Goal: Task Accomplishment & Management: Manage account settings

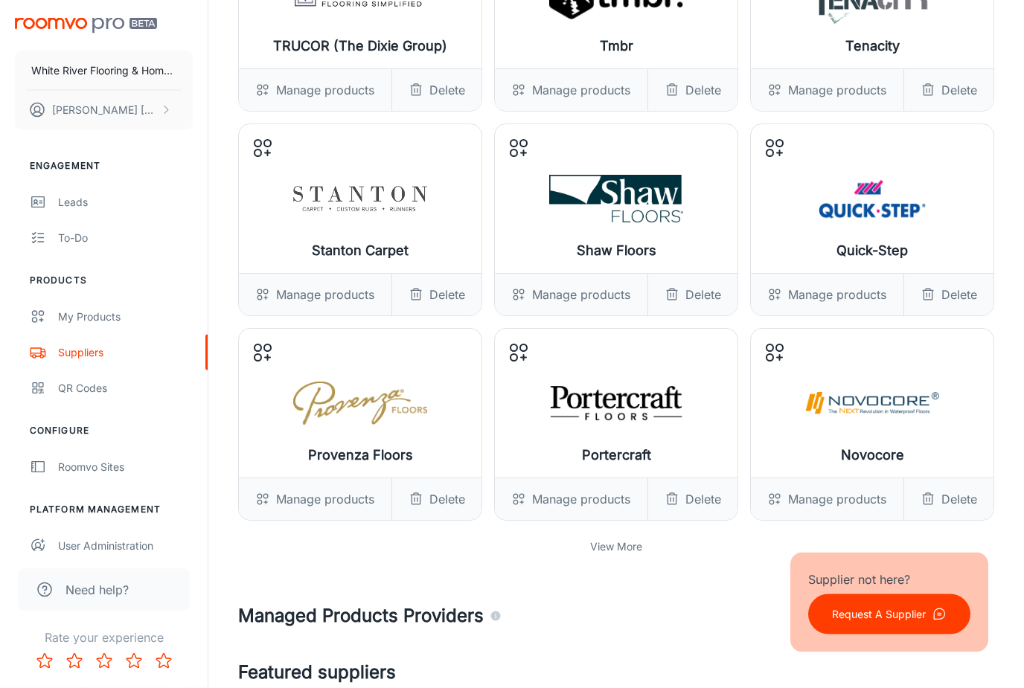
scroll to position [206, 0]
click at [592, 550] on p "View More" at bounding box center [616, 547] width 52 height 16
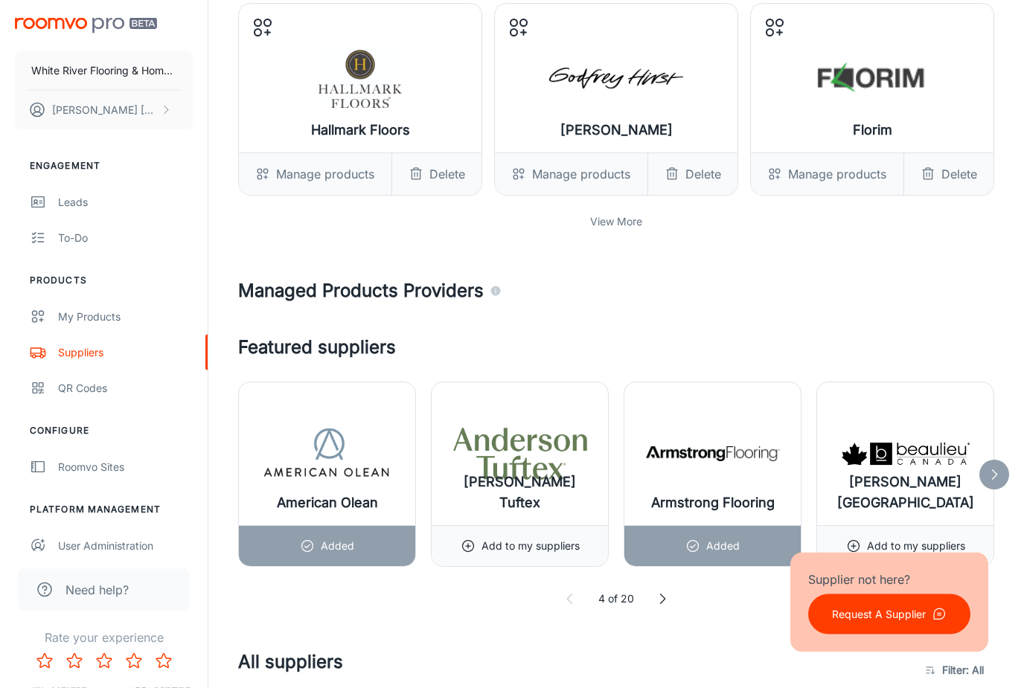
scroll to position [1150, 0]
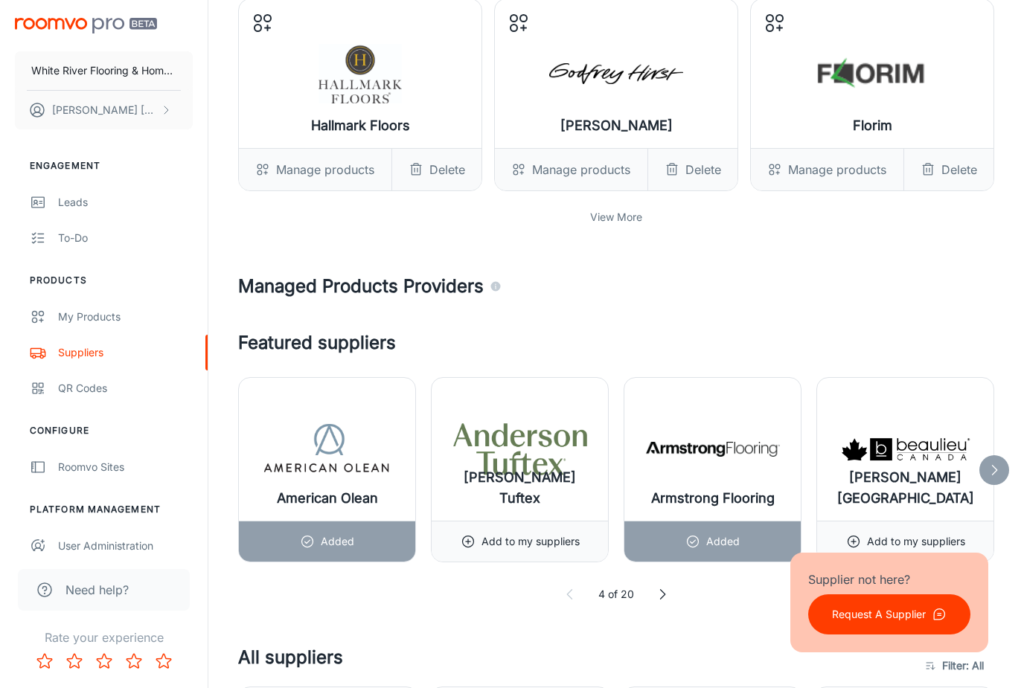
click at [615, 216] on p "View More" at bounding box center [616, 217] width 52 height 16
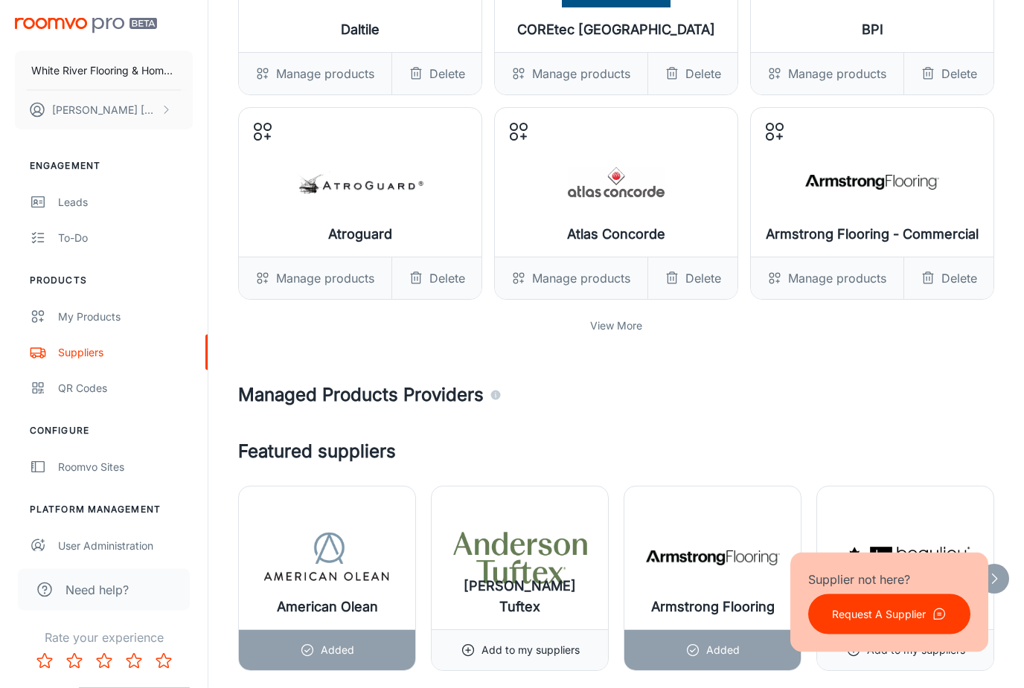
scroll to position [1657, 0]
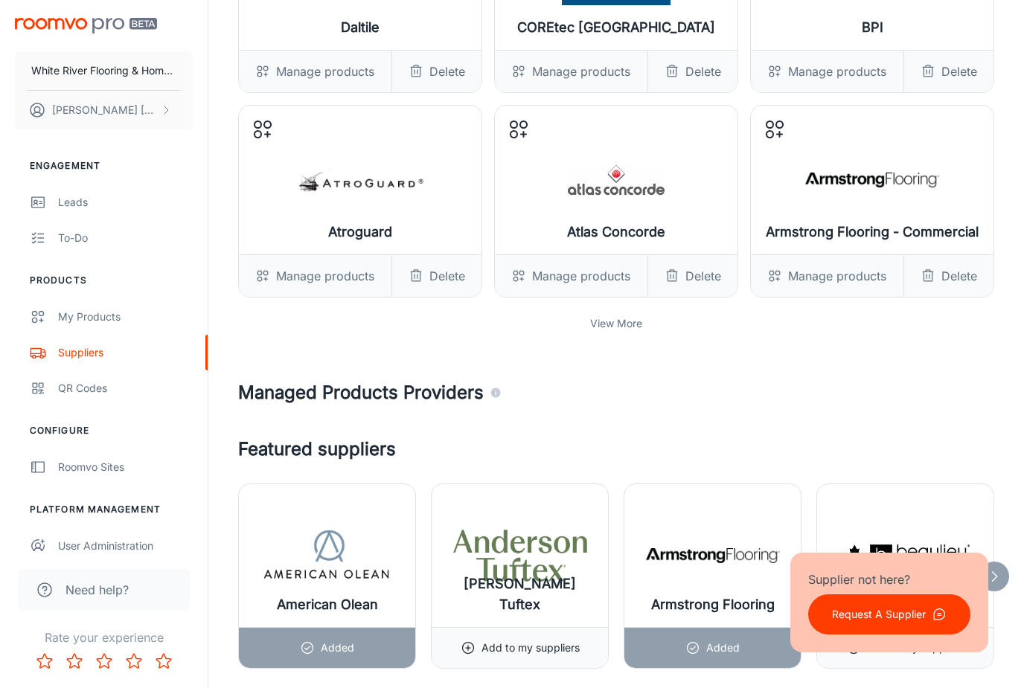
click at [607, 324] on p "View More" at bounding box center [616, 324] width 52 height 16
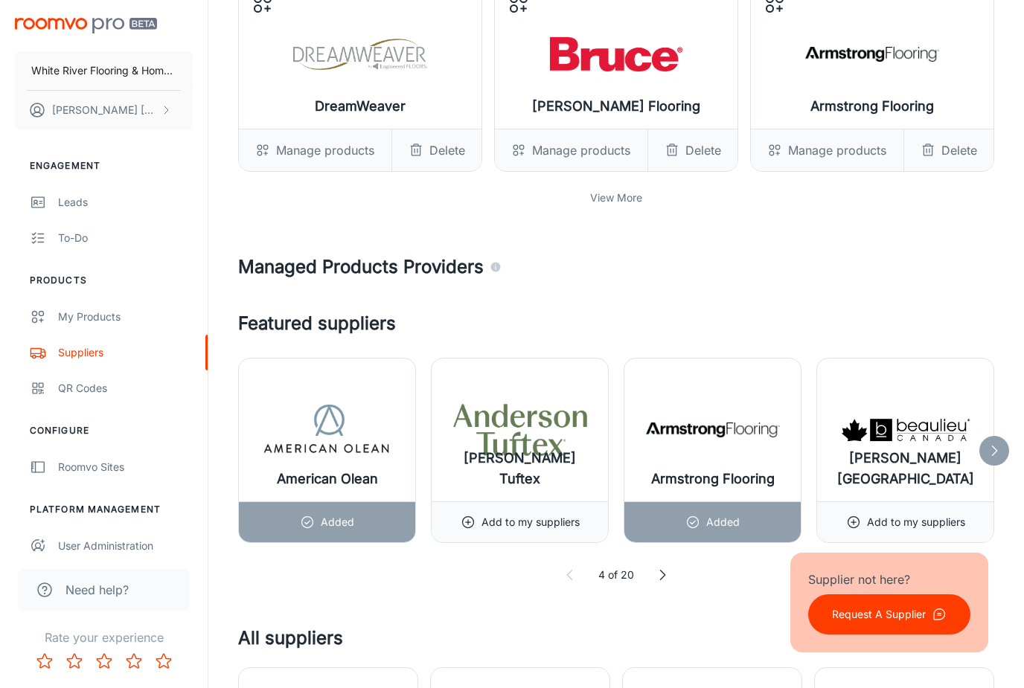
scroll to position [2393, 0]
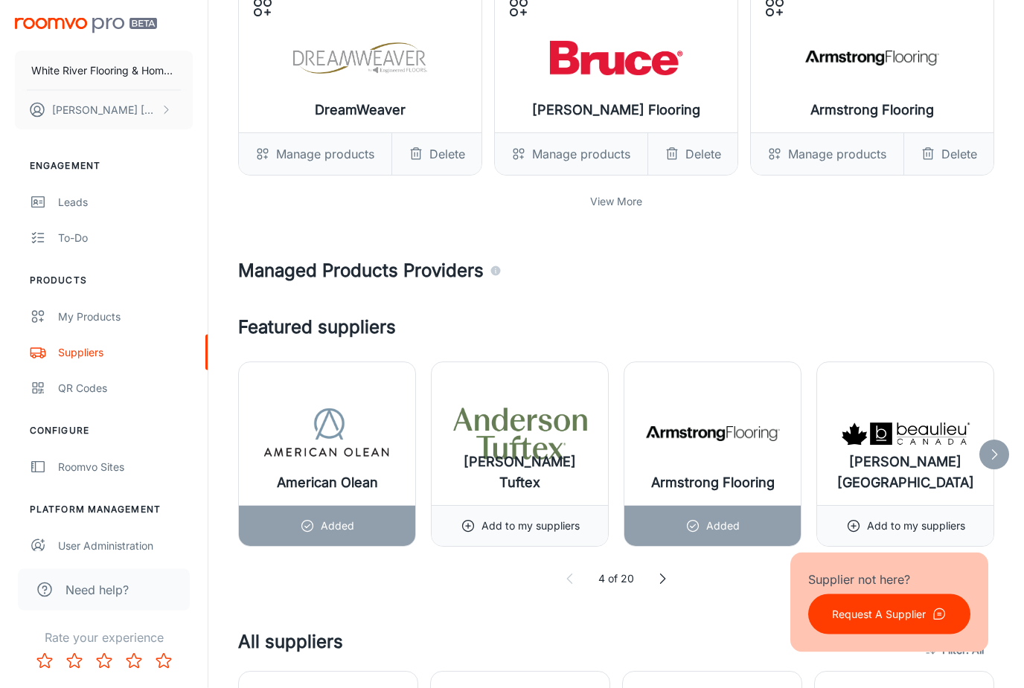
click at [618, 202] on p "View More" at bounding box center [616, 202] width 52 height 16
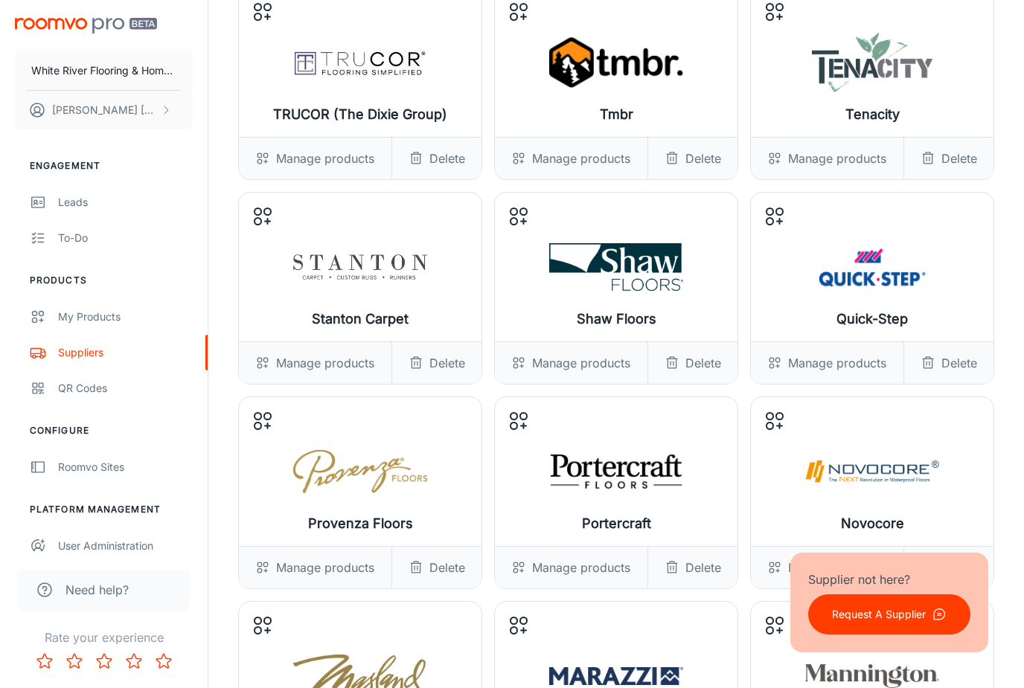
scroll to position [0, 0]
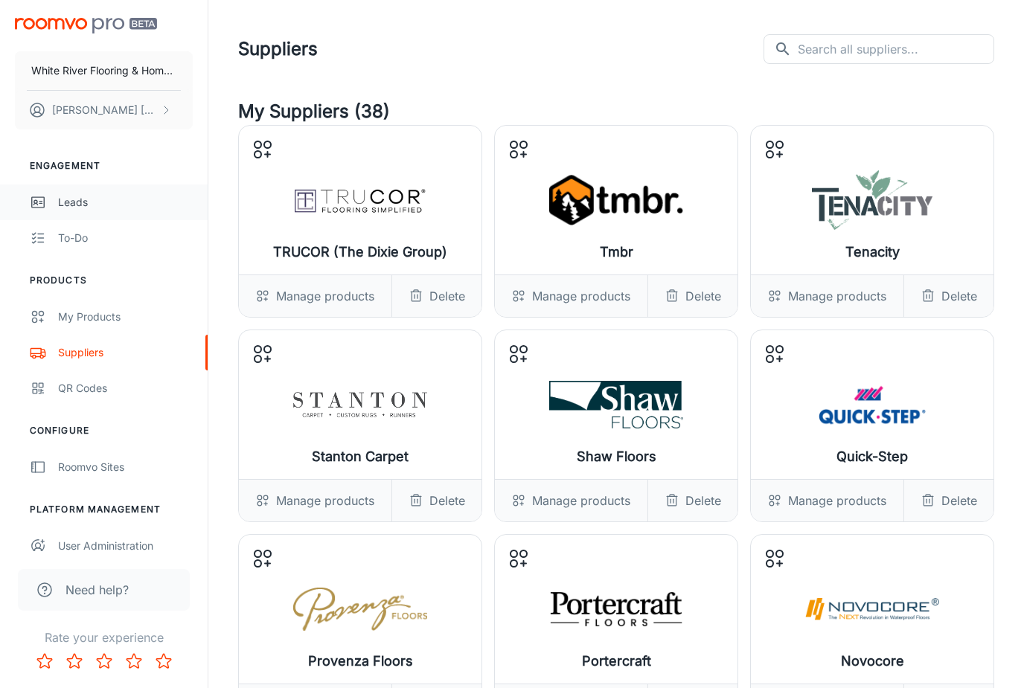
click at [74, 205] on div "Leads" at bounding box center [125, 202] width 135 height 16
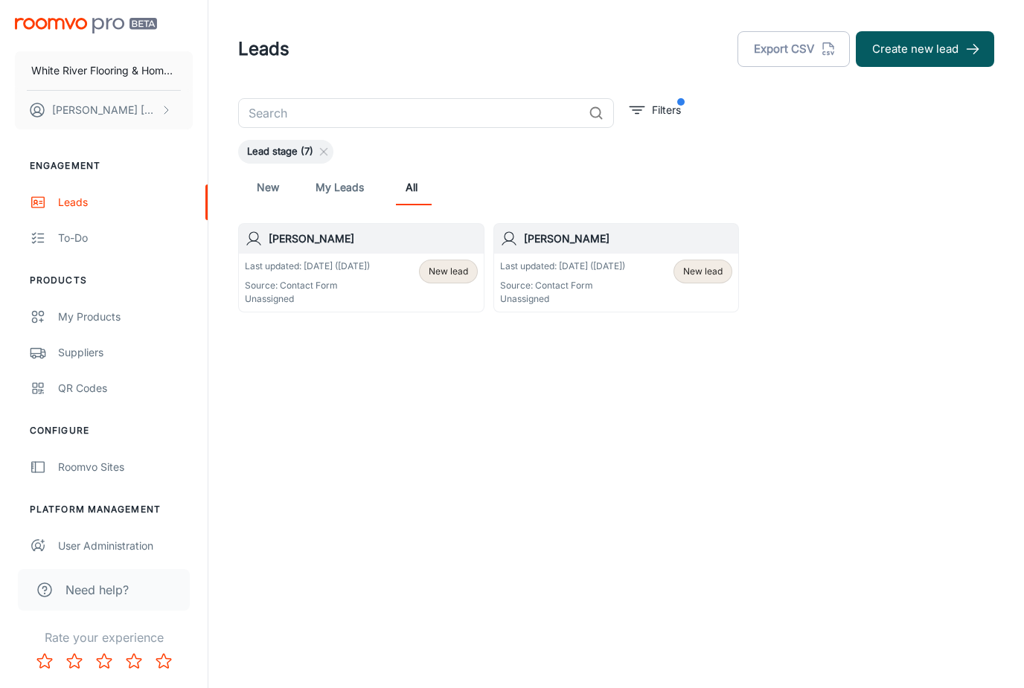
click at [594, 242] on h6 "[PERSON_NAME]" at bounding box center [628, 239] width 209 height 16
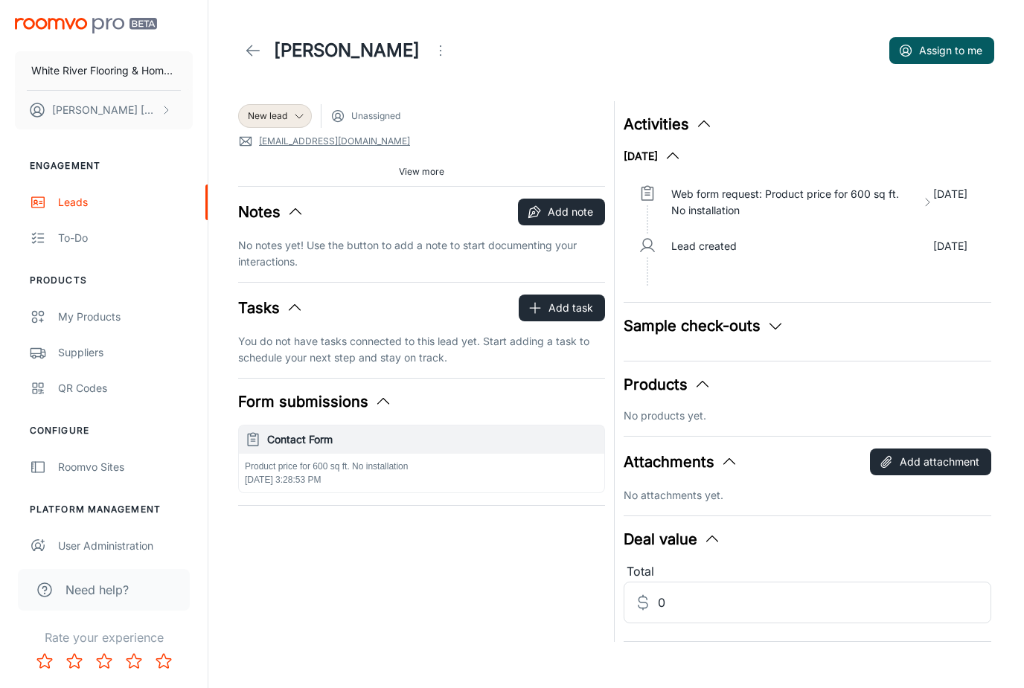
click at [430, 170] on span "View more" at bounding box center [421, 171] width 45 height 13
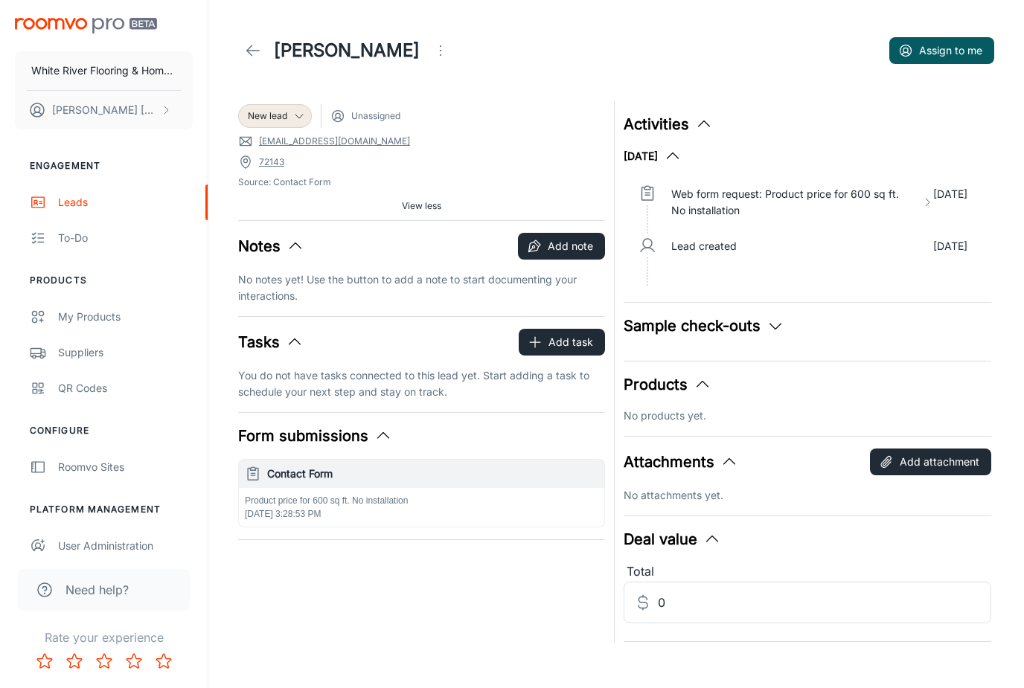
click at [432, 47] on icon "Open menu" at bounding box center [441, 51] width 18 height 18
click at [467, 29] on div at bounding box center [512, 344] width 1024 height 688
click at [253, 50] on icon at bounding box center [253, 51] width 18 height 18
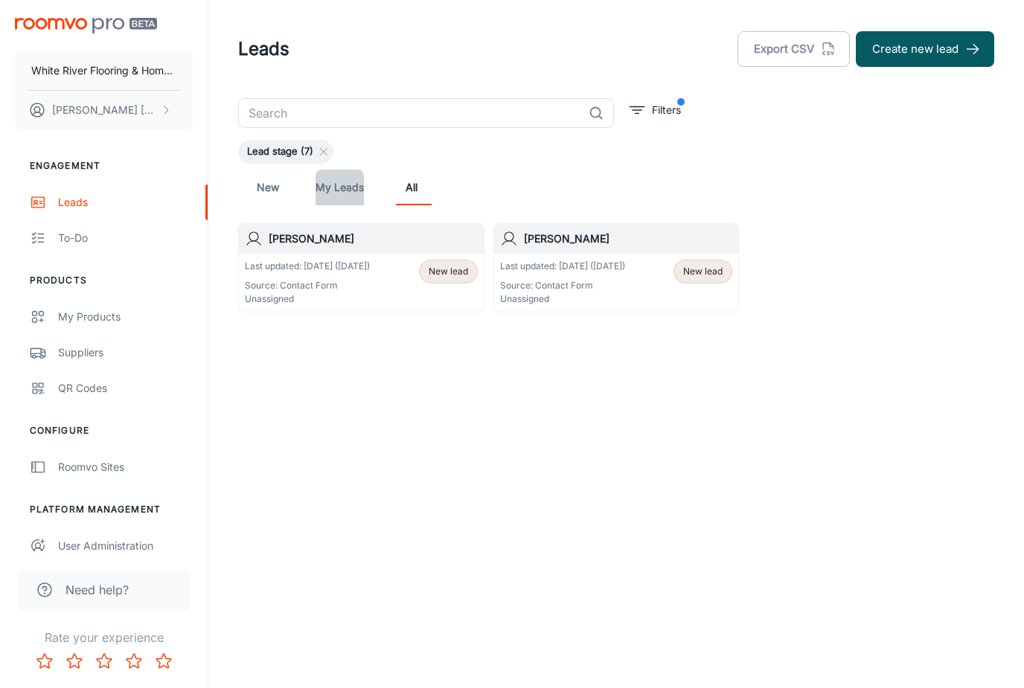
click at [327, 185] on link "My Leads" at bounding box center [340, 188] width 48 height 36
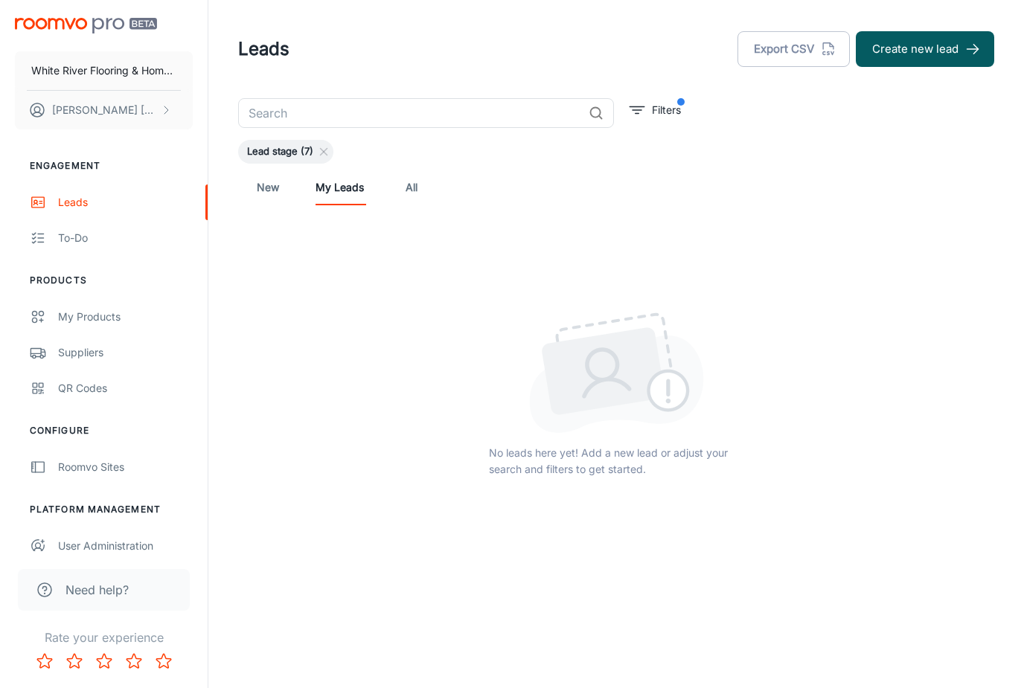
click at [260, 188] on link "New" at bounding box center [268, 188] width 36 height 36
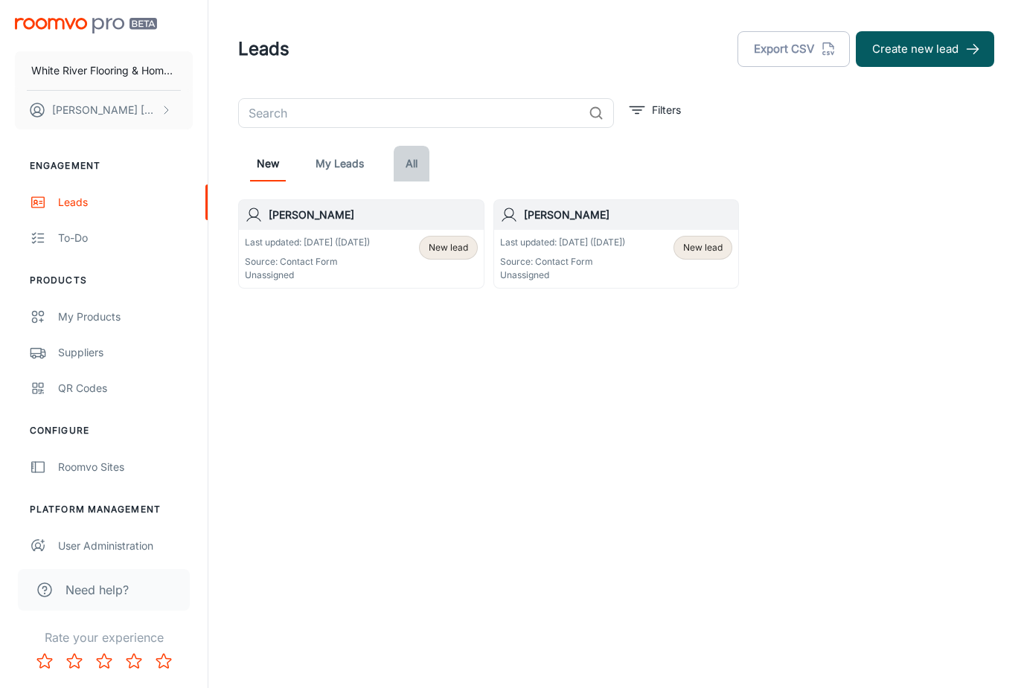
click at [412, 162] on link "All" at bounding box center [412, 164] width 36 height 36
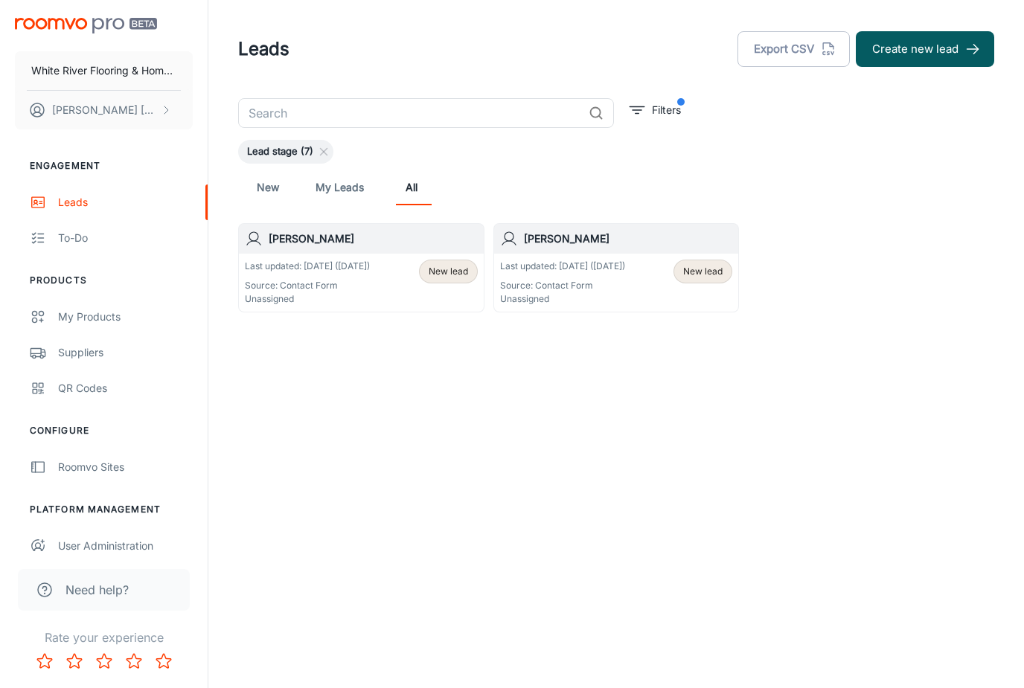
click at [592, 243] on h6 "[PERSON_NAME]" at bounding box center [628, 239] width 209 height 16
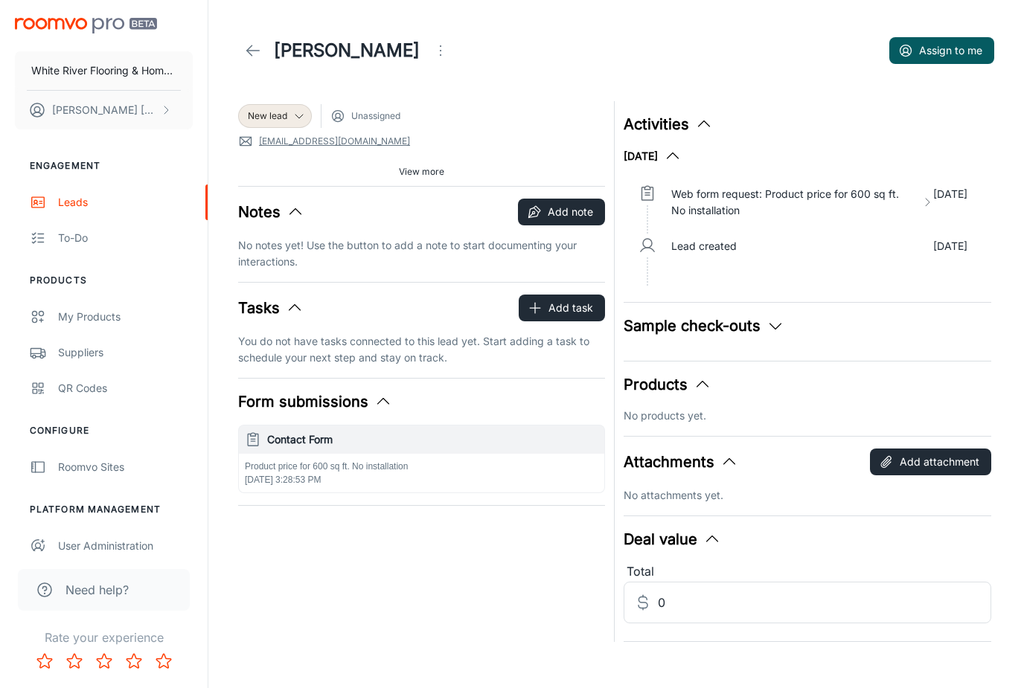
click at [440, 51] on circle "Open menu" at bounding box center [440, 50] width 1 height 1
click at [403, 84] on span "Change lead info" at bounding box center [429, 85] width 96 height 18
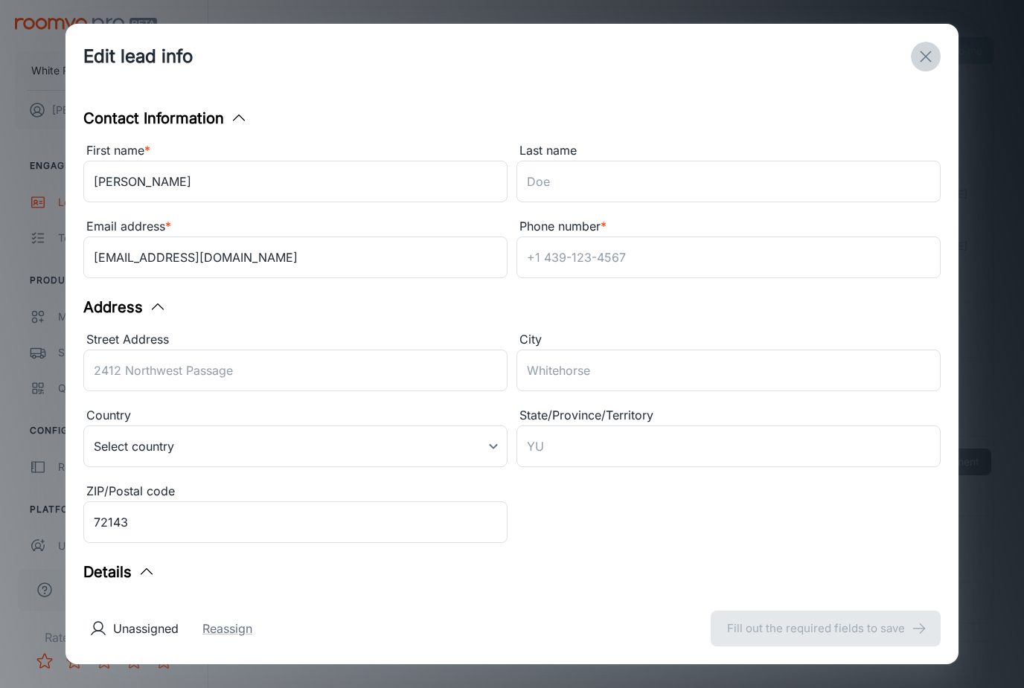
click at [921, 58] on icon "exit" at bounding box center [926, 57] width 18 height 18
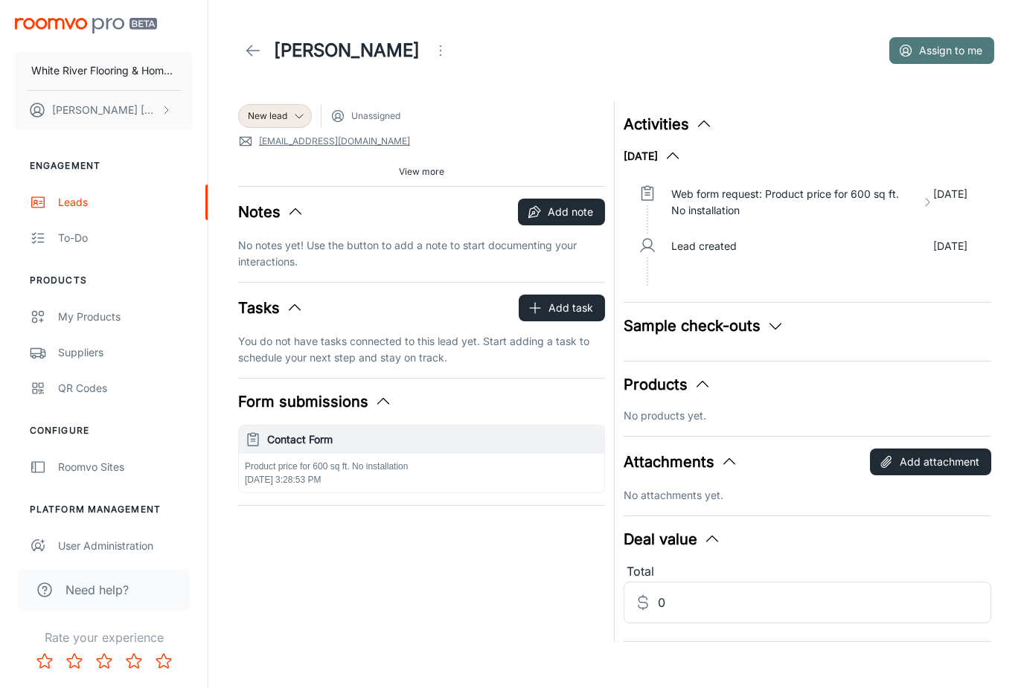
click at [938, 49] on button "Assign to me" at bounding box center [941, 50] width 105 height 27
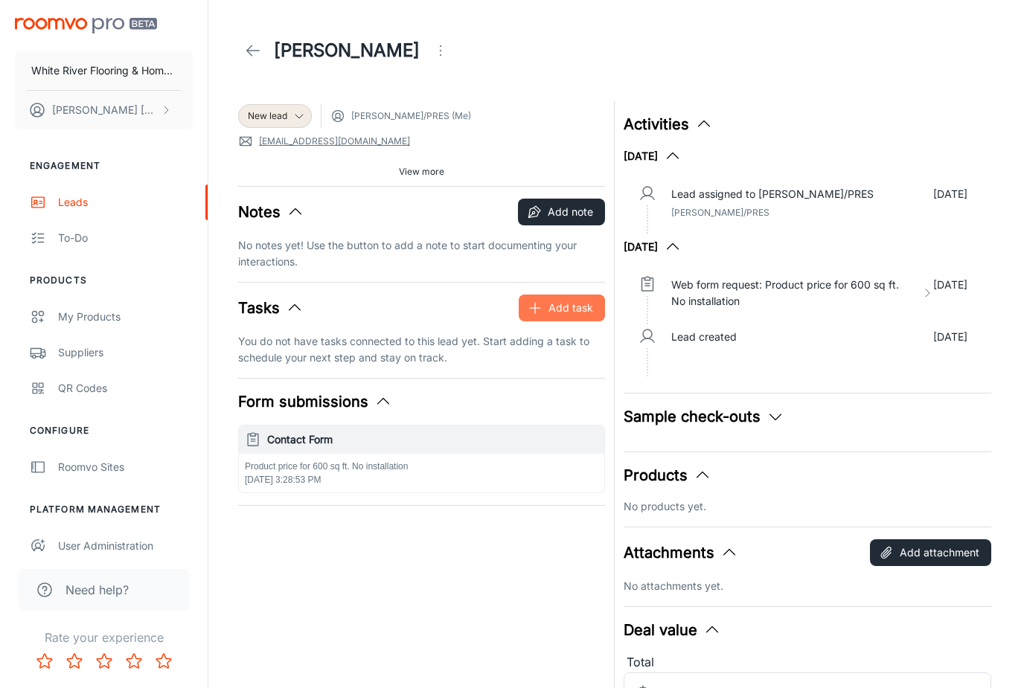
click at [562, 312] on button "Add task" at bounding box center [562, 308] width 86 height 27
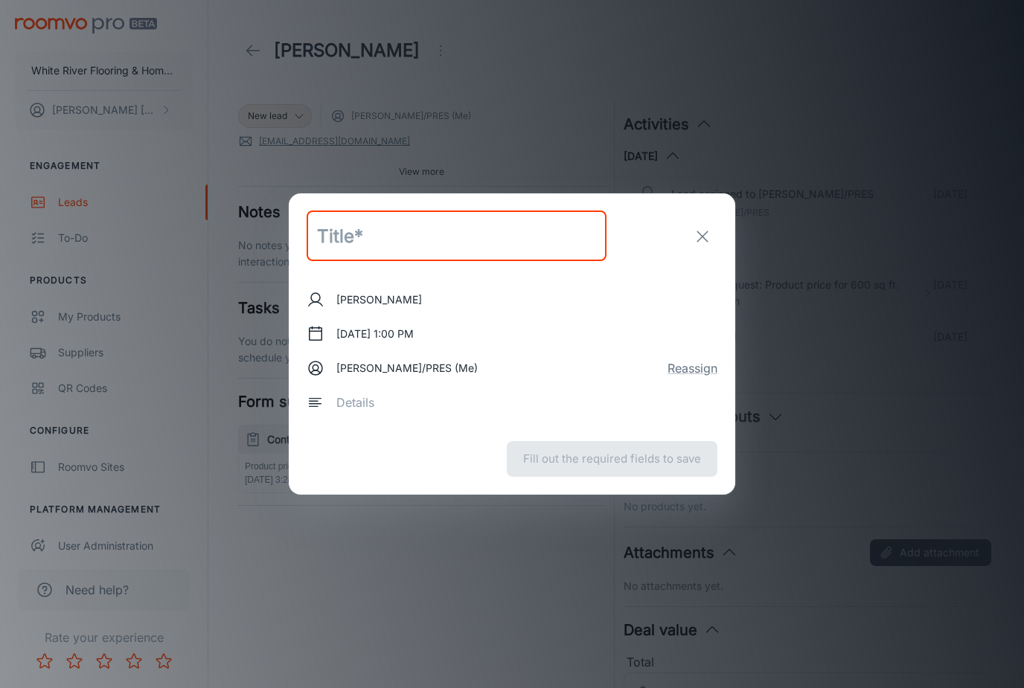
click at [700, 236] on icon "exit" at bounding box center [703, 237] width 18 height 18
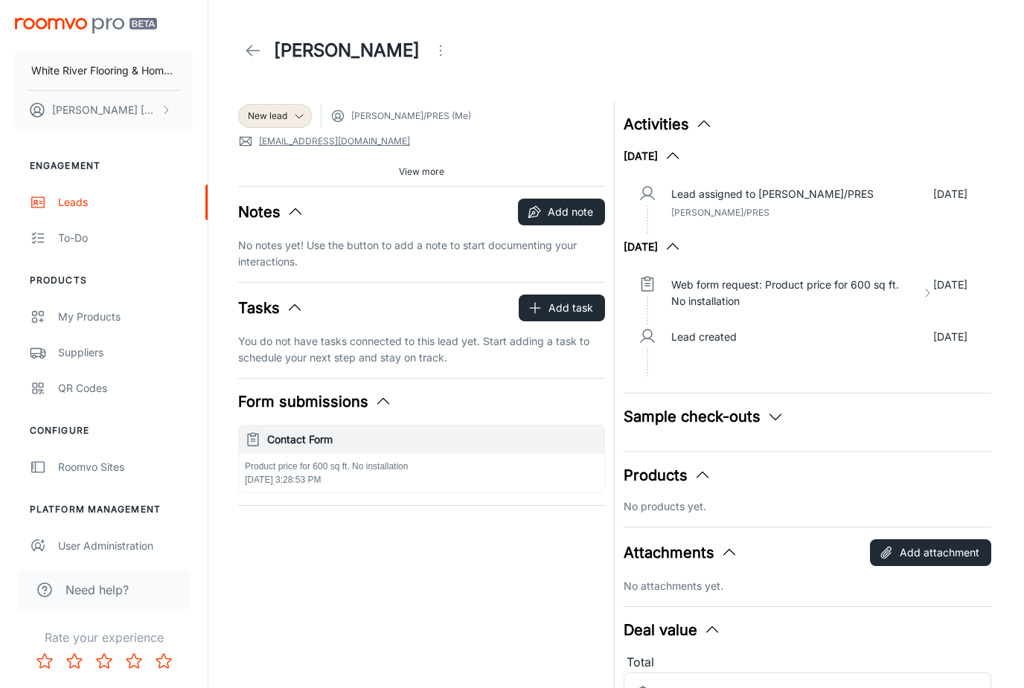
click at [388, 403] on icon "button" at bounding box center [383, 402] width 18 height 18
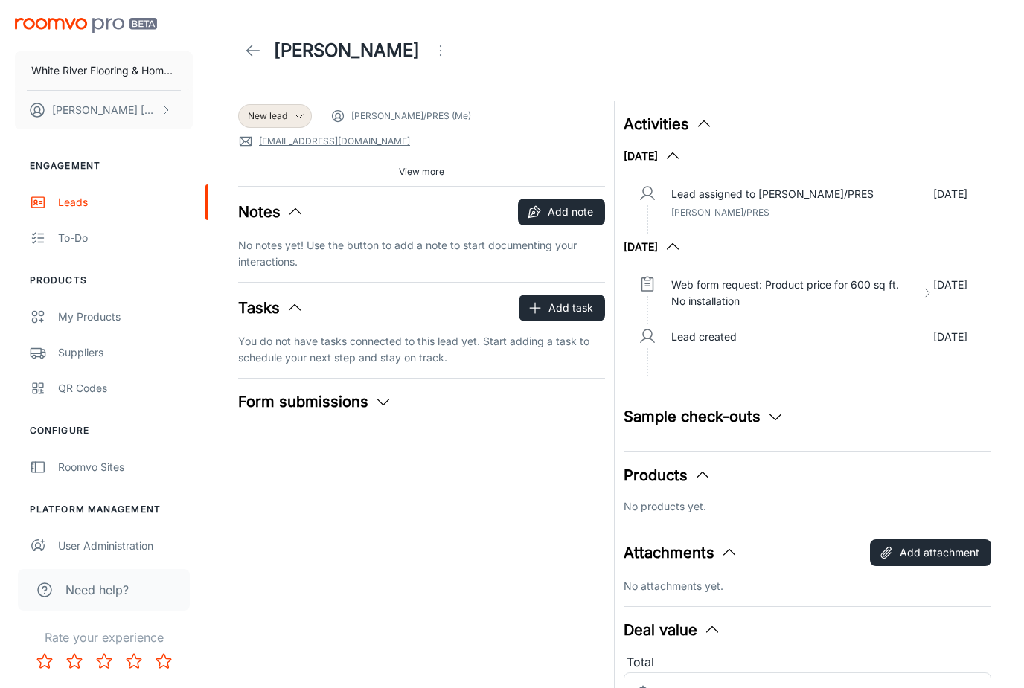
click at [388, 403] on icon "button" at bounding box center [383, 402] width 18 height 18
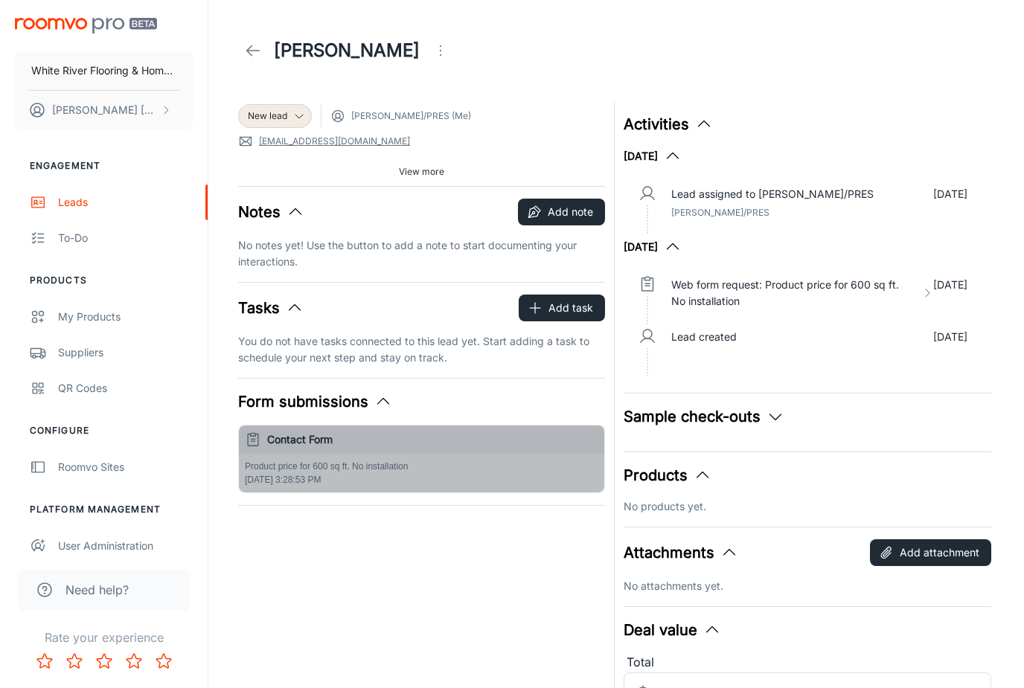
click at [352, 470] on p "Product price for 600 sq ft. No installation" at bounding box center [421, 466] width 353 height 13
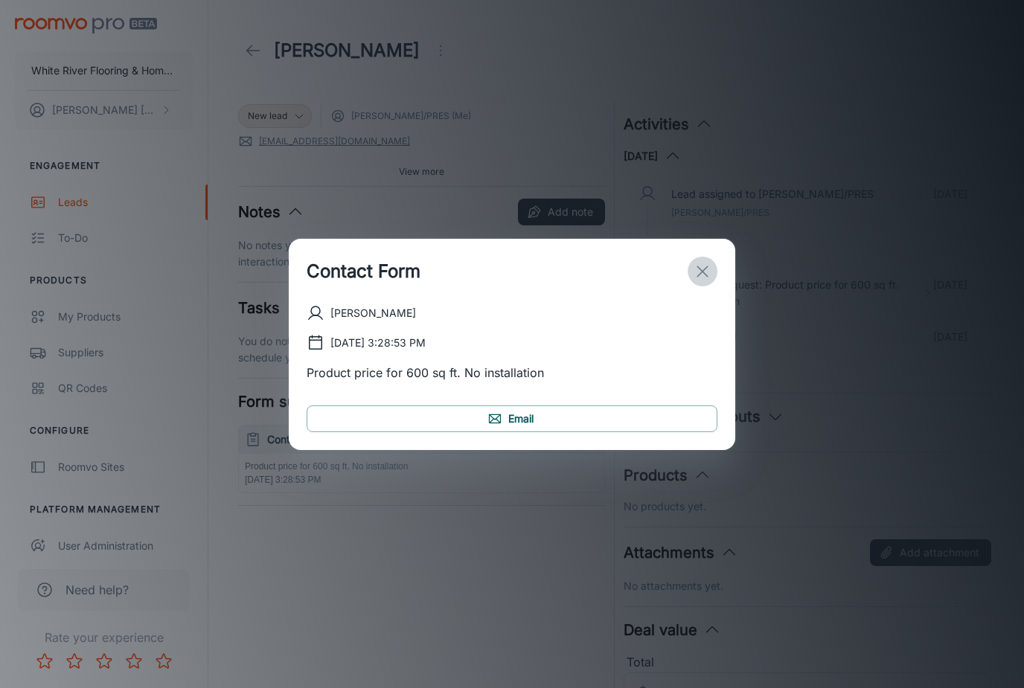
click at [702, 269] on icon "exit" at bounding box center [703, 272] width 18 height 18
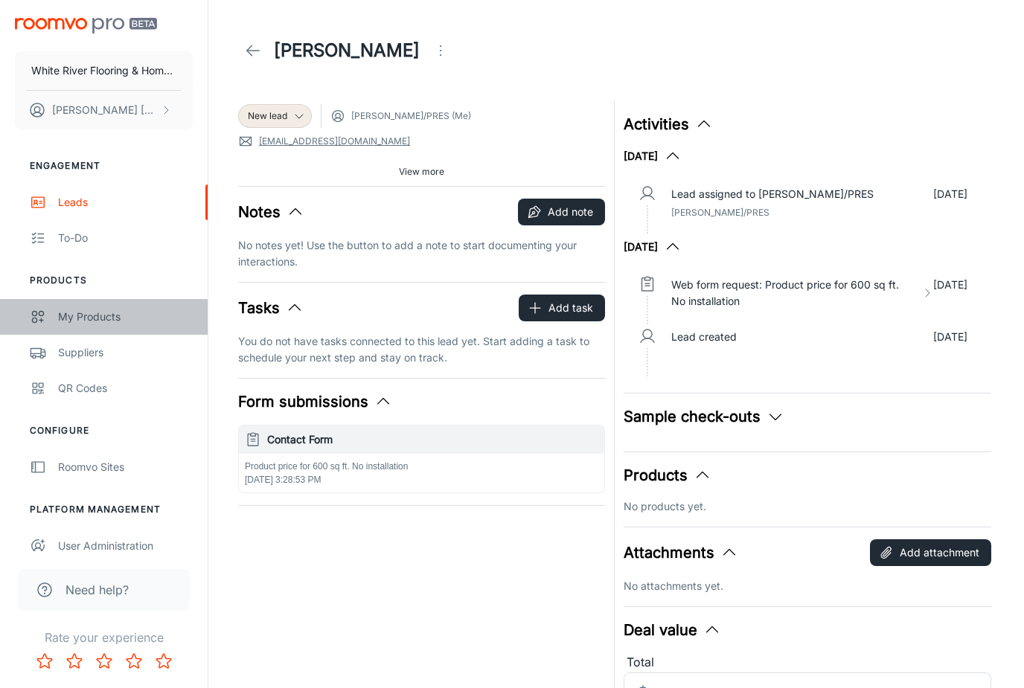
click at [77, 318] on div "My Products" at bounding box center [125, 317] width 135 height 16
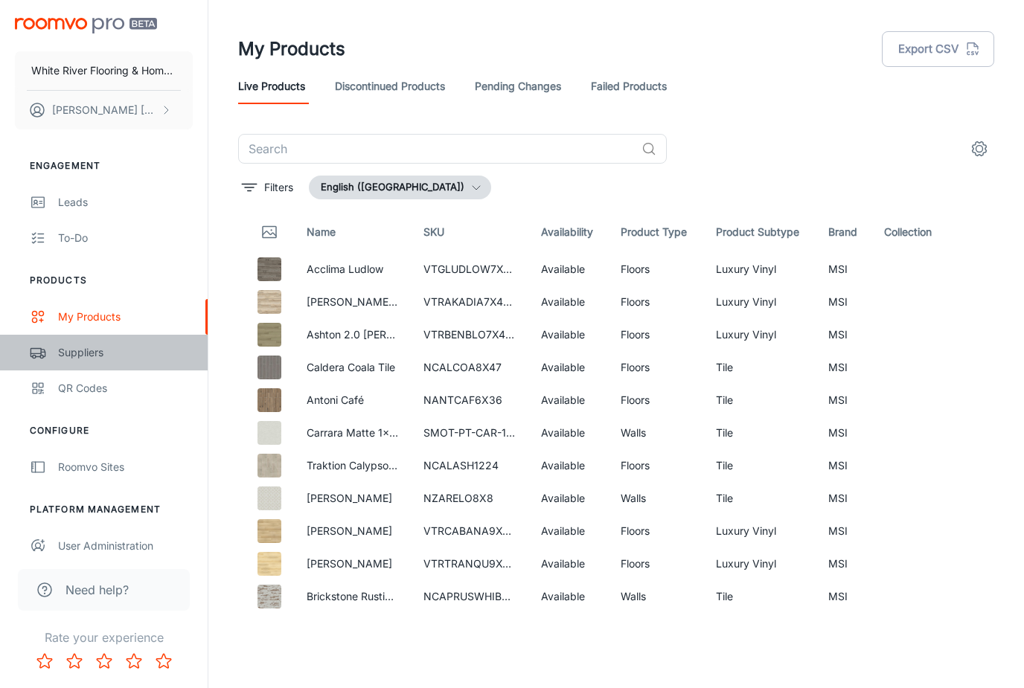
click at [90, 362] on link "Suppliers" at bounding box center [104, 353] width 208 height 36
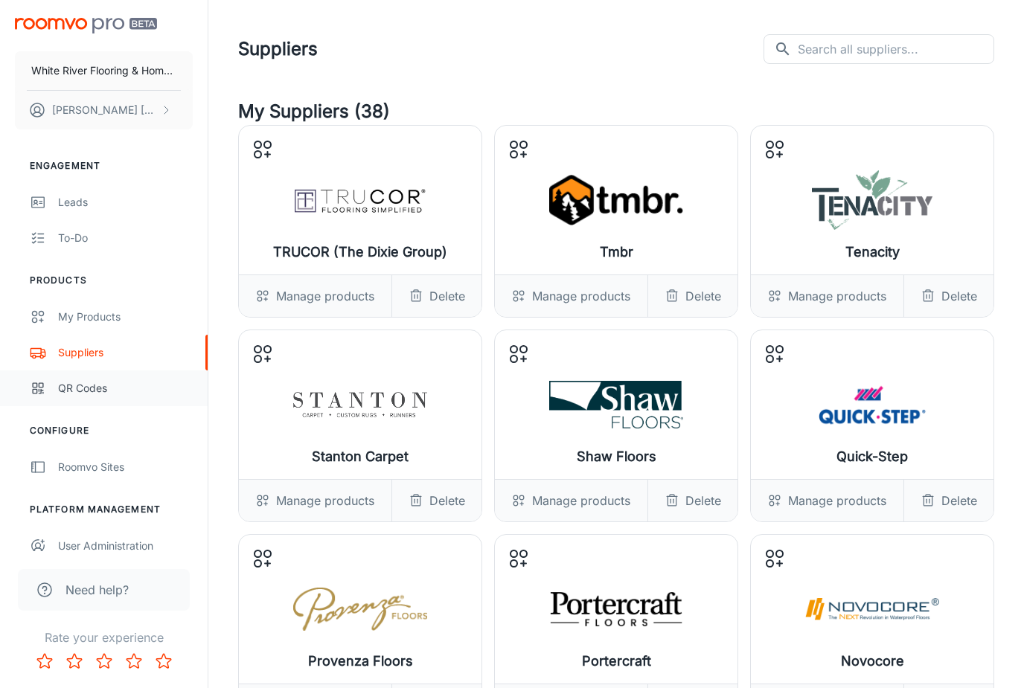
click at [88, 386] on div "QR Codes" at bounding box center [125, 388] width 135 height 16
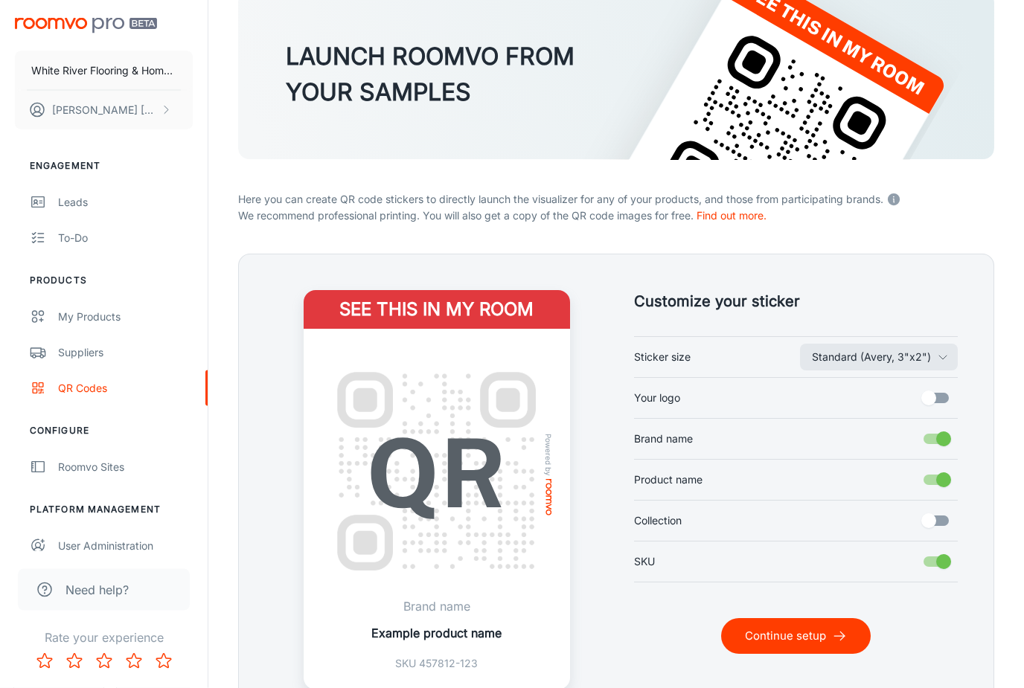
scroll to position [122, 0]
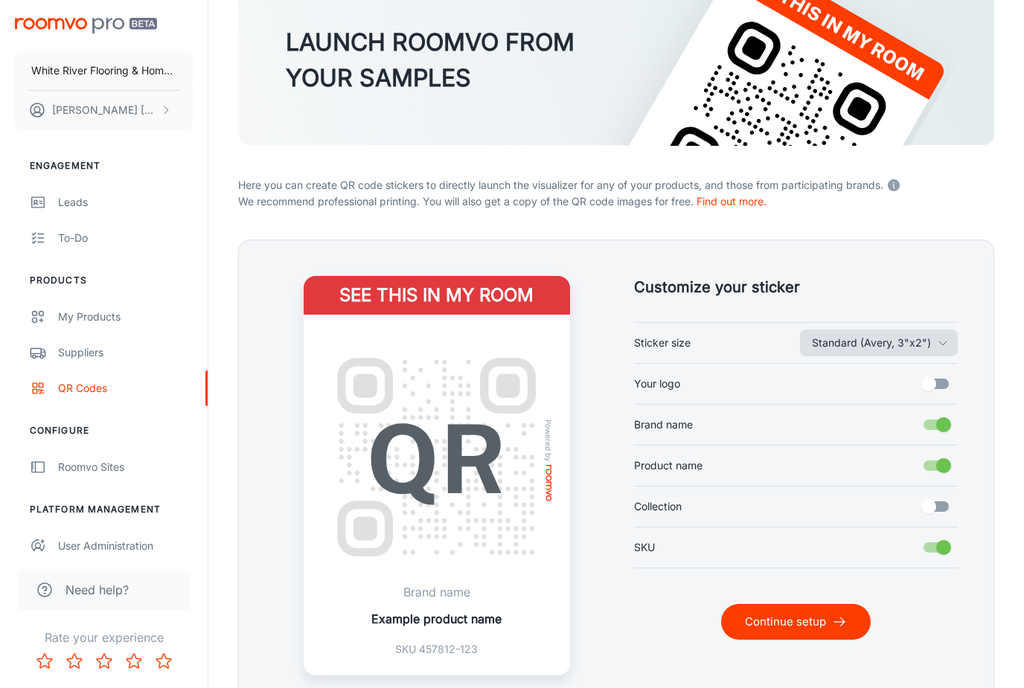
click at [894, 346] on button "Standard (Avery, 3"x2")" at bounding box center [879, 343] width 158 height 27
click at [874, 292] on div at bounding box center [512, 344] width 1024 height 688
click at [943, 384] on input "Your logo" at bounding box center [928, 384] width 85 height 28
checkbox input "true"
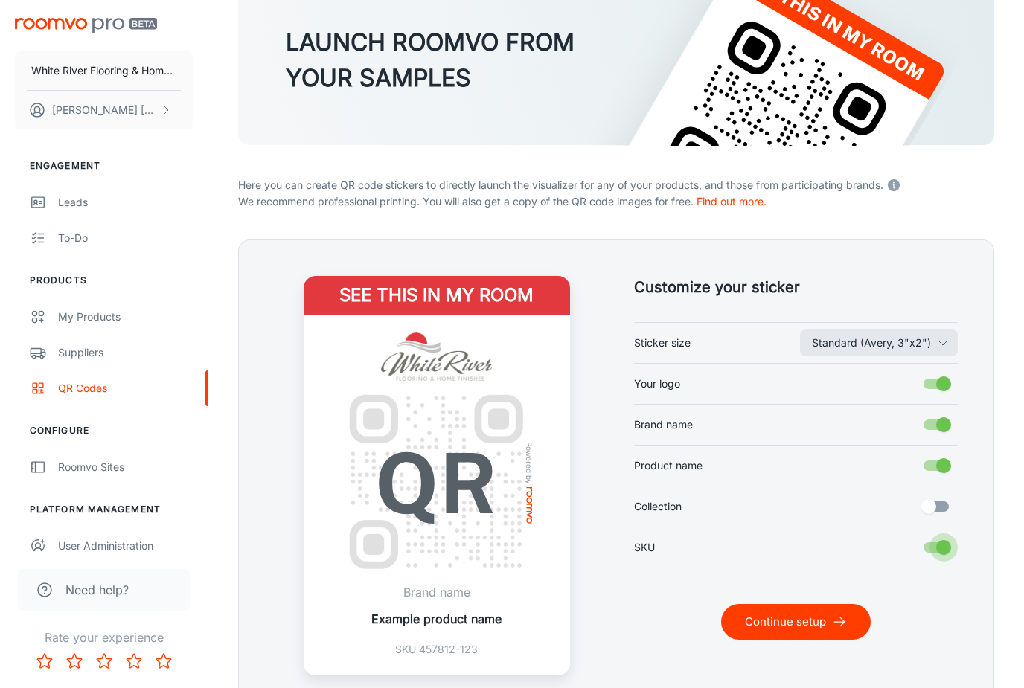
click at [928, 548] on input "SKU" at bounding box center [943, 548] width 85 height 28
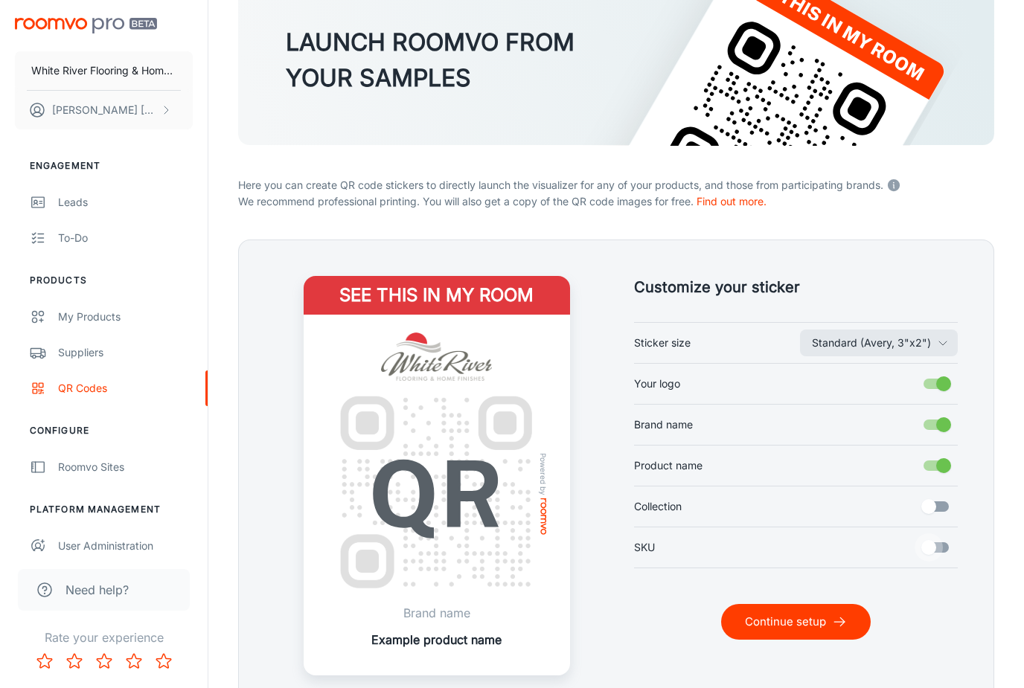
click at [945, 550] on input "SKU" at bounding box center [928, 548] width 85 height 28
checkbox input "true"
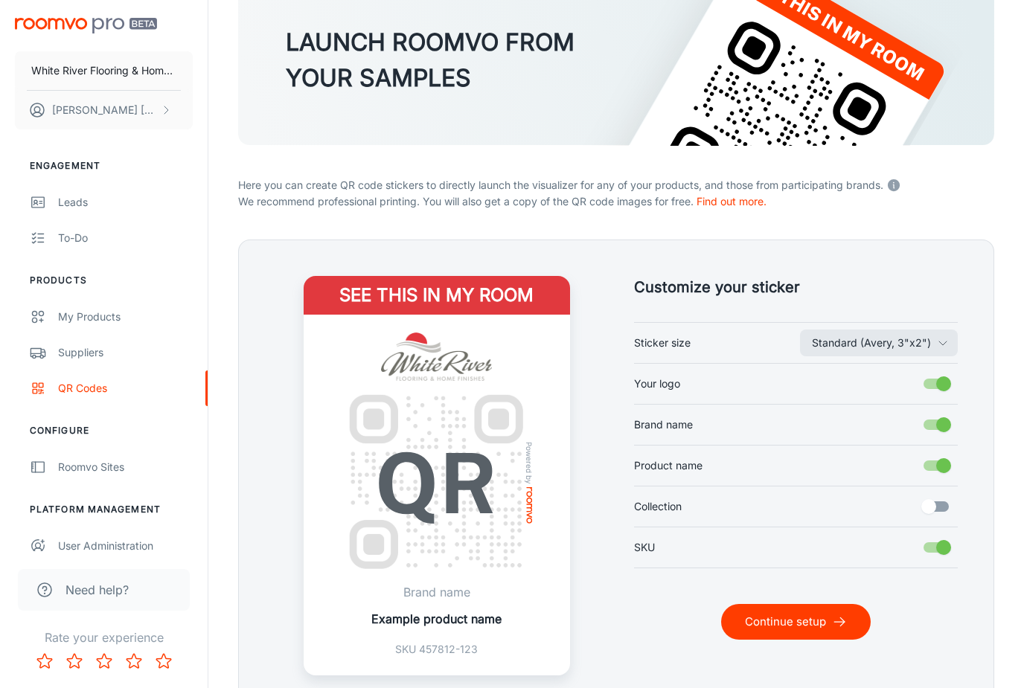
click at [834, 624] on icon "submit" at bounding box center [839, 622] width 15 height 15
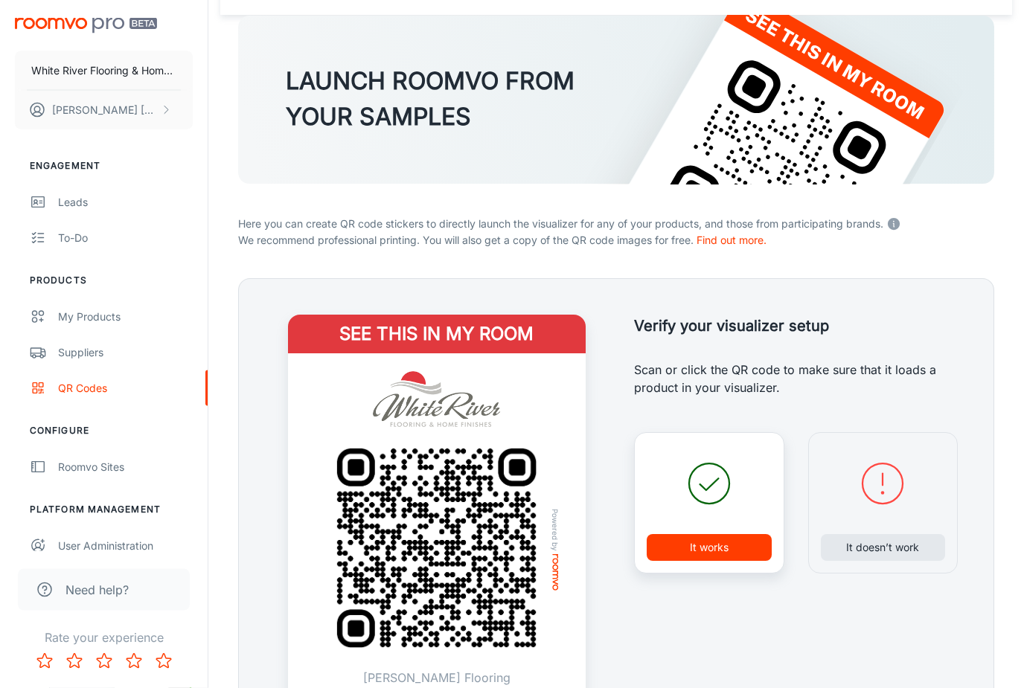
scroll to position [83, 0]
click at [868, 549] on button "It doesn’t work" at bounding box center [883, 547] width 125 height 27
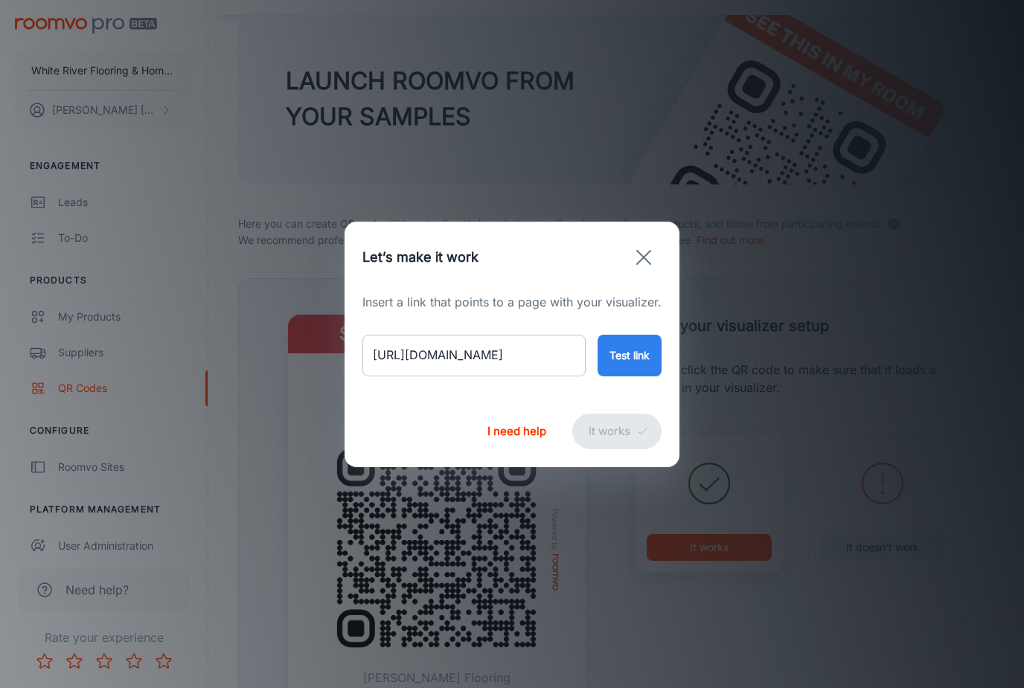
click at [516, 377] on input "[URL][DOMAIN_NAME]" at bounding box center [473, 356] width 223 height 42
click at [546, 375] on input "[URL][DOMAIN_NAME]" at bounding box center [473, 356] width 223 height 42
click at [620, 377] on button "Test link" at bounding box center [630, 356] width 64 height 42
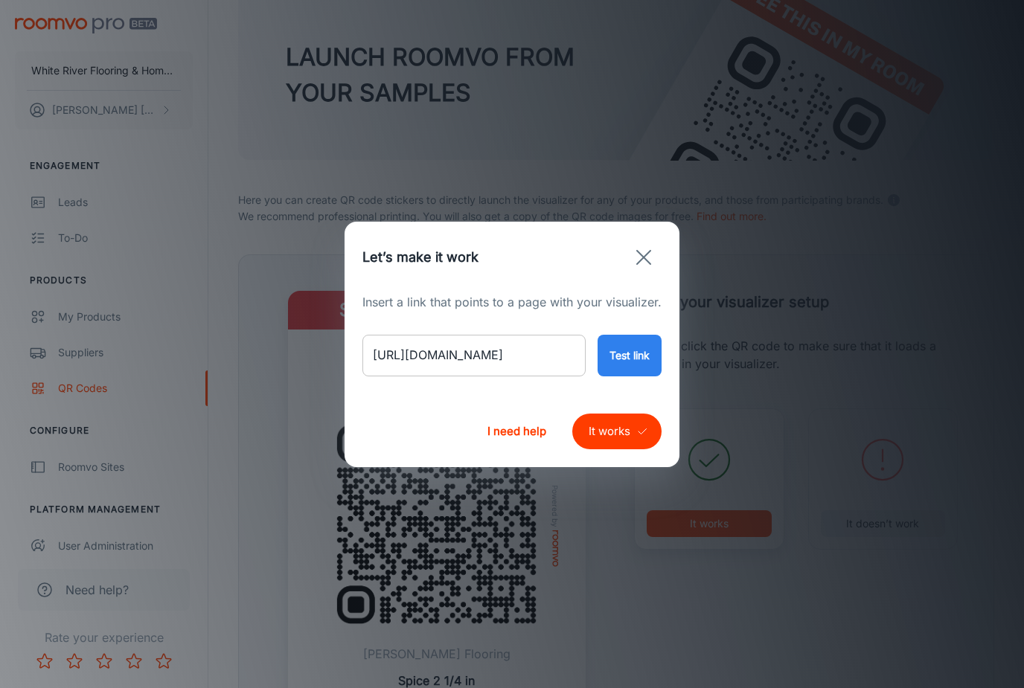
click at [554, 354] on input "[URL][DOMAIN_NAME]" at bounding box center [473, 356] width 223 height 42
click at [648, 350] on button "Test link" at bounding box center [630, 356] width 64 height 42
click at [615, 362] on button "Test link" at bounding box center [630, 356] width 64 height 42
click at [568, 362] on input "[URL][DOMAIN_NAME]" at bounding box center [473, 356] width 223 height 42
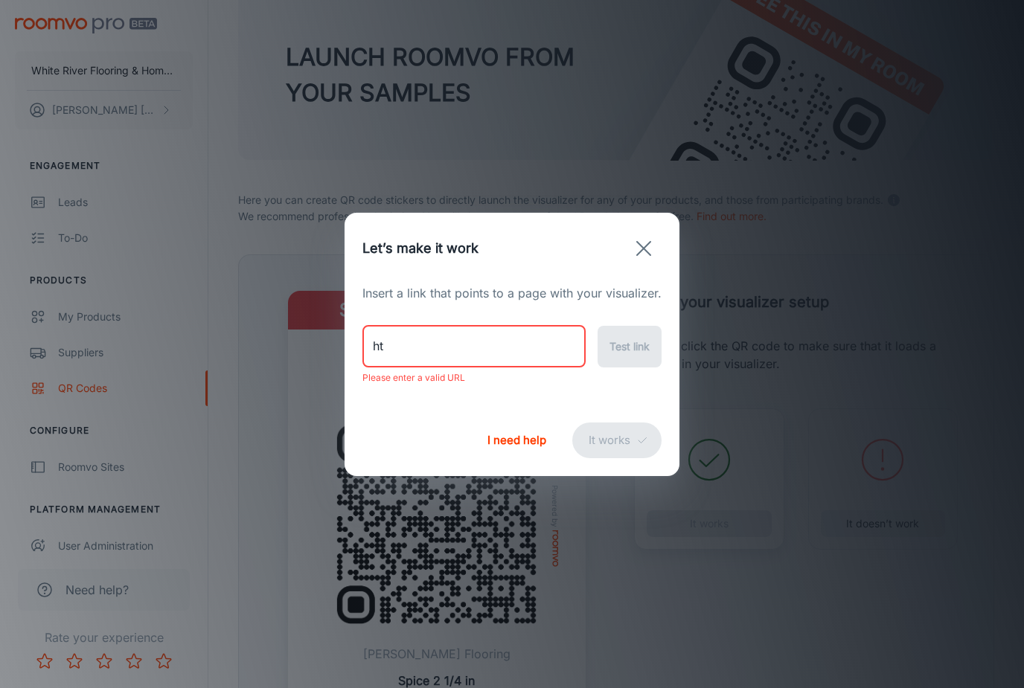
type input "h"
paste input "[URL][DOMAIN_NAME]"
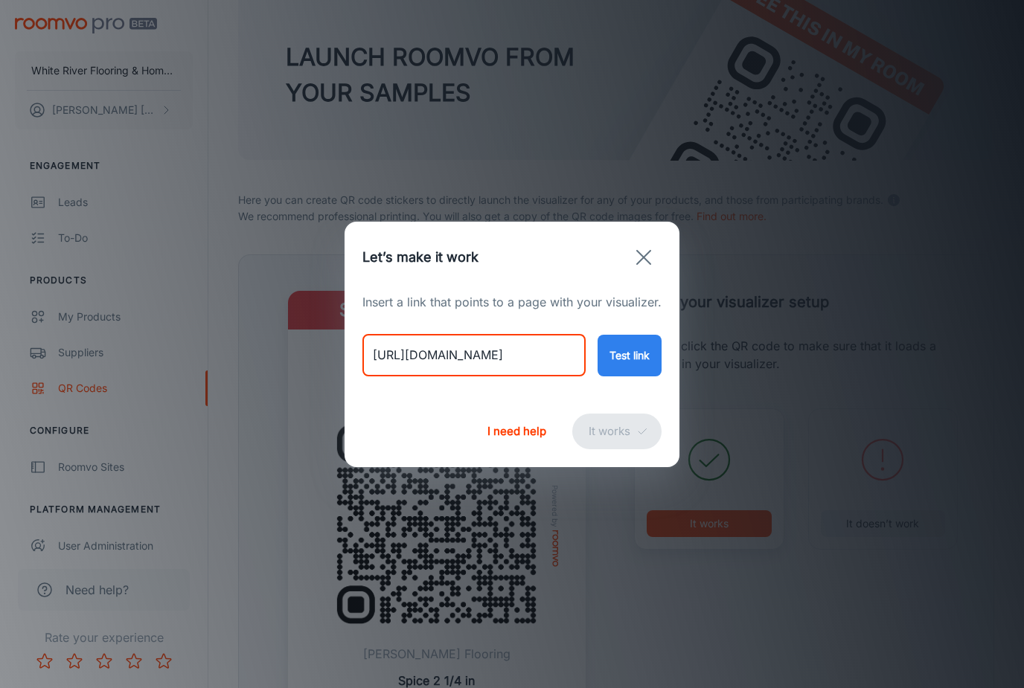
type input "[URL][DOMAIN_NAME]"
click at [624, 345] on button "Test link" at bounding box center [630, 356] width 64 height 42
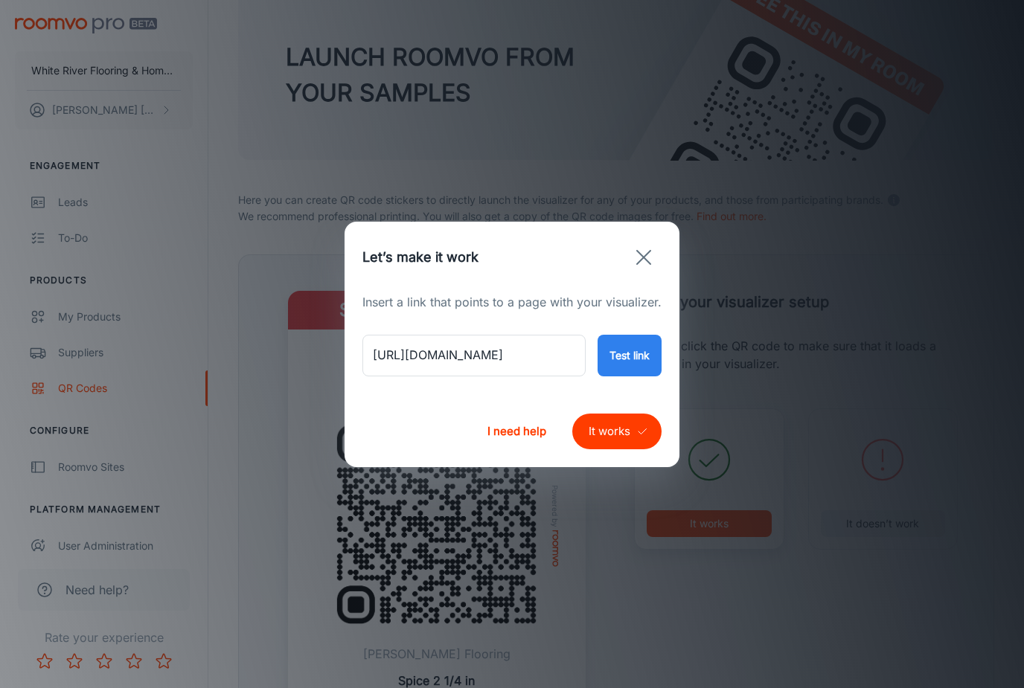
click at [621, 365] on button "Test link" at bounding box center [630, 356] width 64 height 42
click at [601, 429] on button "It works" at bounding box center [616, 432] width 89 height 36
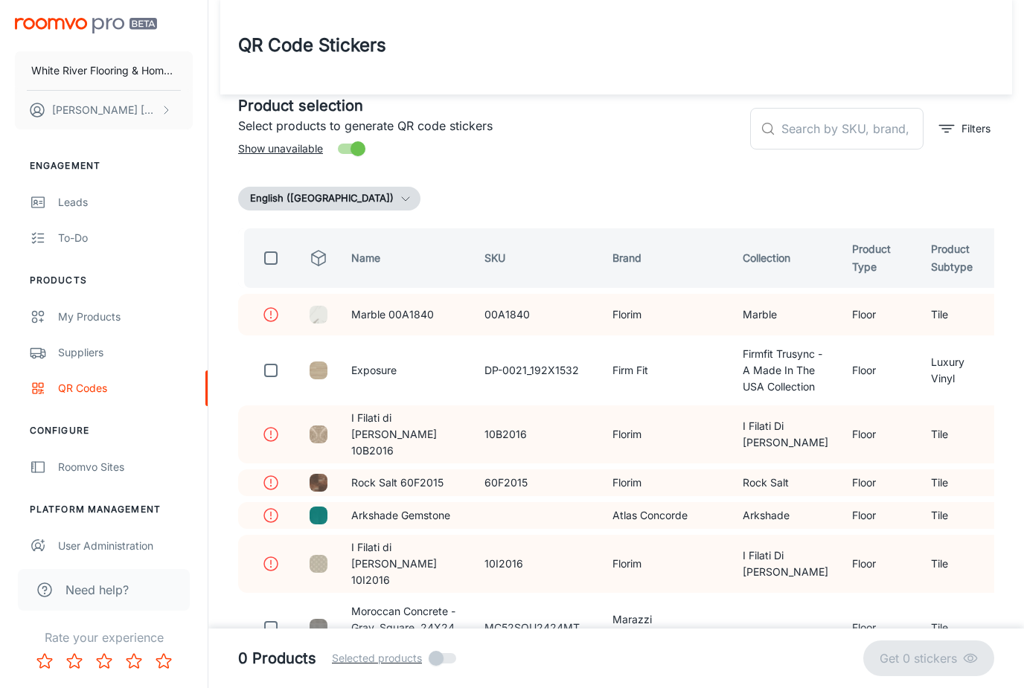
scroll to position [0, 0]
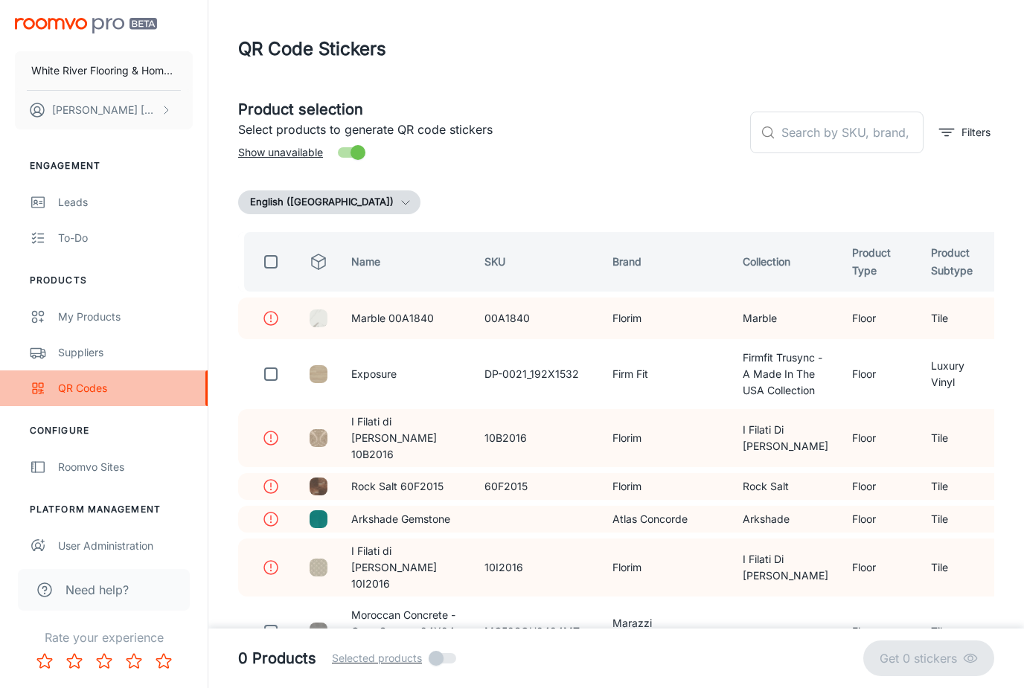
click at [92, 391] on div "QR Codes" at bounding box center [125, 388] width 135 height 16
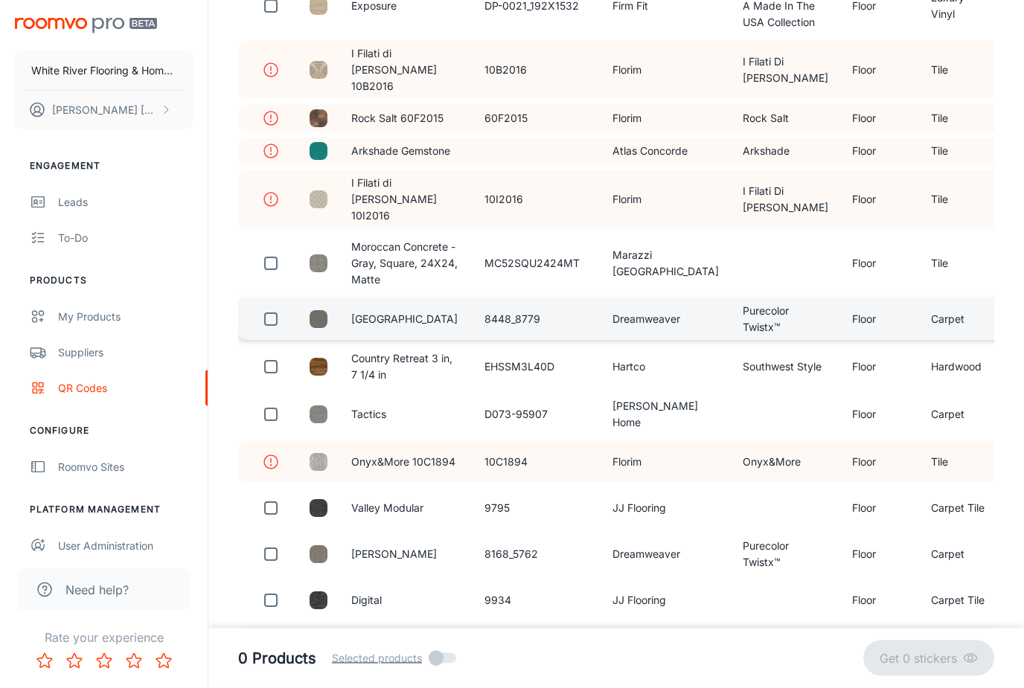
scroll to position [368, 0]
click at [272, 334] on input "checkbox" at bounding box center [271, 319] width 30 height 30
click at [907, 668] on p "Get 1 sticker" at bounding box center [925, 659] width 75 height 18
checkbox input "false"
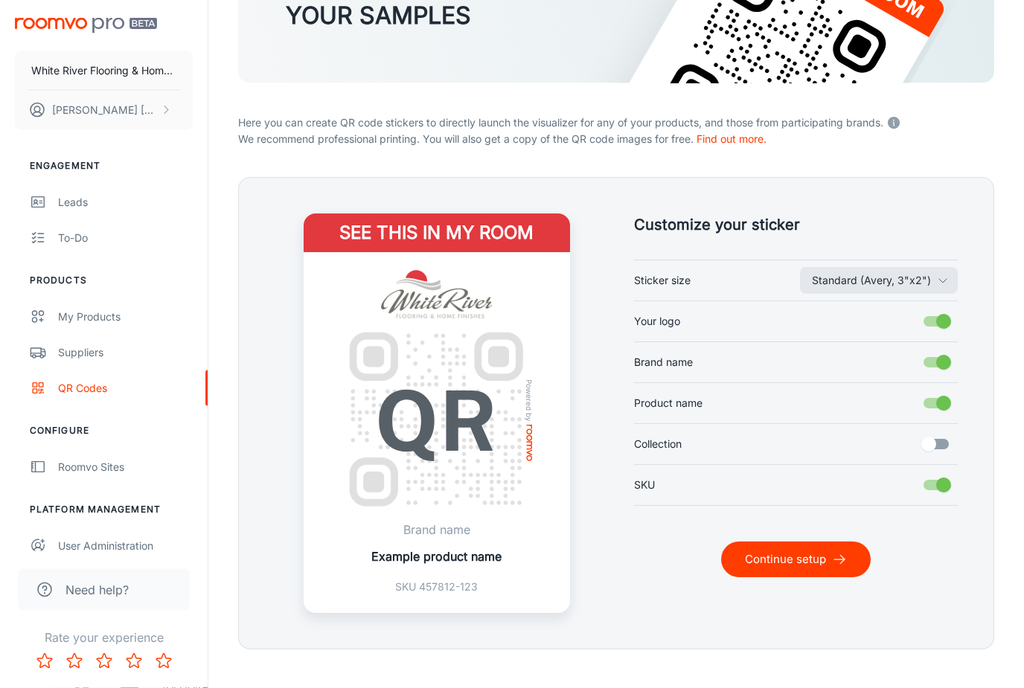
scroll to position [0, 0]
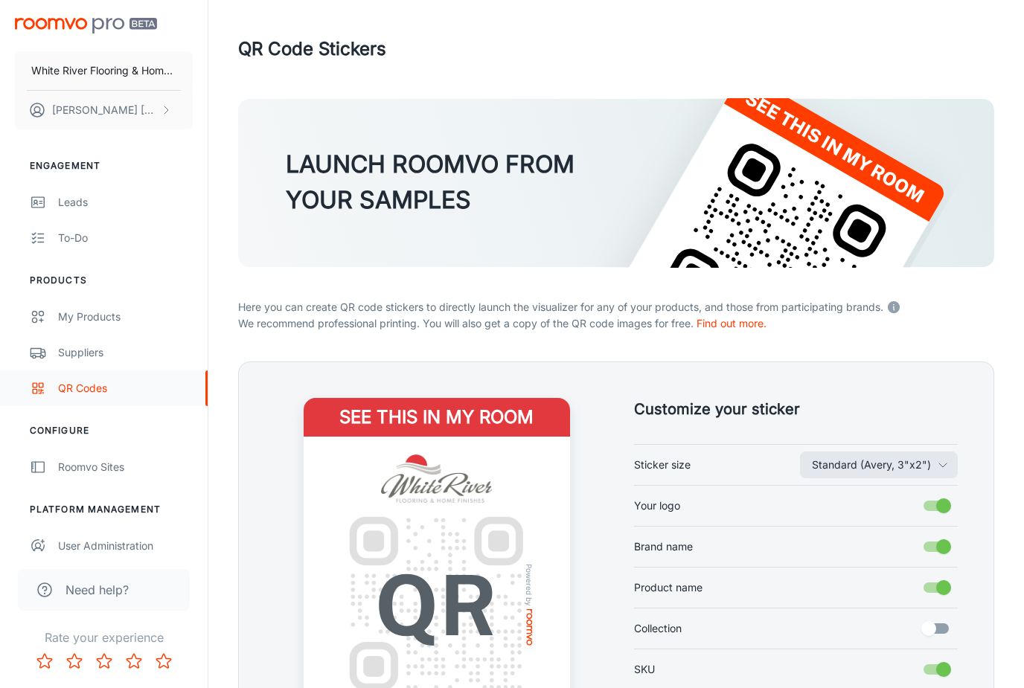
click at [93, 390] on div "QR Codes" at bounding box center [125, 388] width 135 height 16
click at [92, 353] on div "Suppliers" at bounding box center [125, 353] width 135 height 16
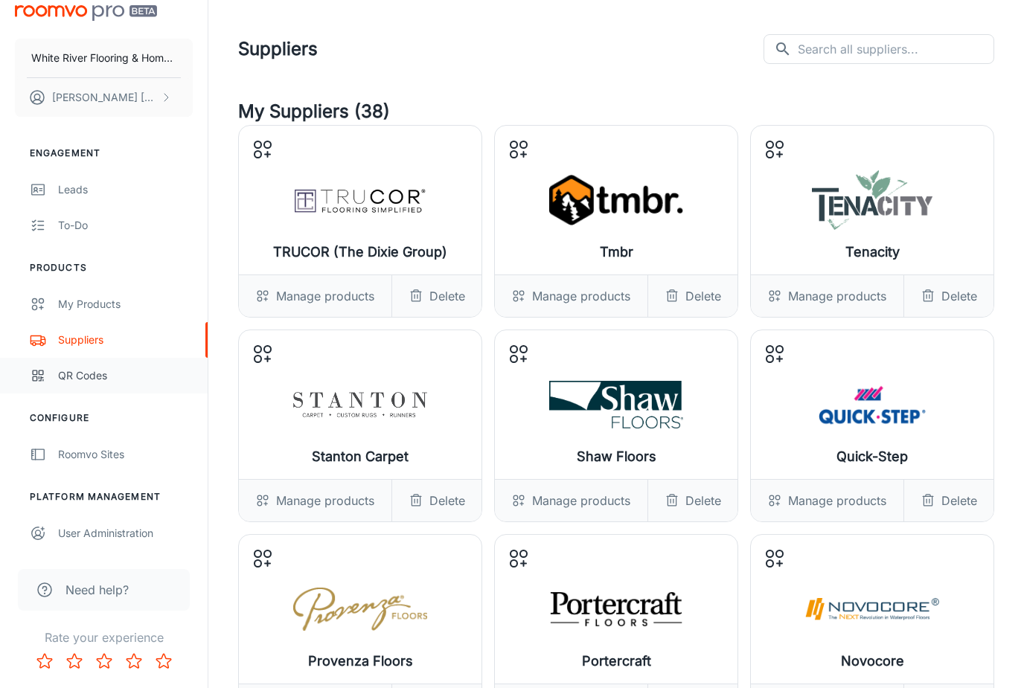
scroll to position [13, 0]
click at [105, 458] on div "Roomvo Sites" at bounding box center [125, 455] width 135 height 16
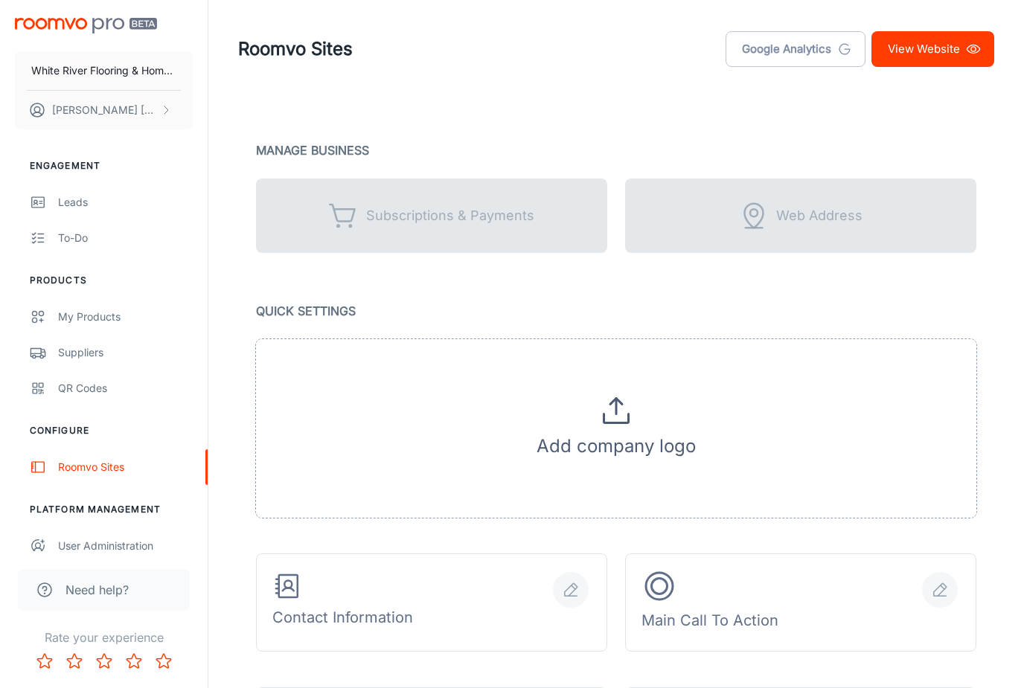
click at [620, 421] on icon at bounding box center [616, 411] width 36 height 36
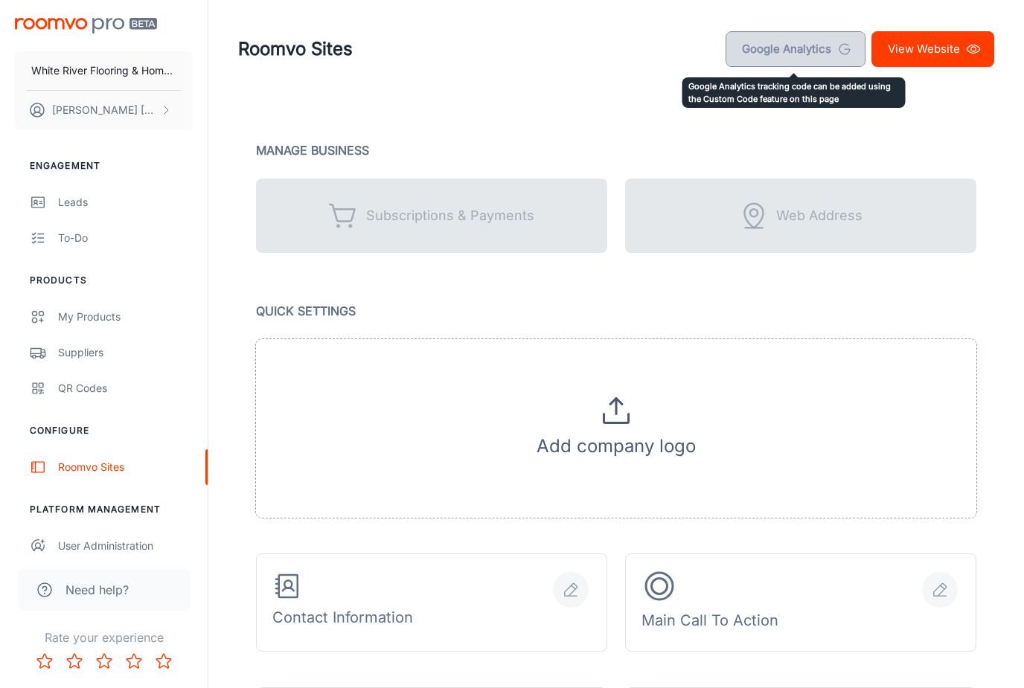
click at [802, 49] on link "Google Analytics" at bounding box center [796, 49] width 140 height 36
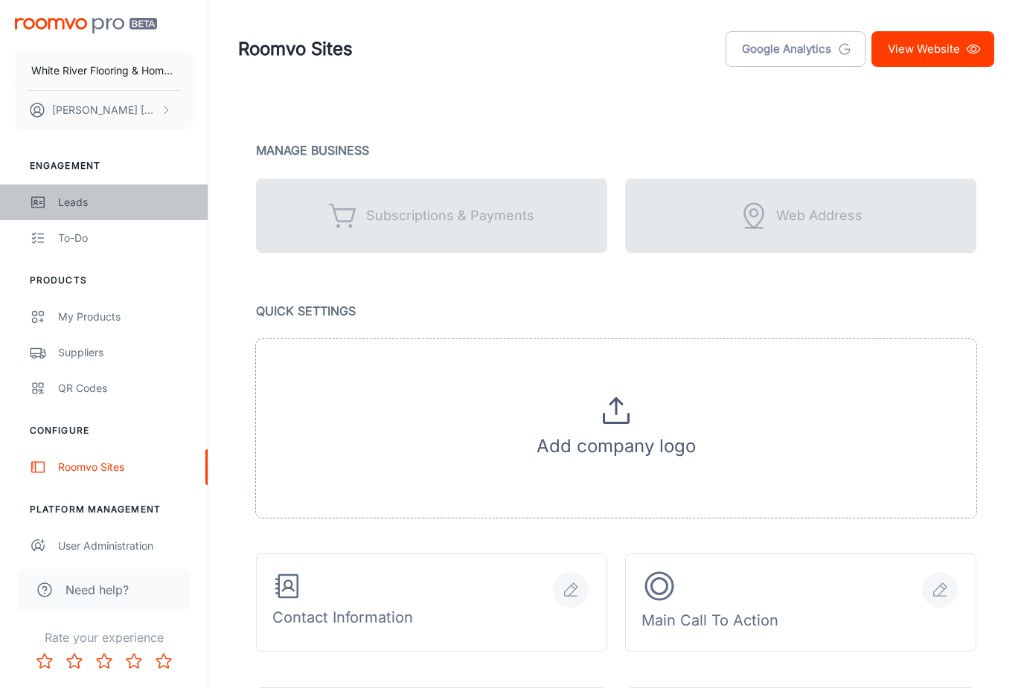
click at [71, 203] on div "Leads" at bounding box center [125, 202] width 135 height 16
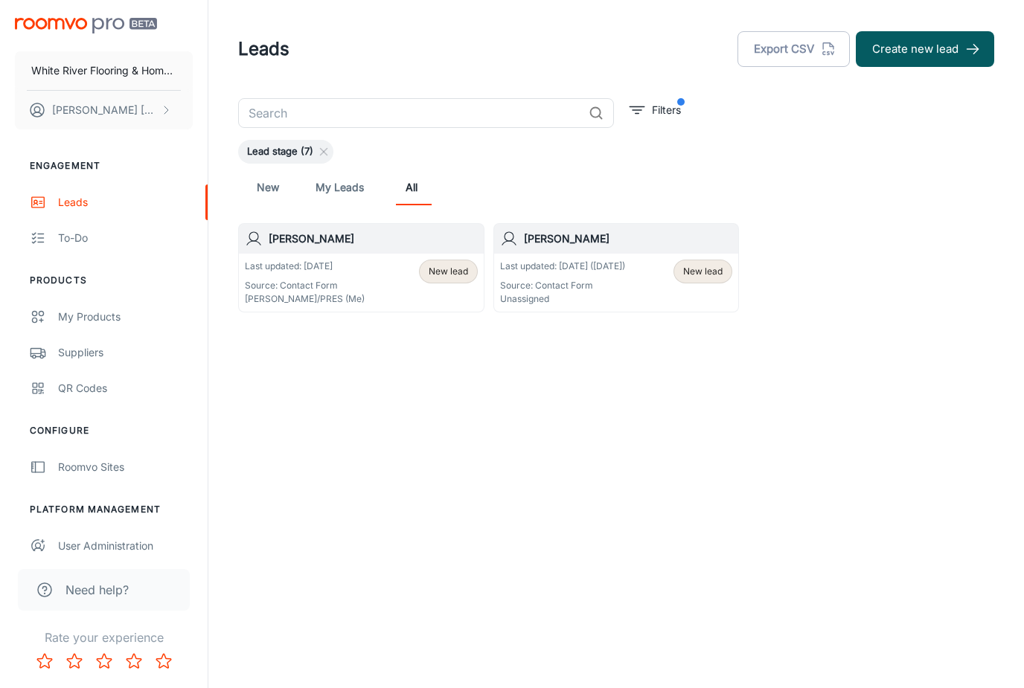
click at [290, 240] on h6 "[PERSON_NAME]" at bounding box center [373, 239] width 209 height 16
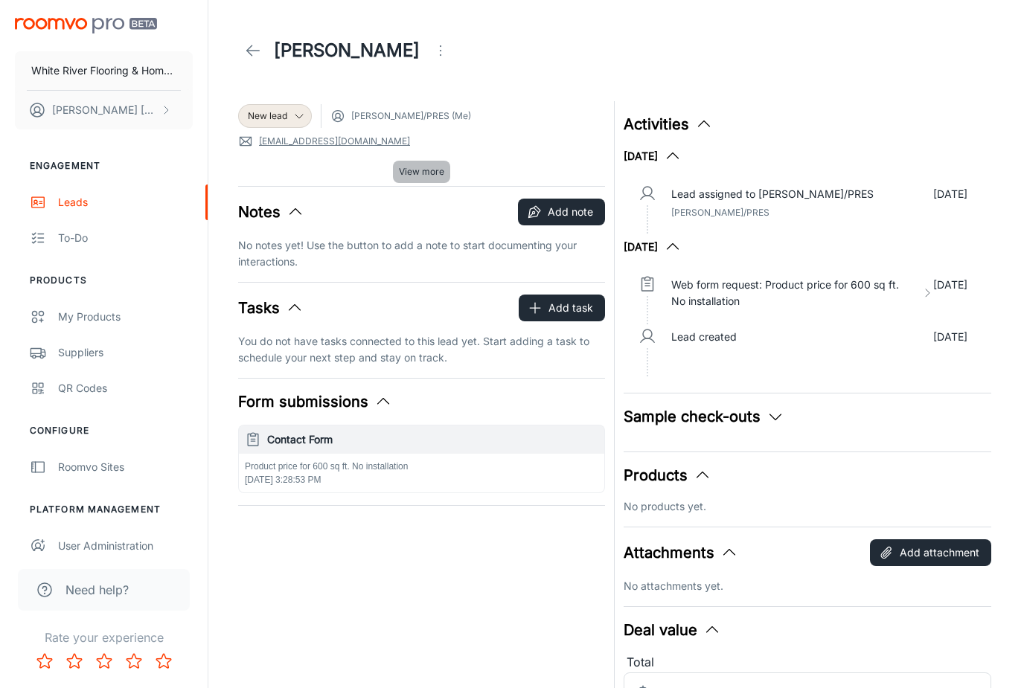
click at [416, 173] on span "View more" at bounding box center [421, 171] width 45 height 13
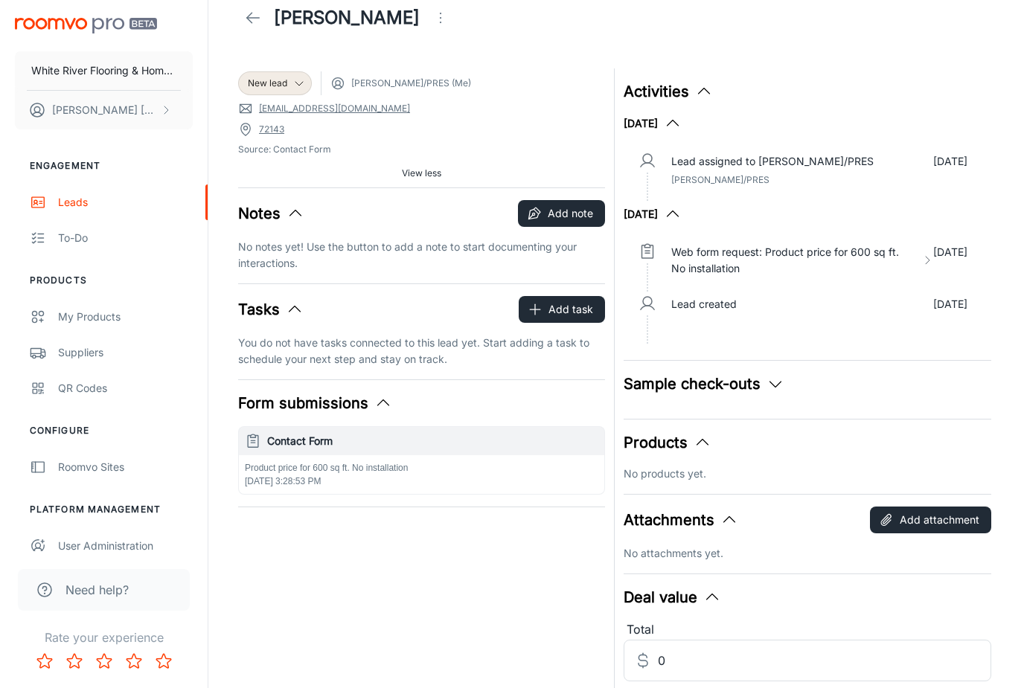
scroll to position [57, 0]
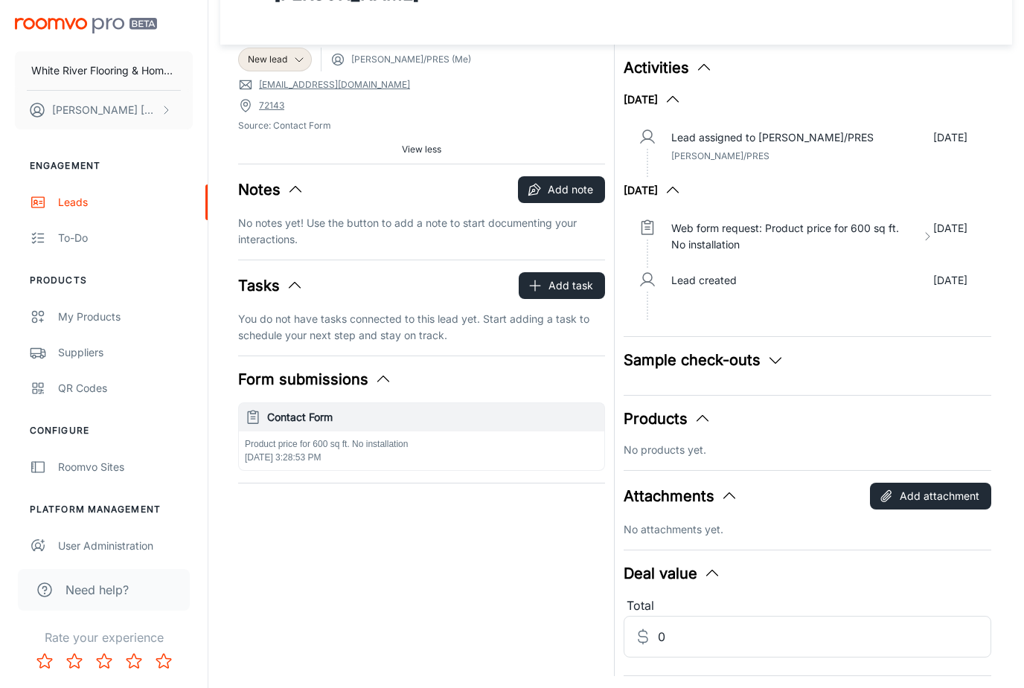
click at [671, 578] on button "Deal value" at bounding box center [672, 574] width 97 height 22
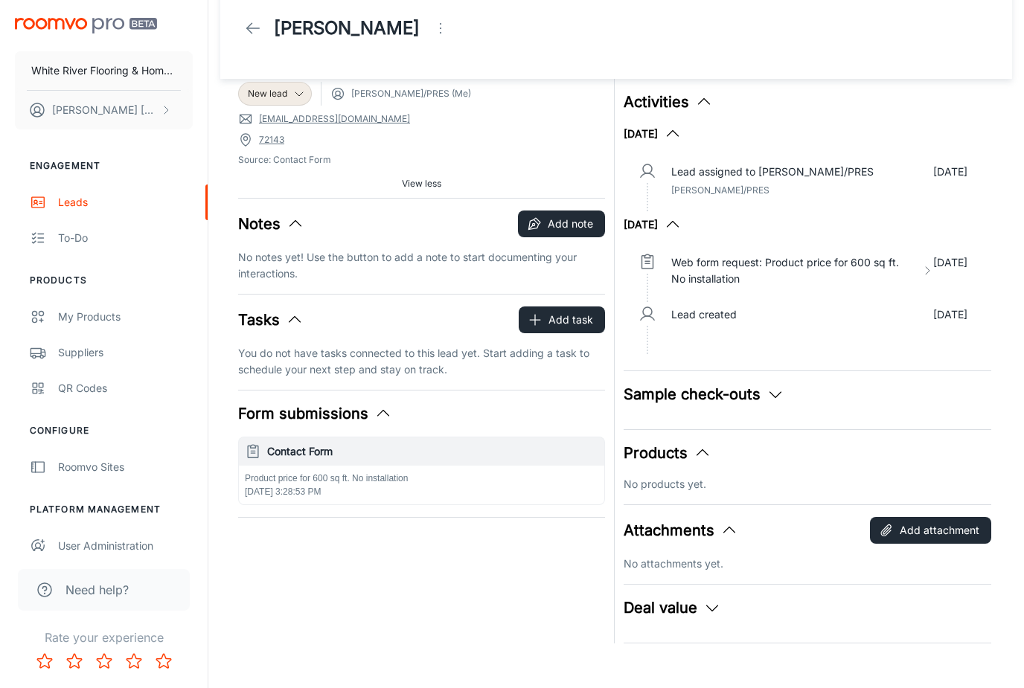
scroll to position [34, 0]
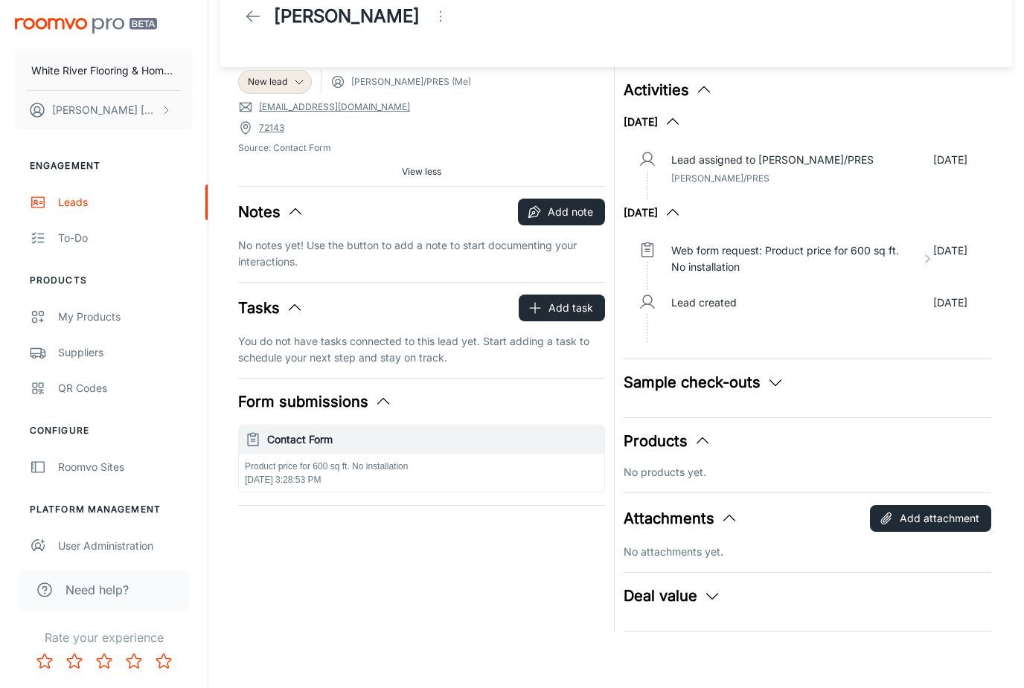
click at [665, 601] on button "Deal value" at bounding box center [672, 596] width 97 height 22
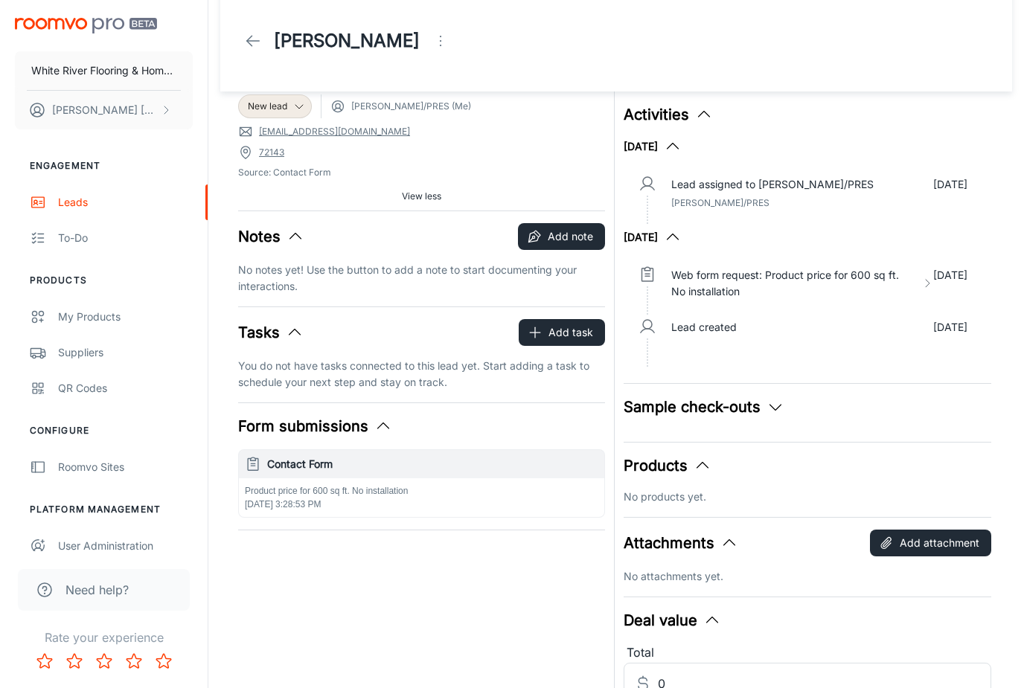
scroll to position [0, 0]
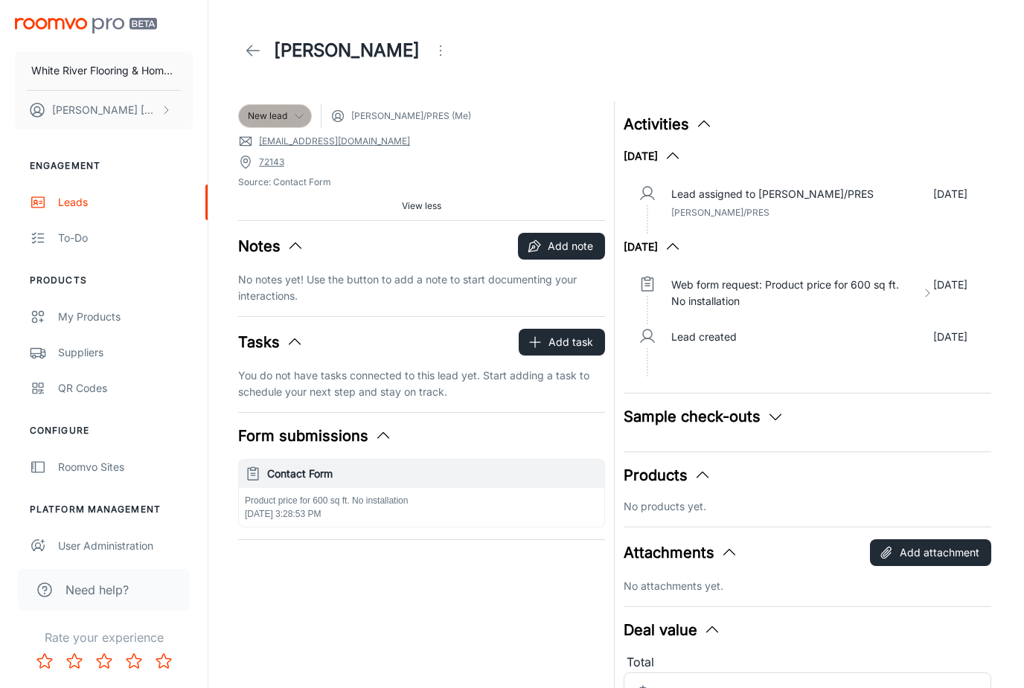
click at [301, 118] on icon at bounding box center [299, 116] width 12 height 12
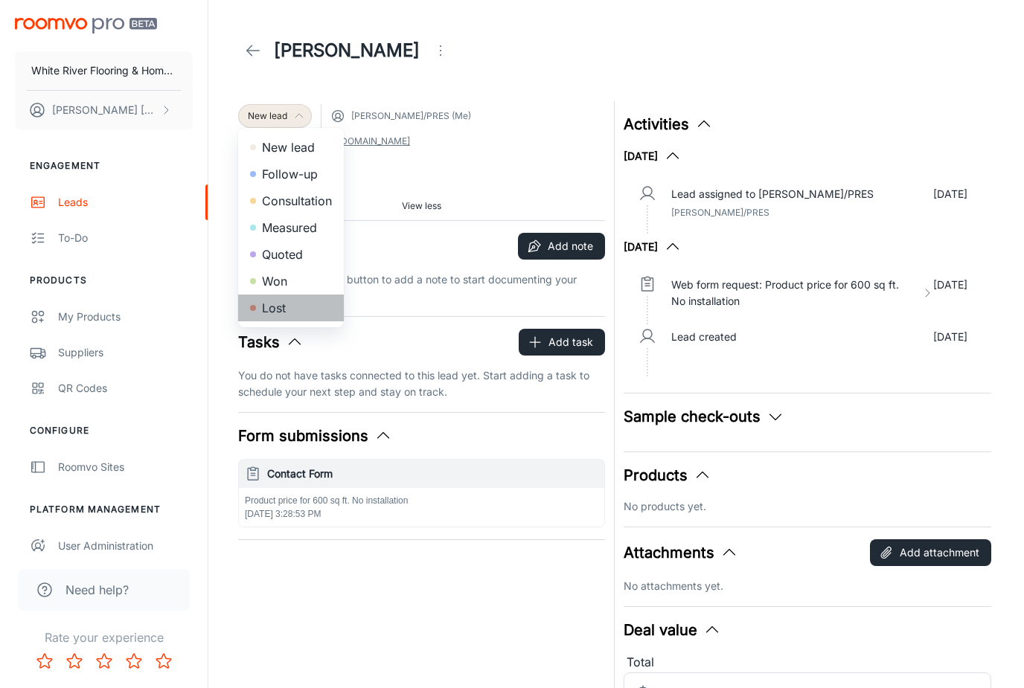
click at [278, 309] on li "Lost" at bounding box center [291, 308] width 106 height 27
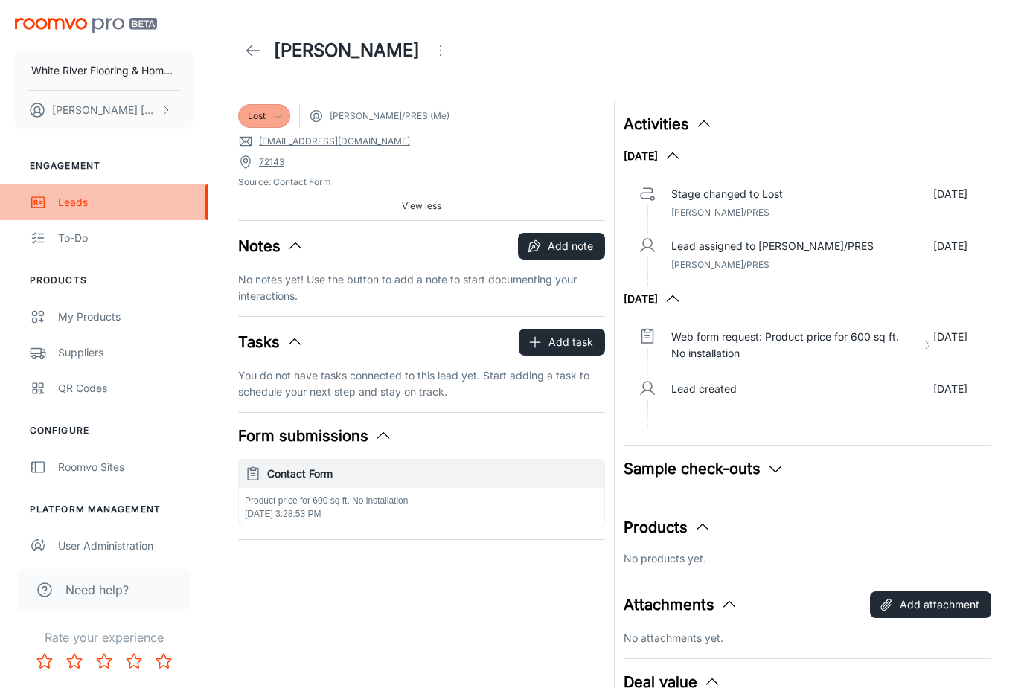
click at [65, 207] on div "Leads" at bounding box center [125, 202] width 135 height 16
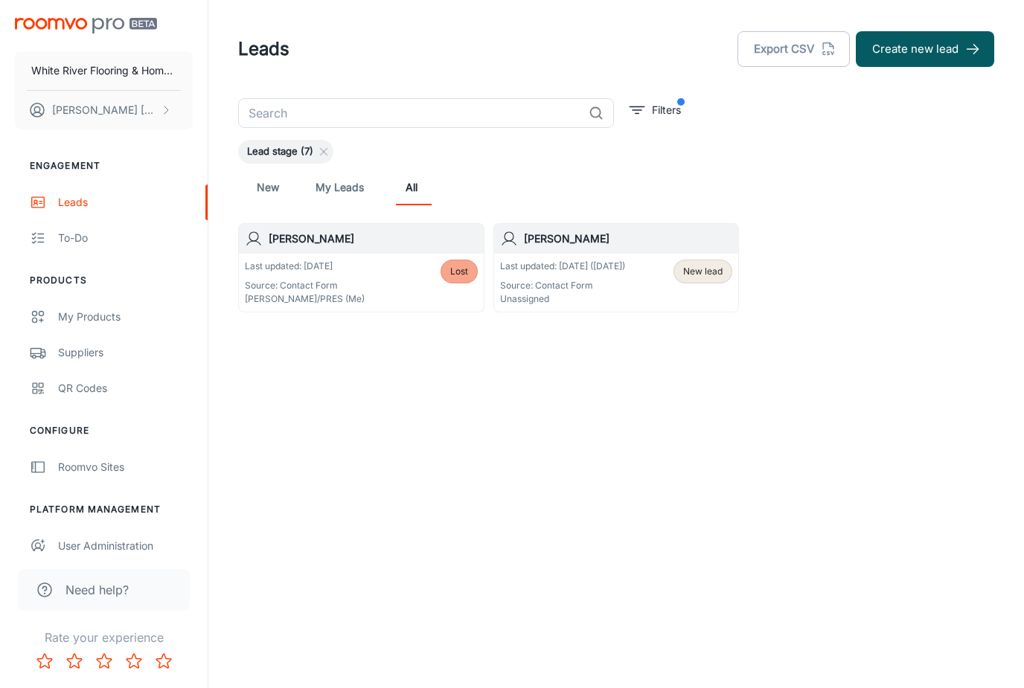
click at [289, 152] on span "Lead stage (7)" at bounding box center [280, 151] width 84 height 15
click at [327, 150] on line at bounding box center [324, 152] width 7 height 7
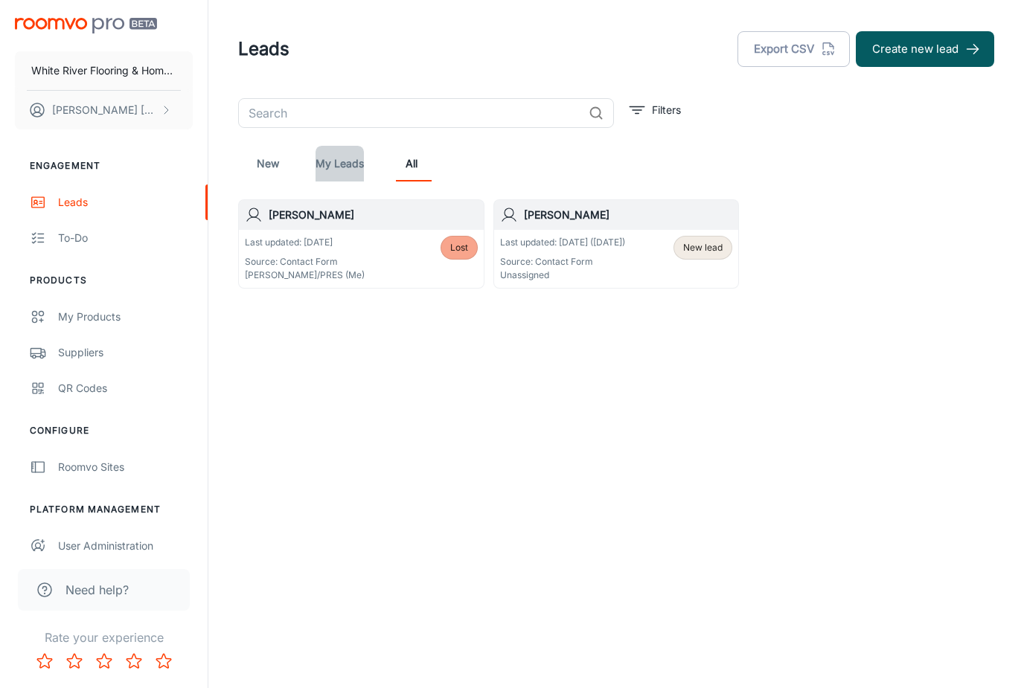
click at [351, 166] on link "My Leads" at bounding box center [340, 164] width 48 height 36
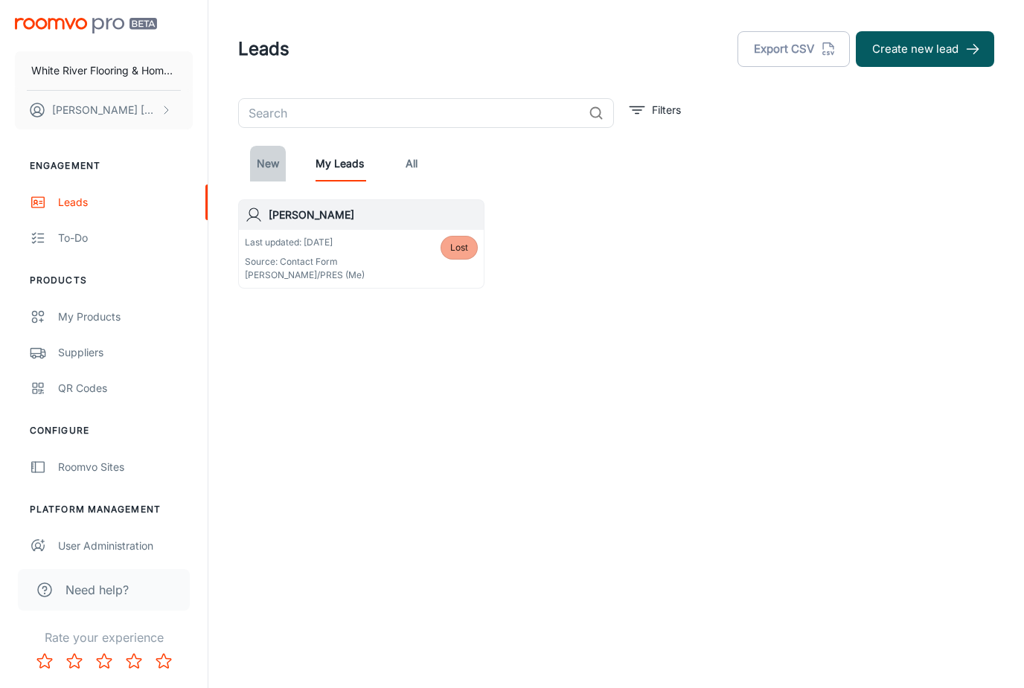
click at [275, 170] on link "New" at bounding box center [268, 164] width 36 height 36
click at [416, 161] on link "All" at bounding box center [412, 164] width 36 height 36
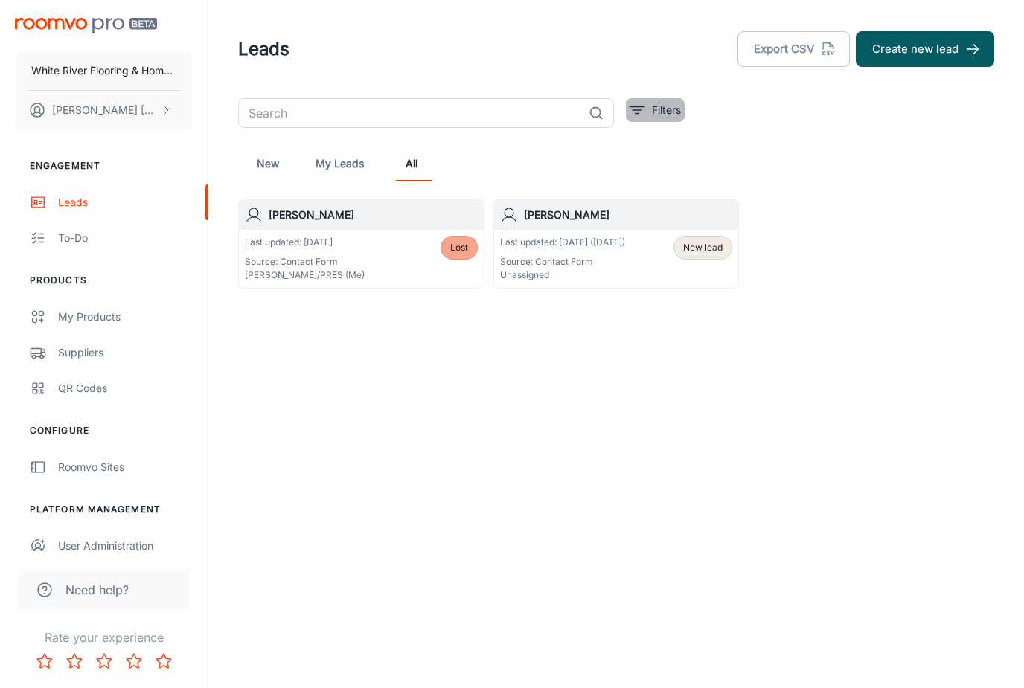
click at [641, 112] on icon "filter" at bounding box center [637, 110] width 18 height 18
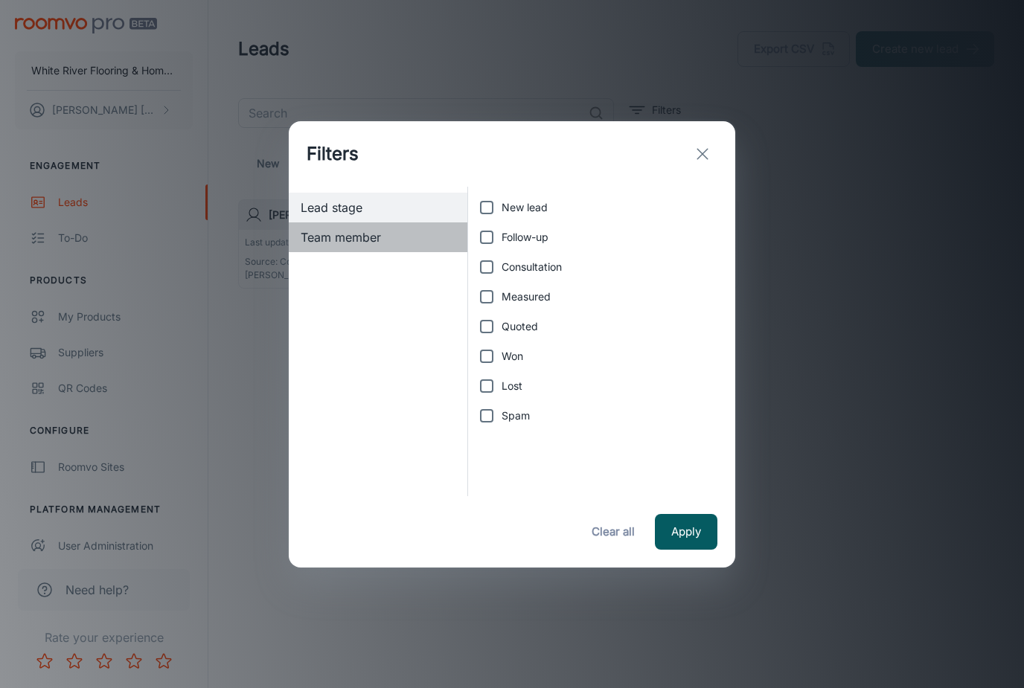
click at [353, 240] on span "Team member" at bounding box center [378, 237] width 155 height 18
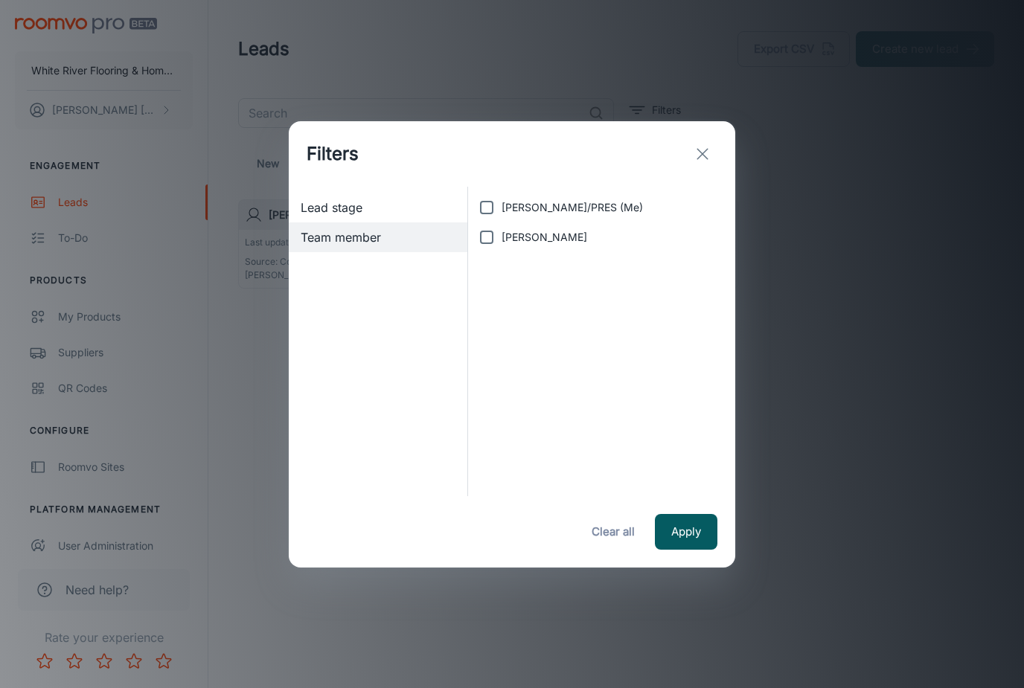
click at [490, 238] on input "Sophia Garringer" at bounding box center [487, 238] width 30 height 30
checkbox input "false"
click at [336, 213] on span "Lead stage" at bounding box center [378, 208] width 155 height 18
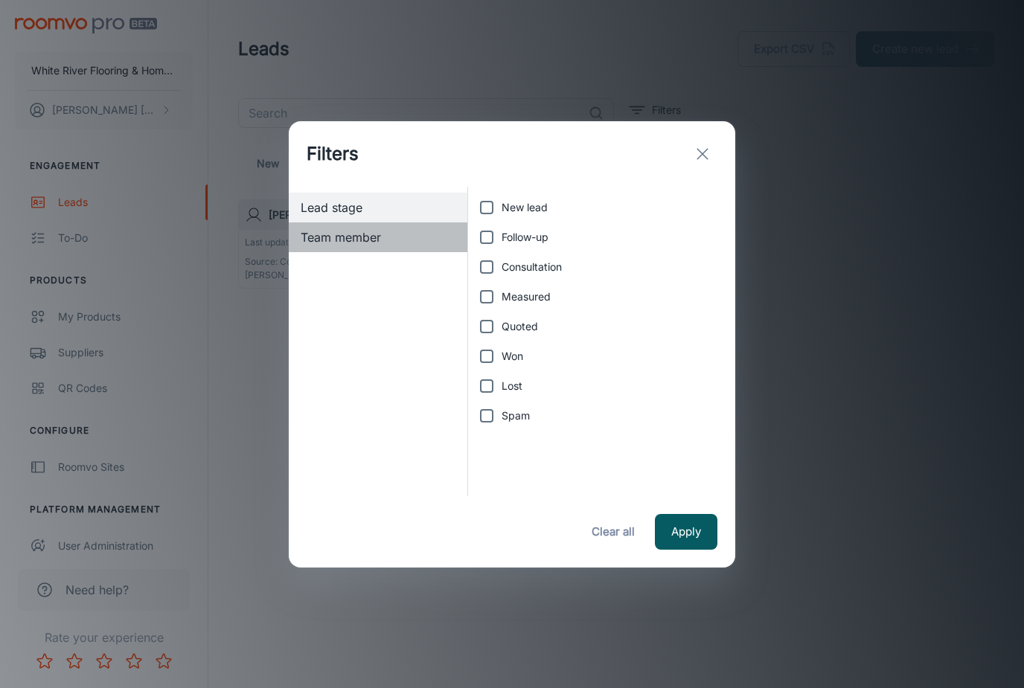
click at [339, 240] on span "Team member" at bounding box center [378, 237] width 155 height 18
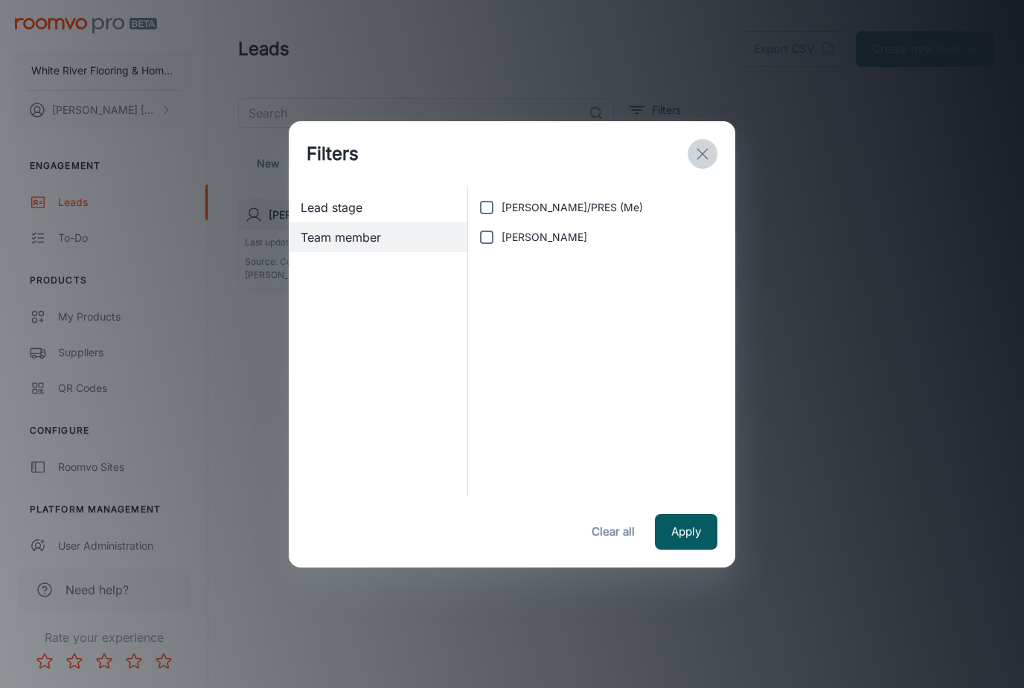
click at [705, 155] on icon "exit" at bounding box center [703, 154] width 18 height 18
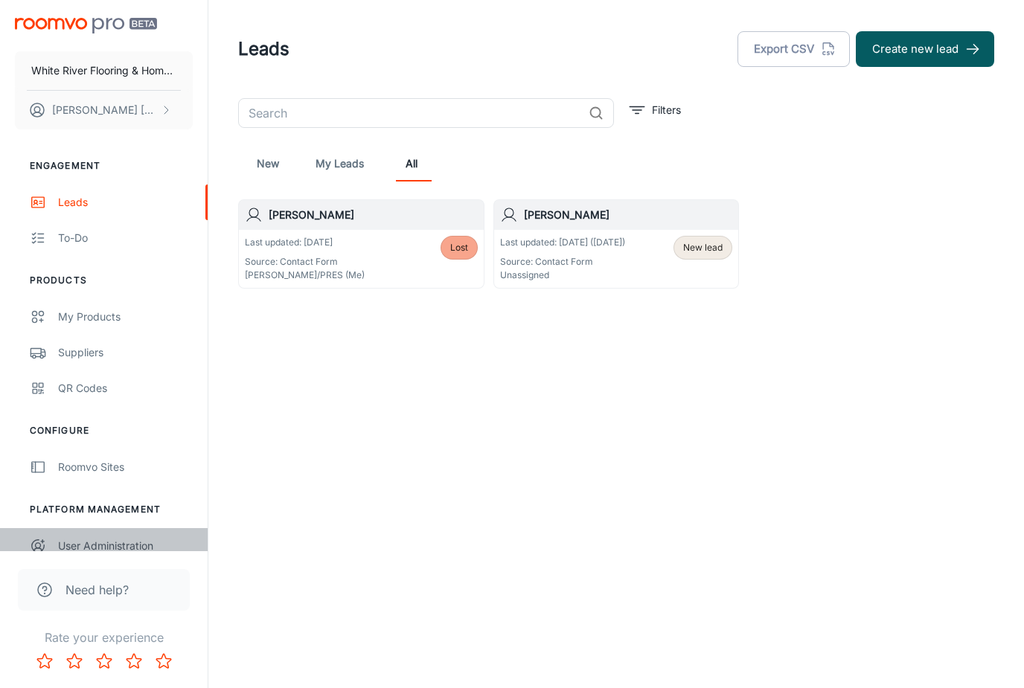
click at [95, 548] on div "User Administration" at bounding box center [125, 546] width 135 height 16
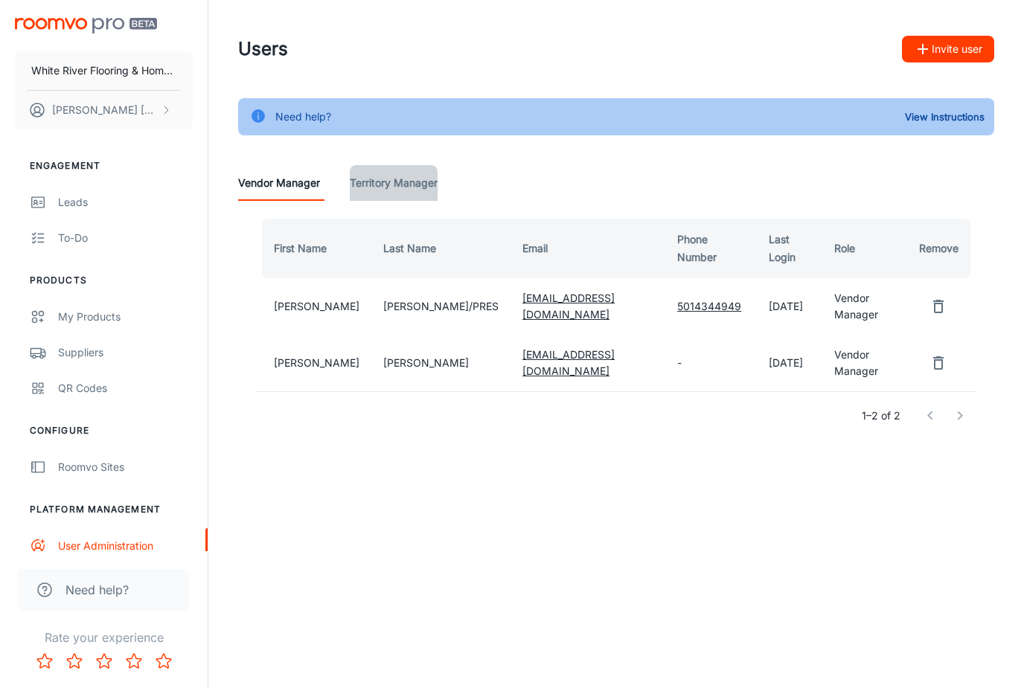
click at [386, 183] on Manager "Territory Manager" at bounding box center [394, 183] width 88 height 36
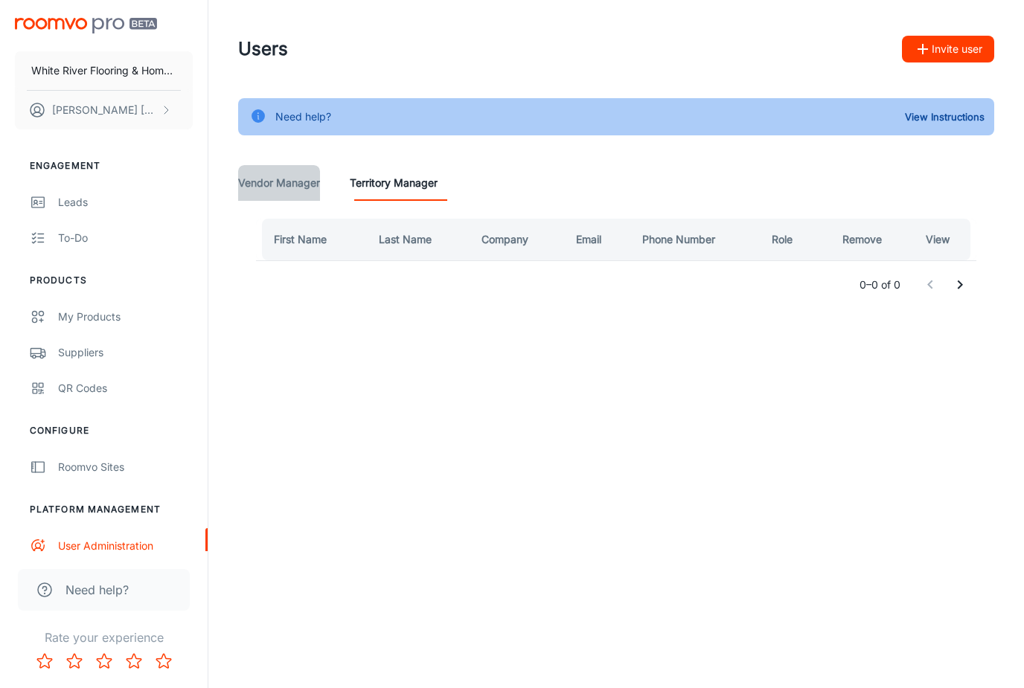
click at [291, 182] on Manager "Vendor Manager" at bounding box center [279, 183] width 82 height 36
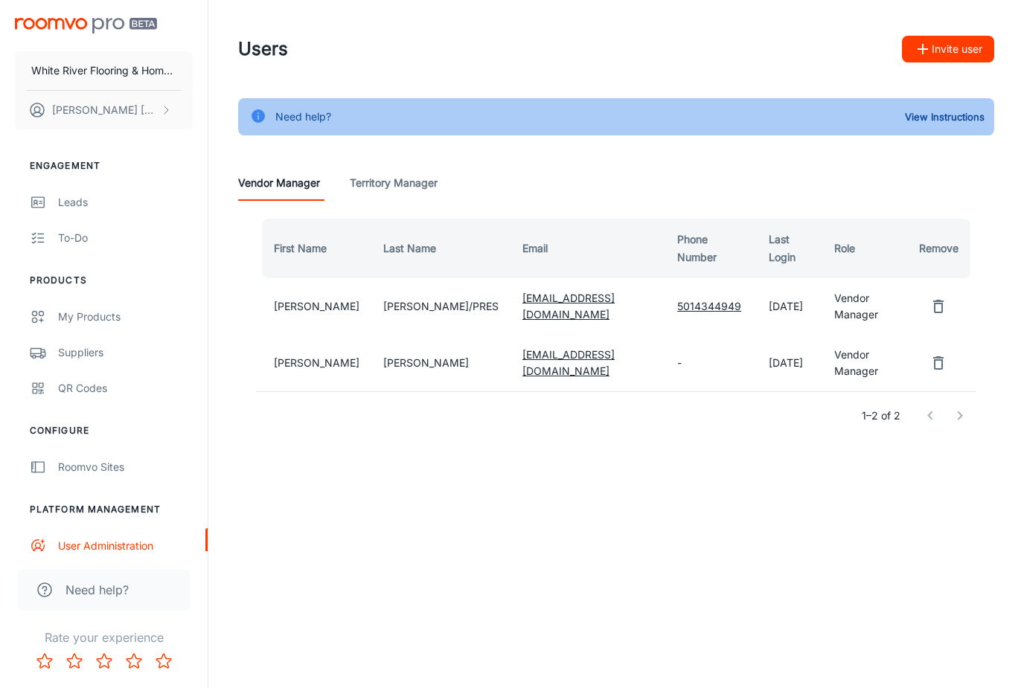
click at [685, 304] on link "5014344949" at bounding box center [709, 306] width 64 height 13
click at [406, 181] on Manager "Territory Manager" at bounding box center [394, 183] width 88 height 36
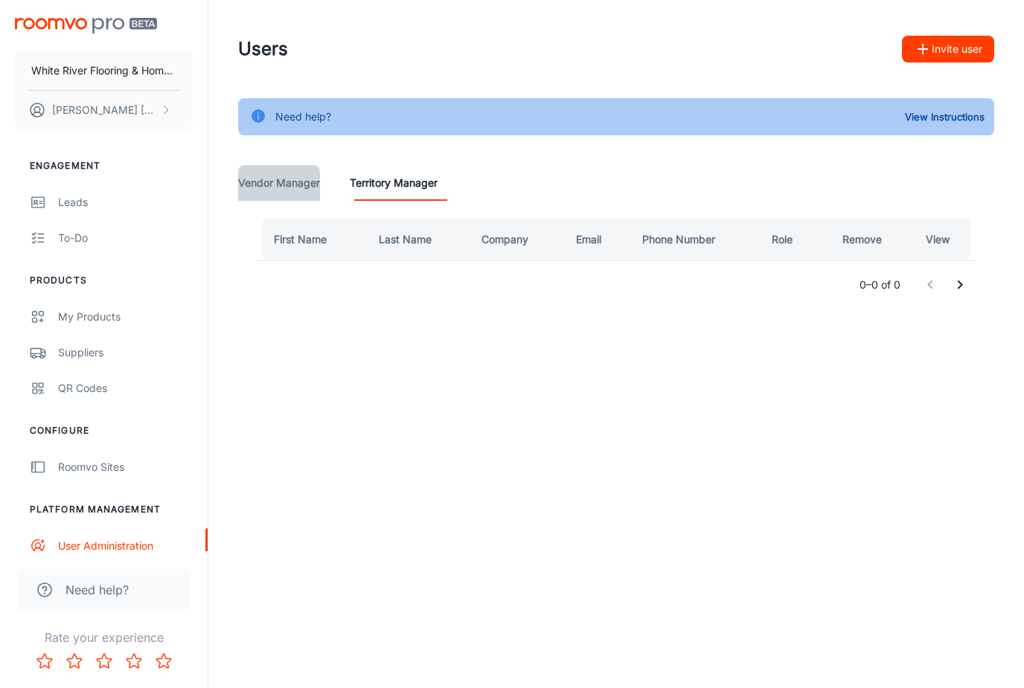
click at [316, 190] on Manager "Vendor Manager" at bounding box center [279, 183] width 82 height 36
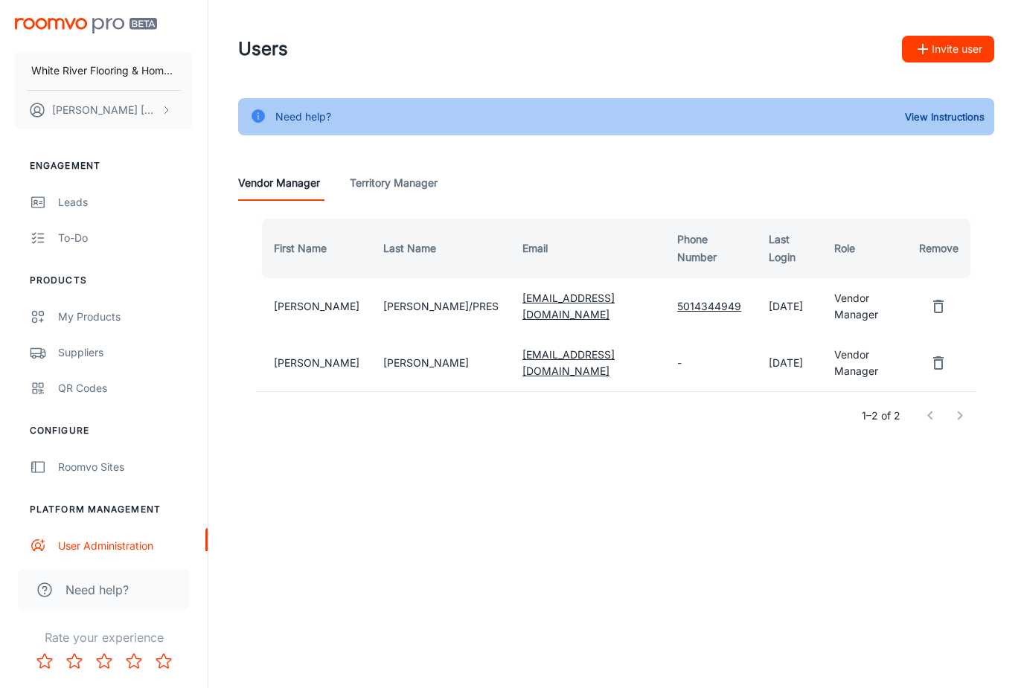
click at [301, 304] on td "[PERSON_NAME]" at bounding box center [313, 306] width 115 height 57
click at [936, 361] on icon "remove user" at bounding box center [938, 362] width 10 height 13
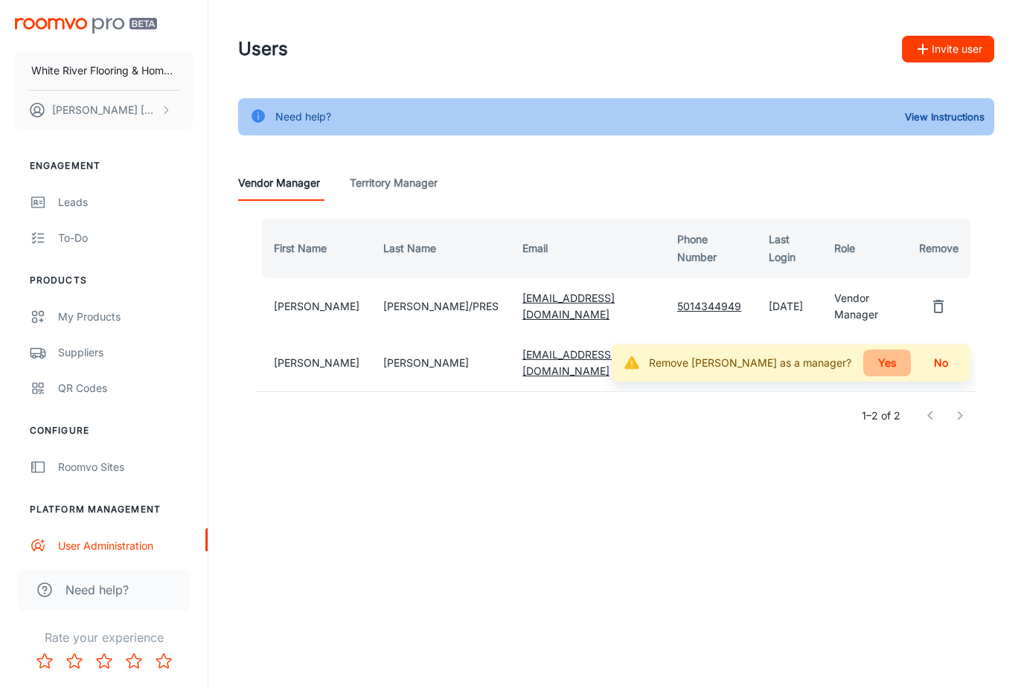
click at [911, 350] on button "Yes" at bounding box center [887, 363] width 48 height 27
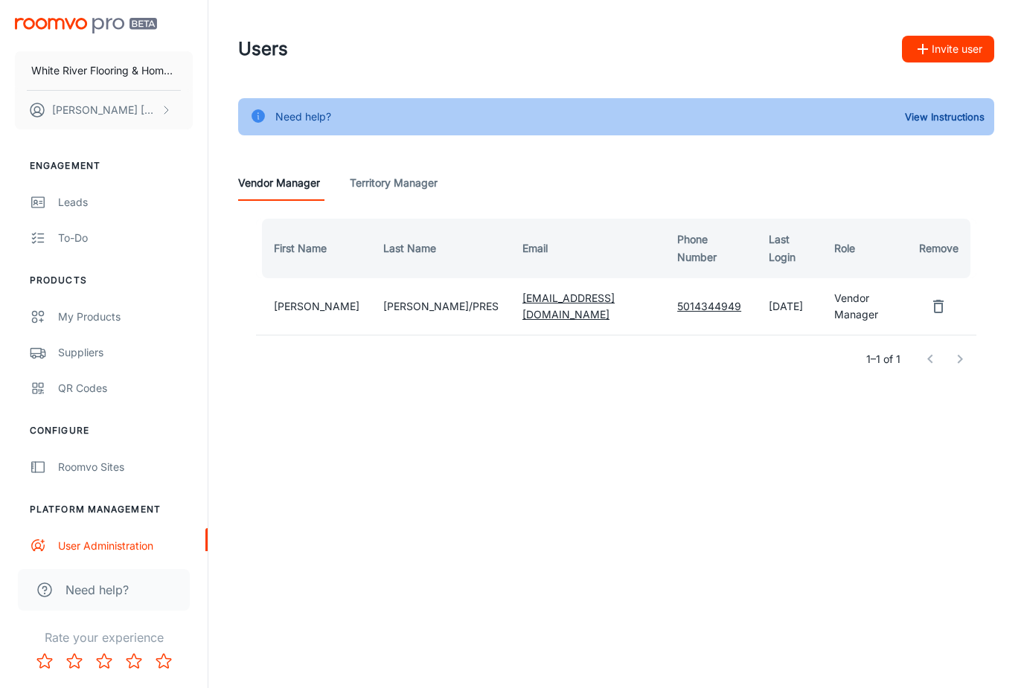
click at [945, 52] on button "Invite user" at bounding box center [948, 49] width 92 height 27
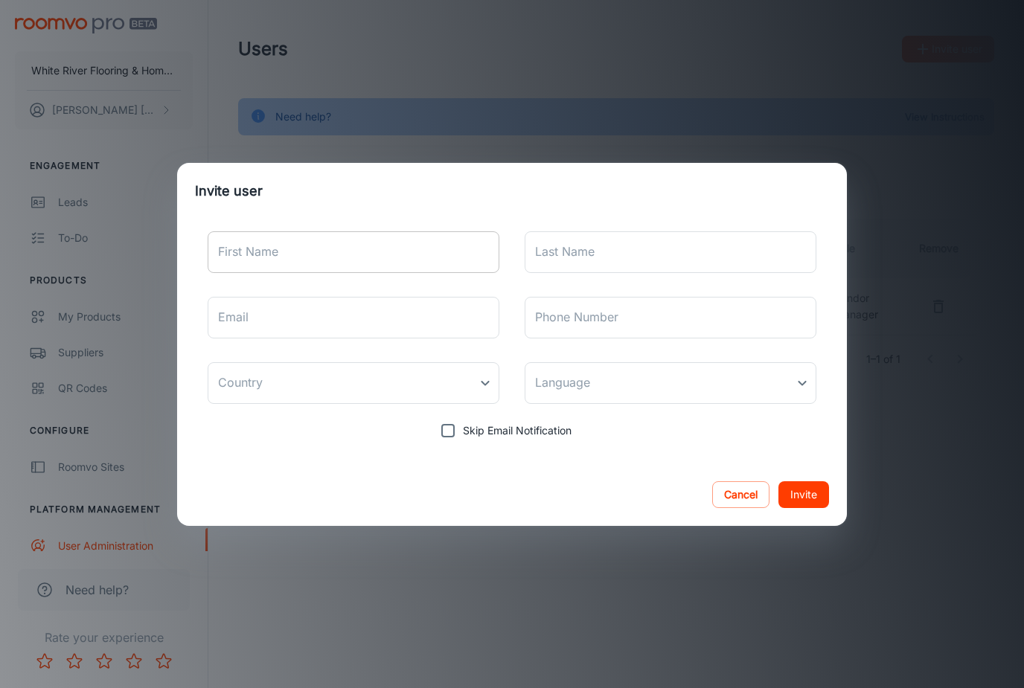
click at [406, 246] on input "First Name" at bounding box center [354, 252] width 292 height 42
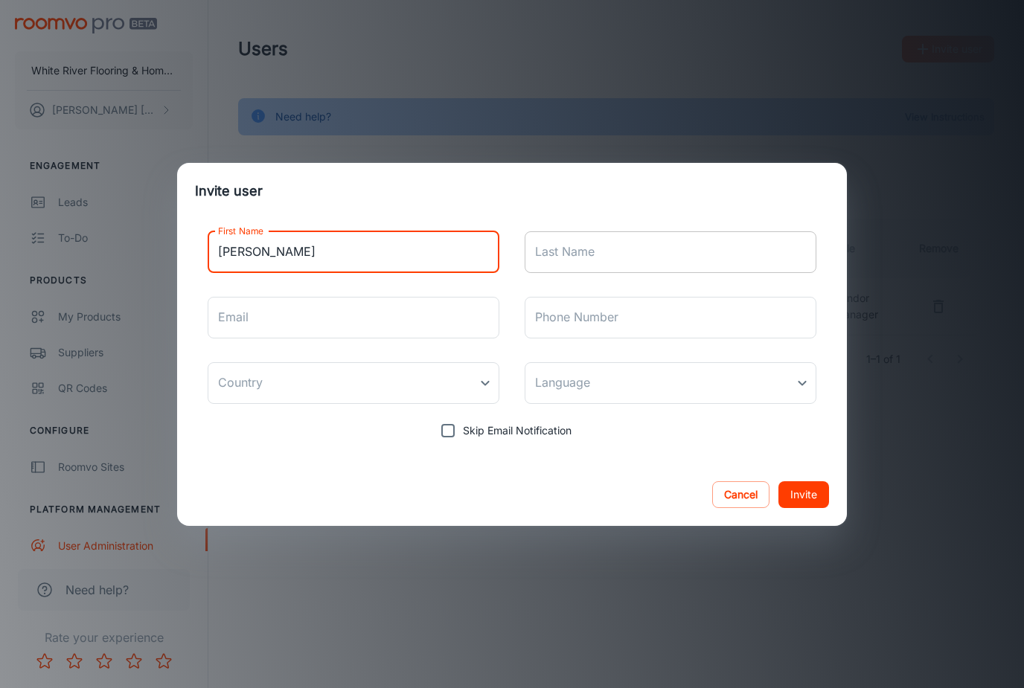
type input "Jenny"
click at [562, 237] on div "Last Name Last Name" at bounding box center [671, 252] width 292 height 42
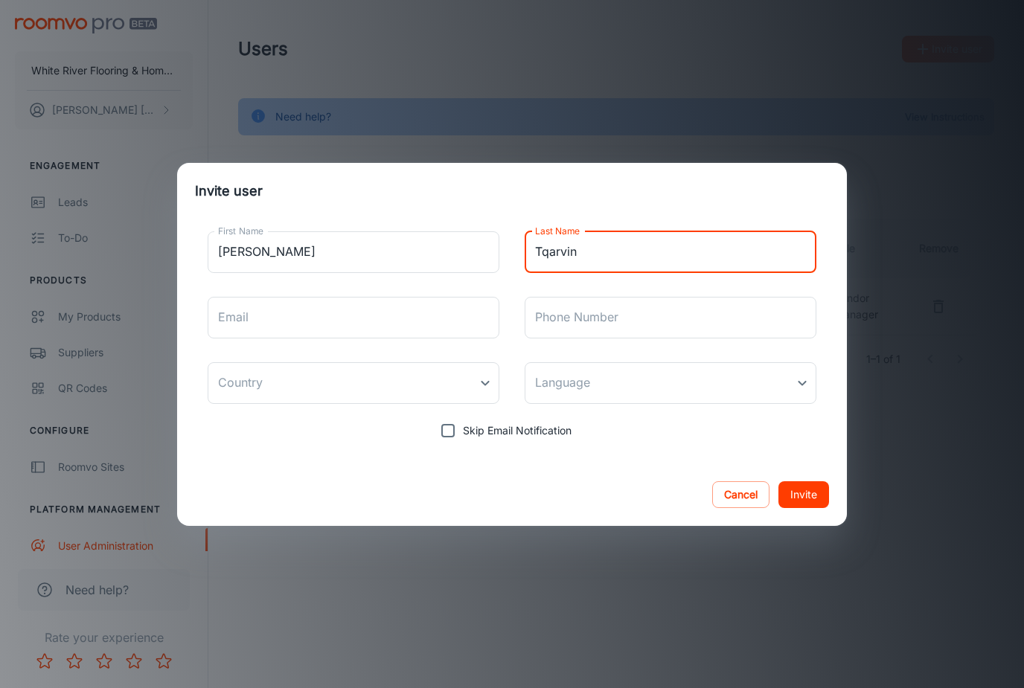
click at [543, 233] on label "Last Name" at bounding box center [557, 231] width 45 height 13
click at [543, 233] on input "Tqarvin" at bounding box center [671, 252] width 292 height 42
click at [547, 251] on input "Tqarvin" at bounding box center [671, 252] width 292 height 42
type input "Tarvin"
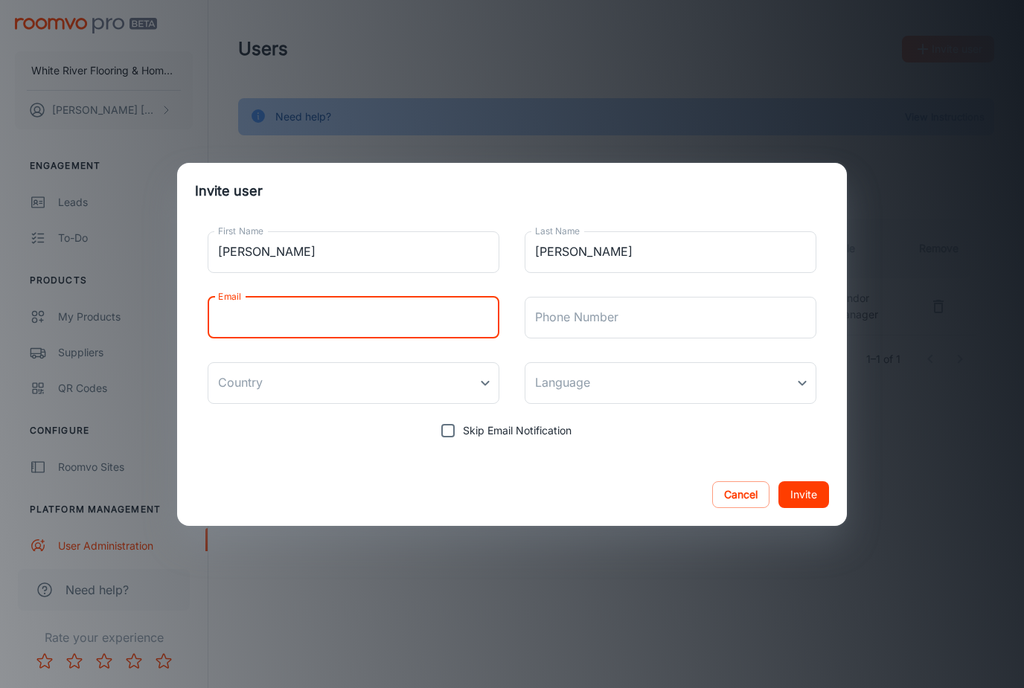
click at [363, 315] on input "Email" at bounding box center [354, 318] width 292 height 42
type input "jen_tarviin@whiteriverflooring.com"
click at [563, 324] on input "Phone Number" at bounding box center [671, 318] width 292 height 42
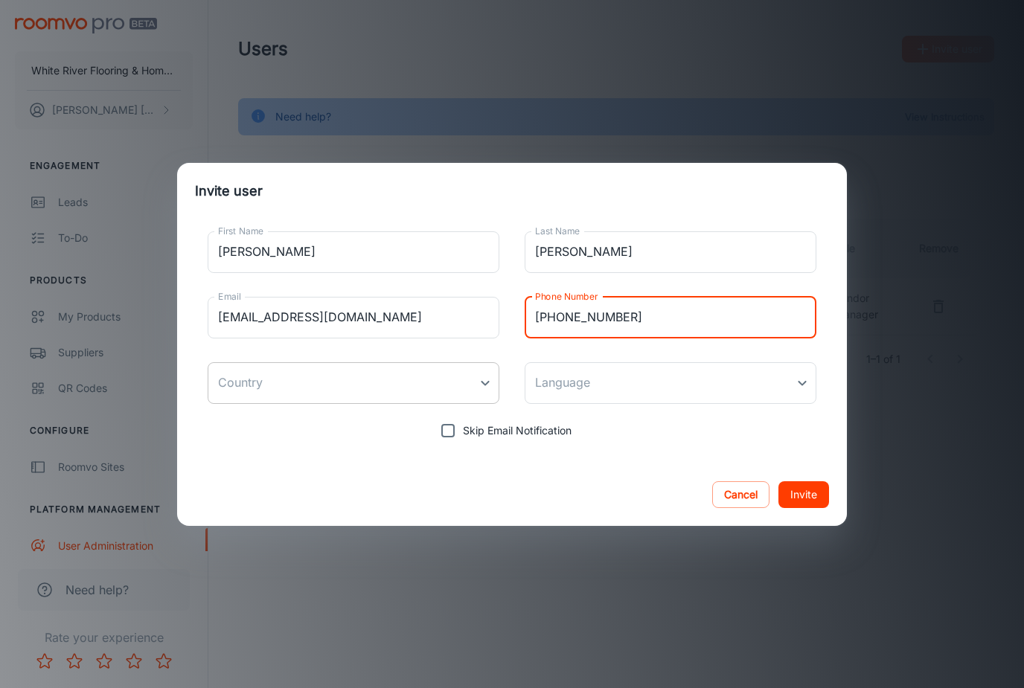
type input "501-236-0097"
click at [339, 393] on body "White River Flooring & Home Finishes WAYLON REEVES/PRES Engagement Leads To-do …" at bounding box center [512, 344] width 1024 height 688
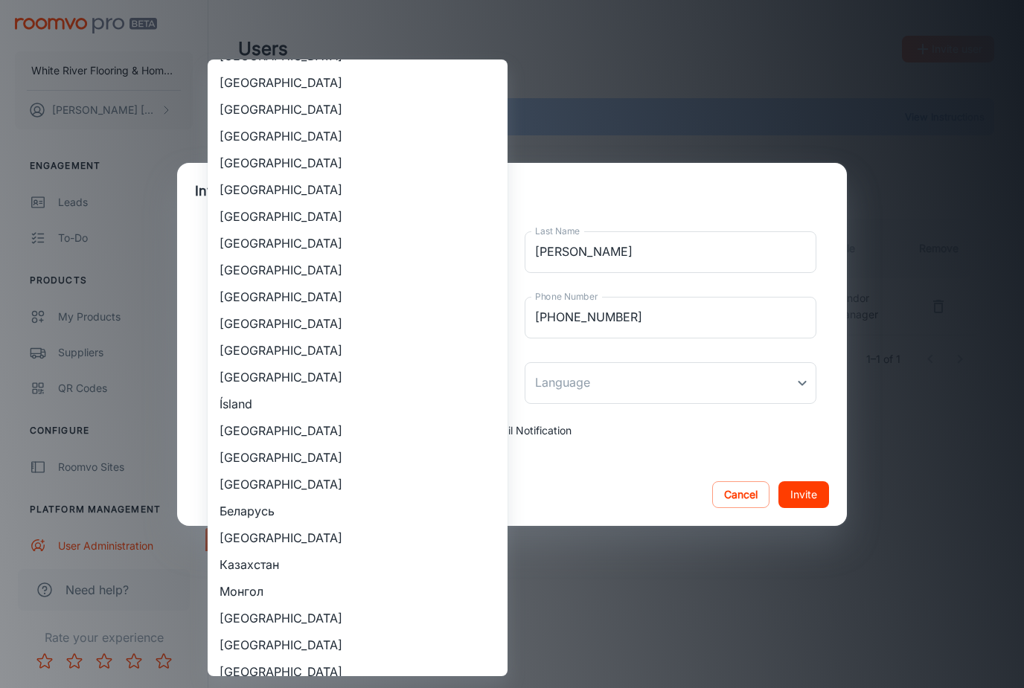
scroll to position [1362, 0]
click at [240, 298] on li "United States" at bounding box center [358, 297] width 300 height 27
type input "United States"
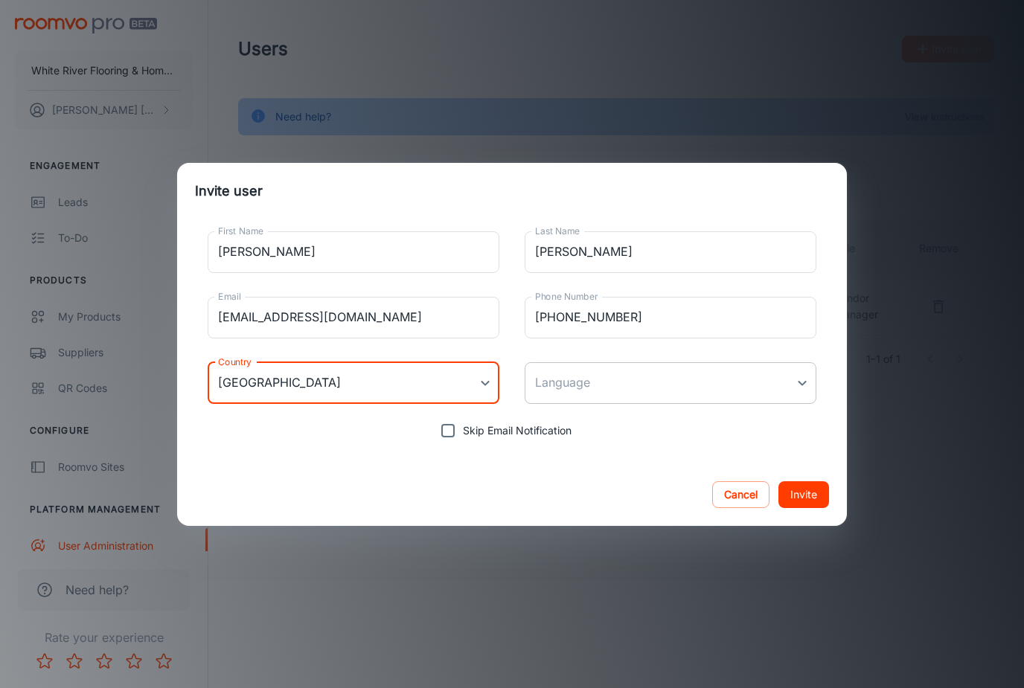
click at [591, 389] on body "White River Flooring & Home Finishes WAYLON REEVES/PRES Engagement Leads To-do …" at bounding box center [512, 344] width 1024 height 688
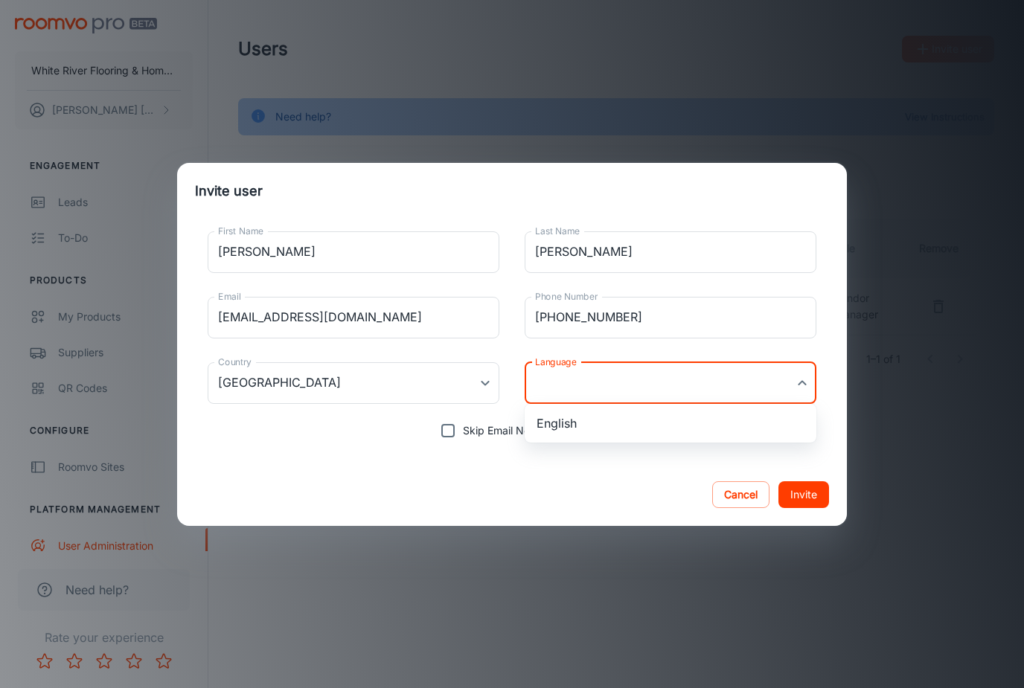
click at [563, 415] on li "English" at bounding box center [671, 423] width 292 height 27
type input "en-us"
click at [446, 429] on input "Skip Email Notification" at bounding box center [448, 431] width 30 height 30
checkbox input "true"
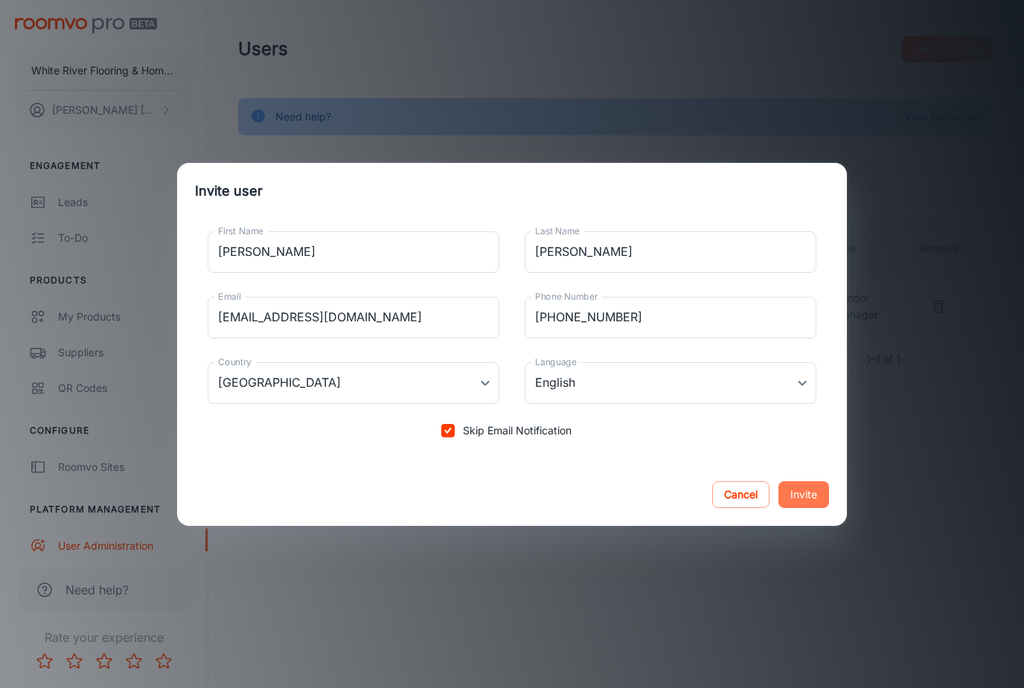
click at [796, 490] on button "Invite" at bounding box center [803, 495] width 51 height 27
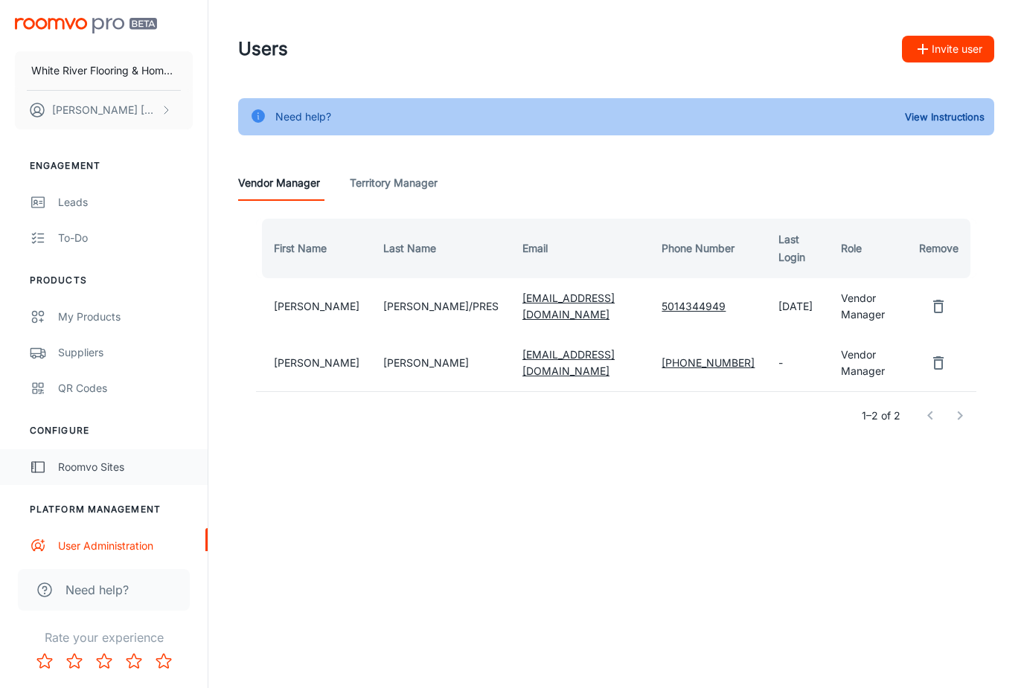
click at [80, 467] on div "Roomvo Sites" at bounding box center [125, 467] width 135 height 16
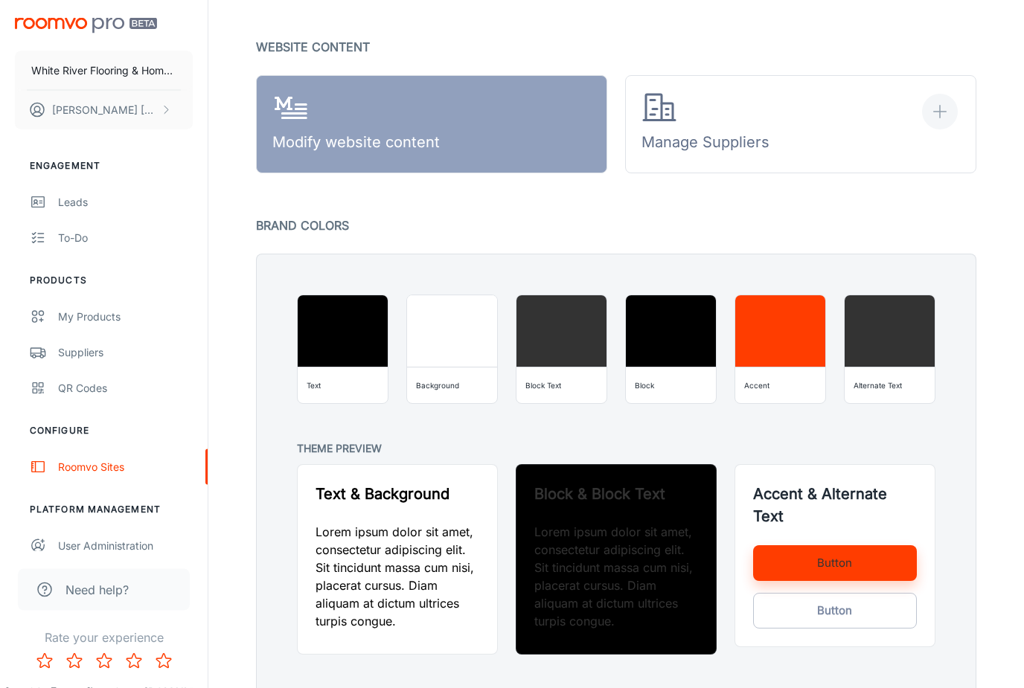
scroll to position [950, 0]
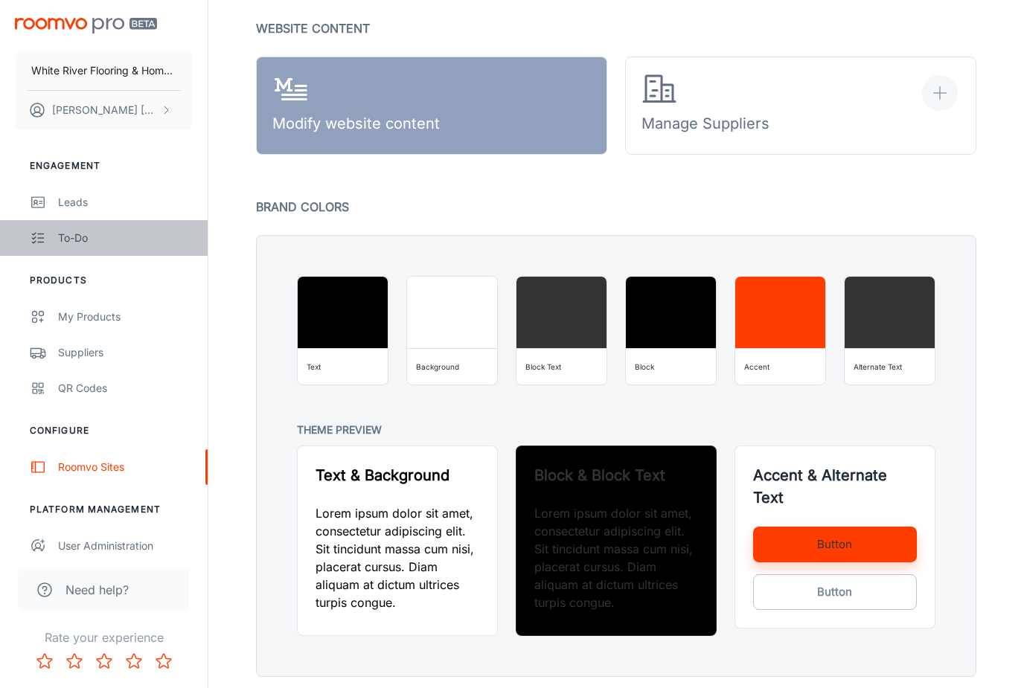
click at [71, 234] on div "To-do" at bounding box center [125, 238] width 135 height 16
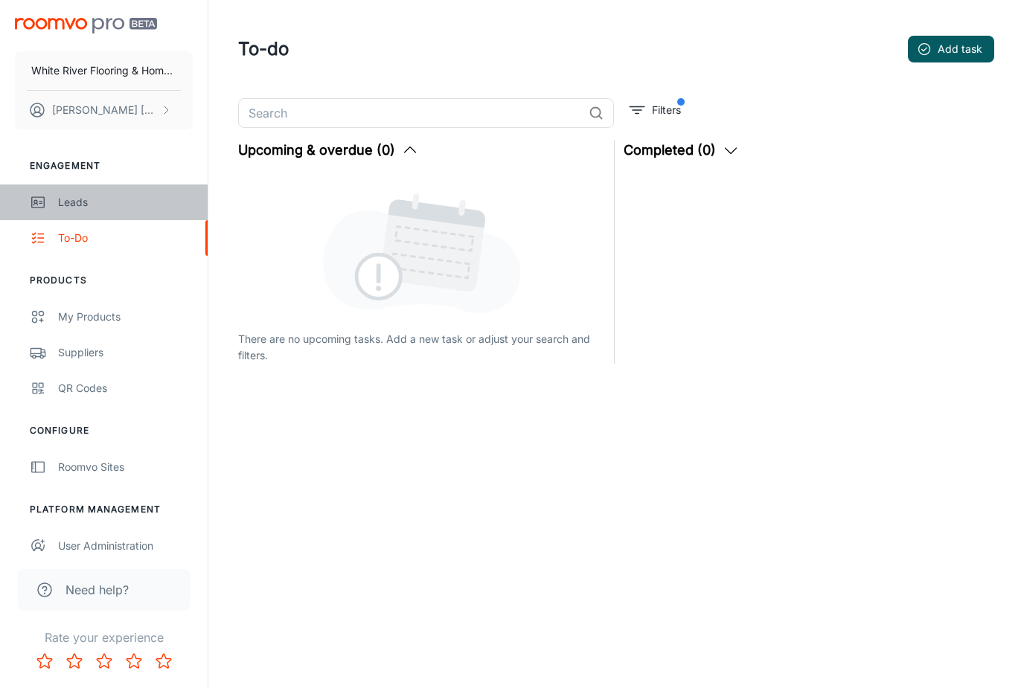
click at [87, 204] on div "Leads" at bounding box center [125, 202] width 135 height 16
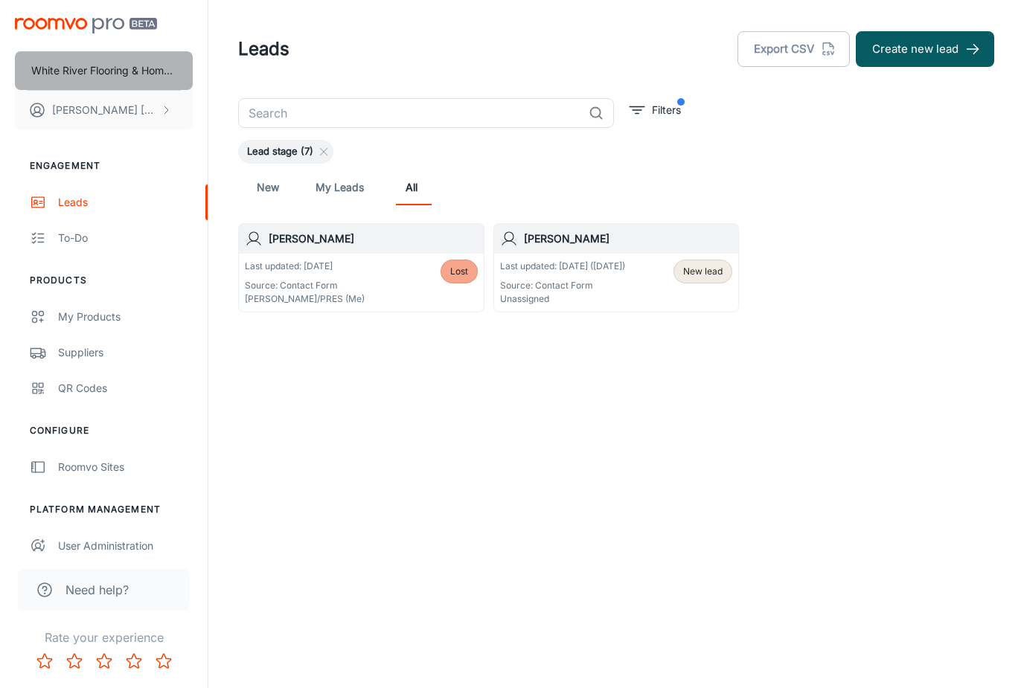
click at [116, 74] on p "White River Flooring & Home Finishes" at bounding box center [103, 71] width 145 height 16
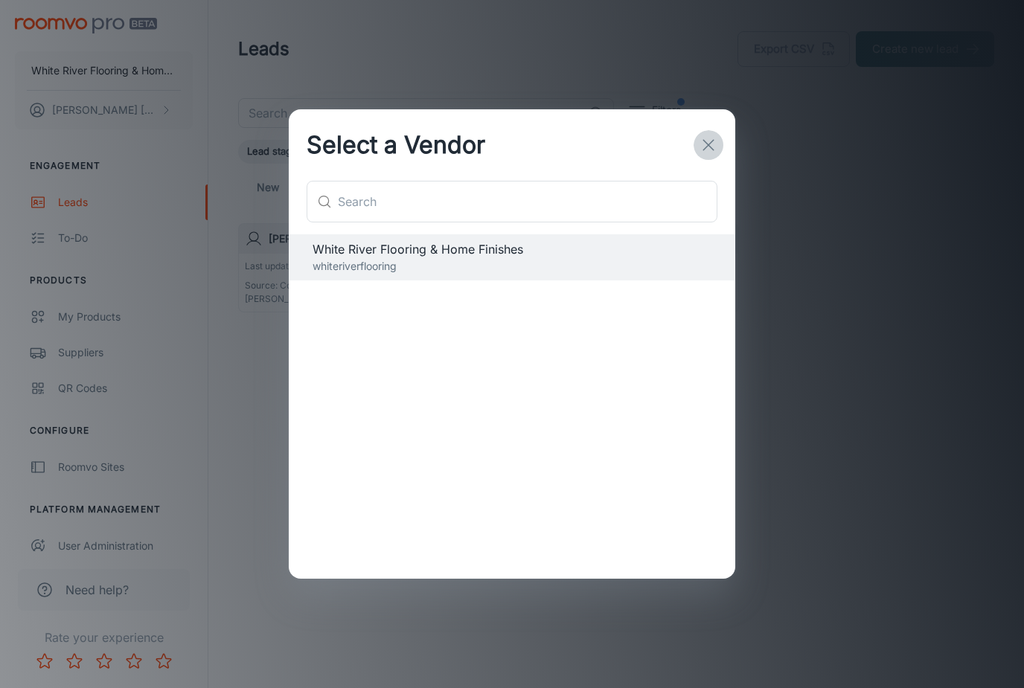
click at [706, 136] on icon "button" at bounding box center [709, 145] width 18 height 18
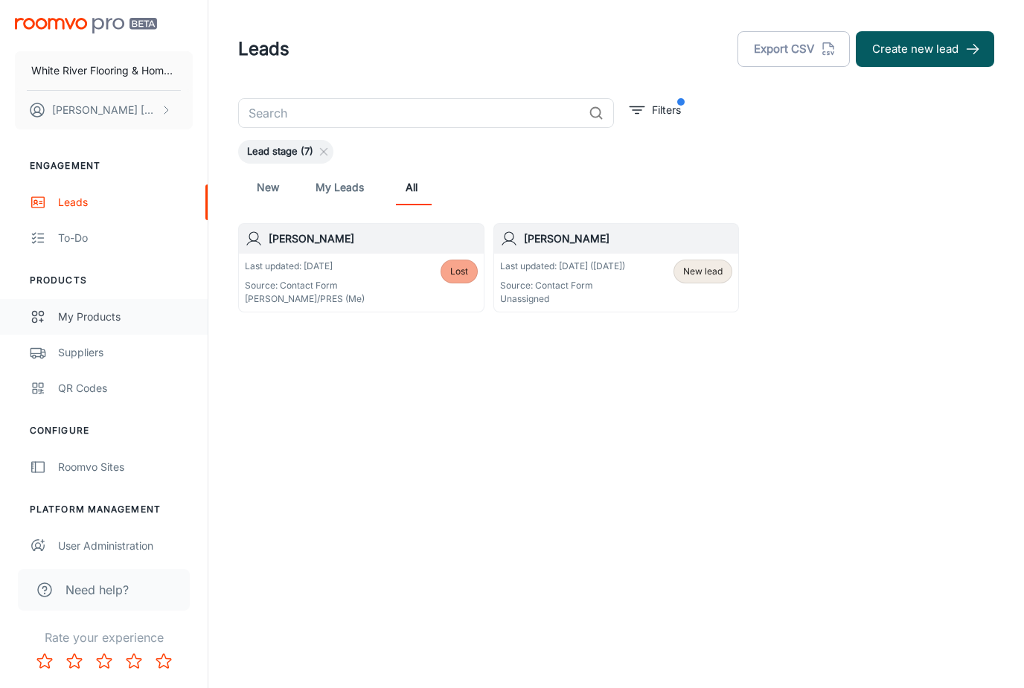
click at [89, 316] on div "My Products" at bounding box center [125, 317] width 135 height 16
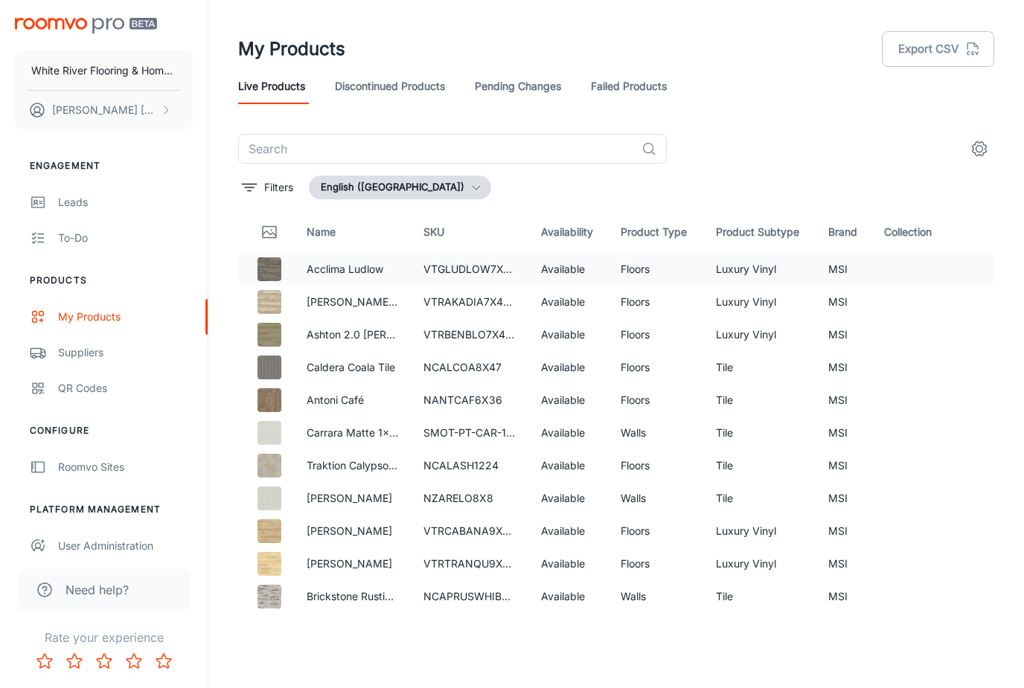
click at [325, 276] on p "Acclima Ludlow" at bounding box center [354, 269] width 94 height 16
click at [368, 275] on p "Acclima Ludlow" at bounding box center [354, 269] width 94 height 16
click at [268, 267] on img at bounding box center [269, 269] width 24 height 24
click at [243, 189] on icon "filter" at bounding box center [249, 188] width 18 height 18
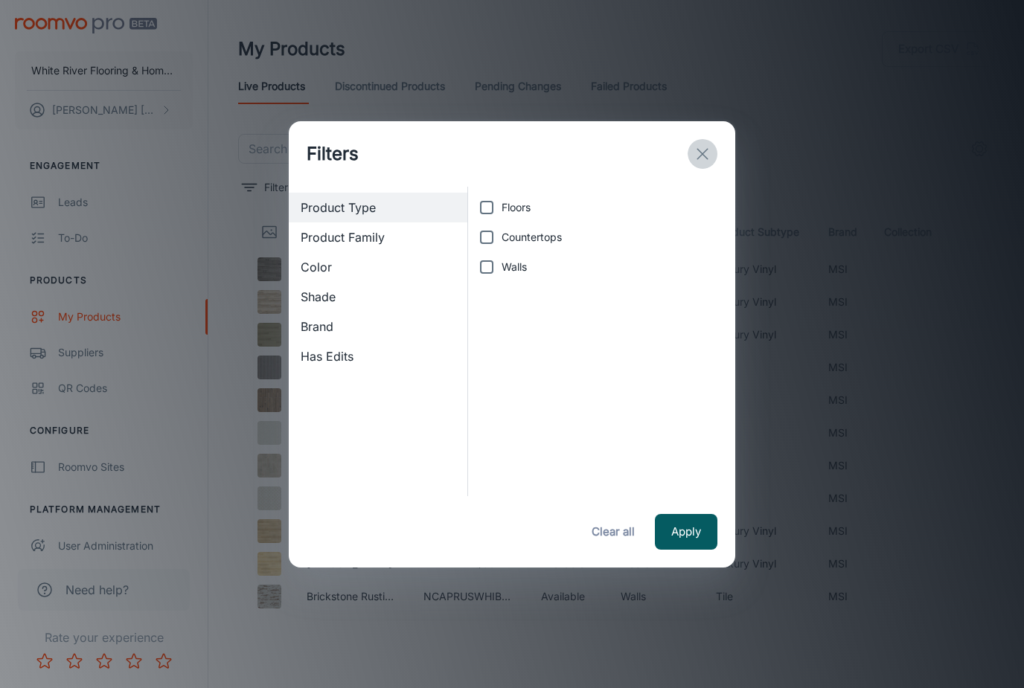
click at [699, 154] on icon "exit" at bounding box center [703, 154] width 18 height 18
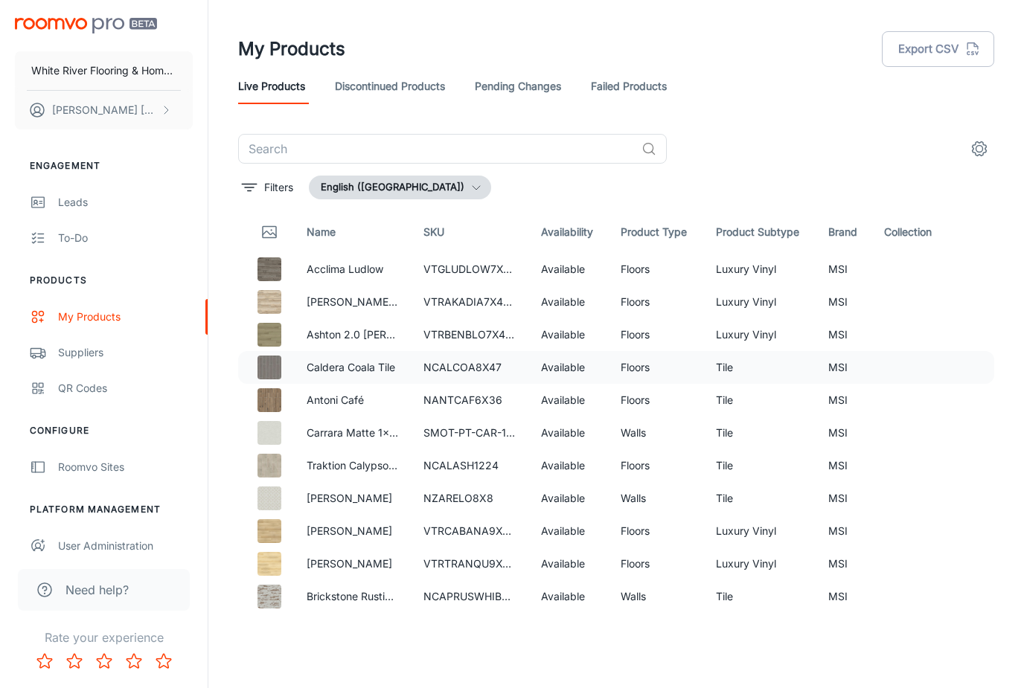
click at [313, 367] on p "Caldera Coala Tile" at bounding box center [354, 367] width 94 height 16
click at [983, 153] on icon "settings" at bounding box center [979, 149] width 18 height 18
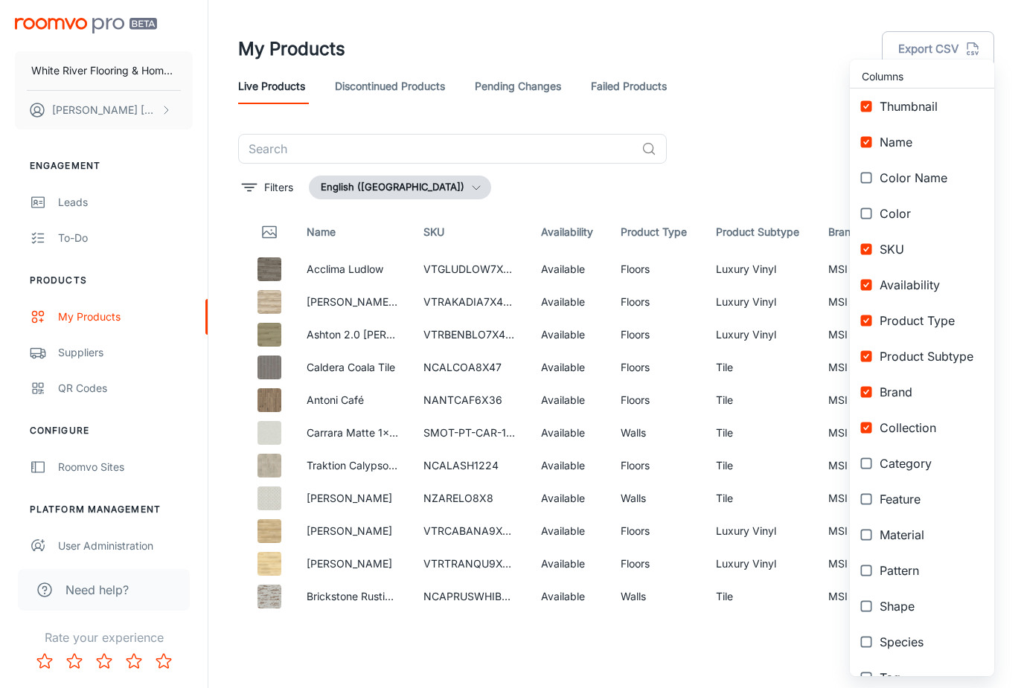
scroll to position [-1, 0]
click at [791, 142] on div at bounding box center [512, 344] width 1024 height 688
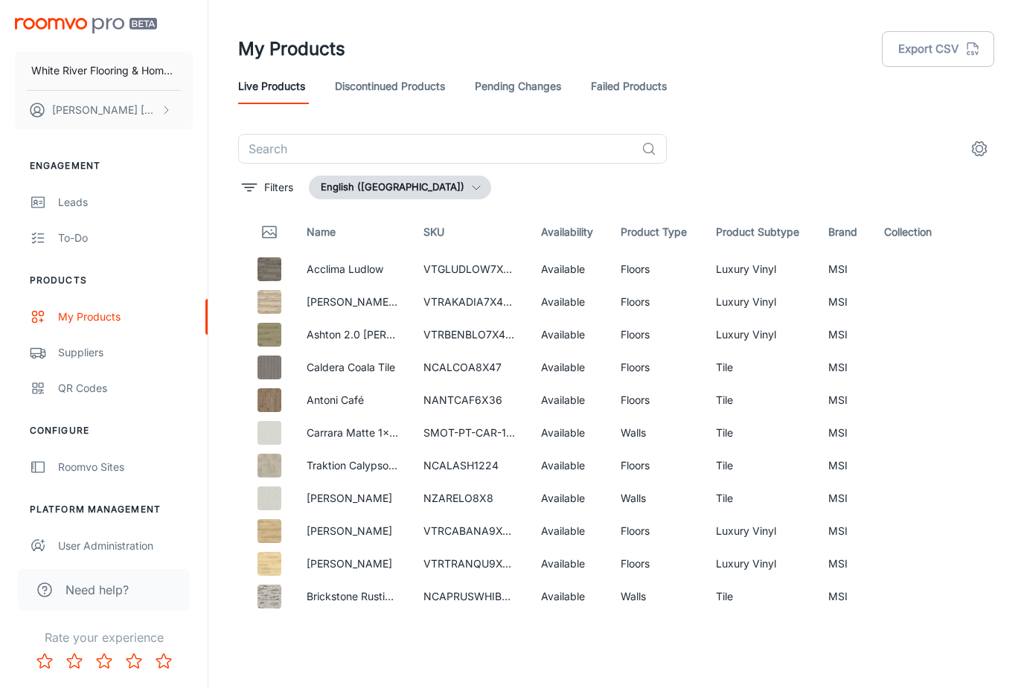
scroll to position [0, 0]
click at [479, 340] on div "VTRBENBLO7X48-4.4MM-12MIL" at bounding box center [497, 353] width 178 height 34
click at [278, 190] on p "Filters" at bounding box center [278, 187] width 29 height 16
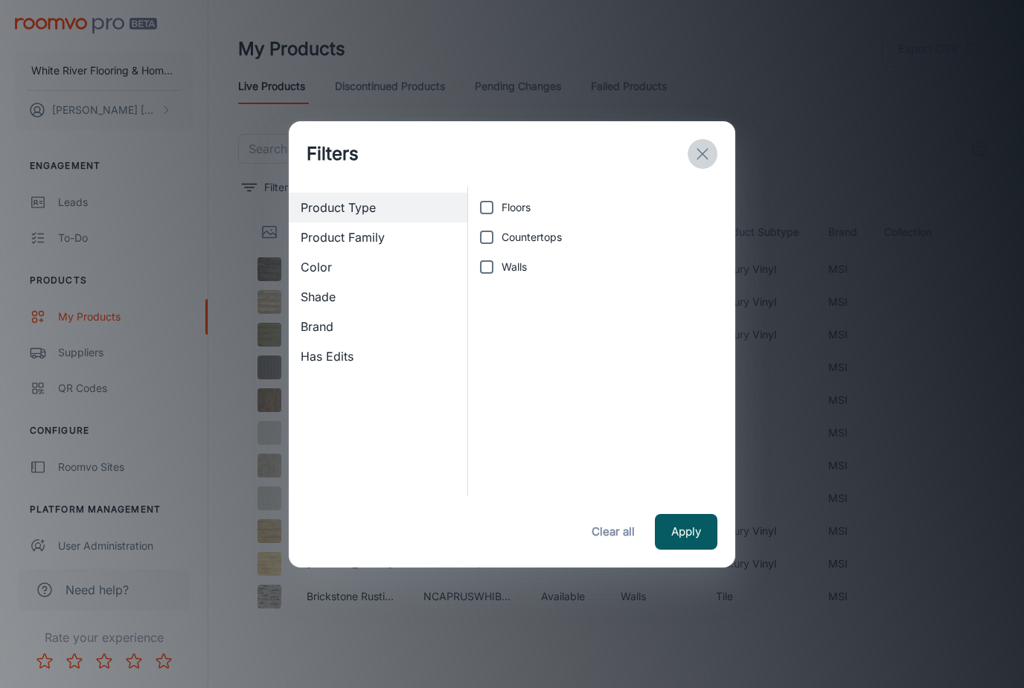
click at [702, 152] on icon "exit" at bounding box center [703, 154] width 18 height 18
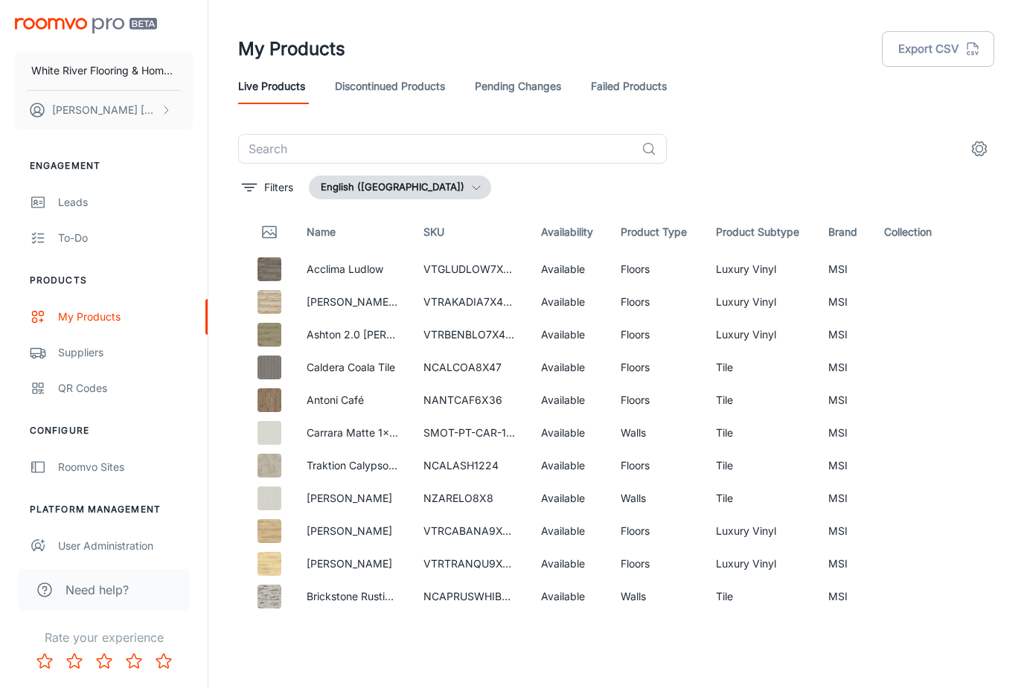
click at [710, 184] on div "Filters English (United States)" at bounding box center [616, 188] width 756 height 24
click at [366, 473] on div "Traktion Calypso Ash" at bounding box center [352, 484] width 118 height 34
click at [336, 158] on input "text" at bounding box center [436, 149] width 397 height 30
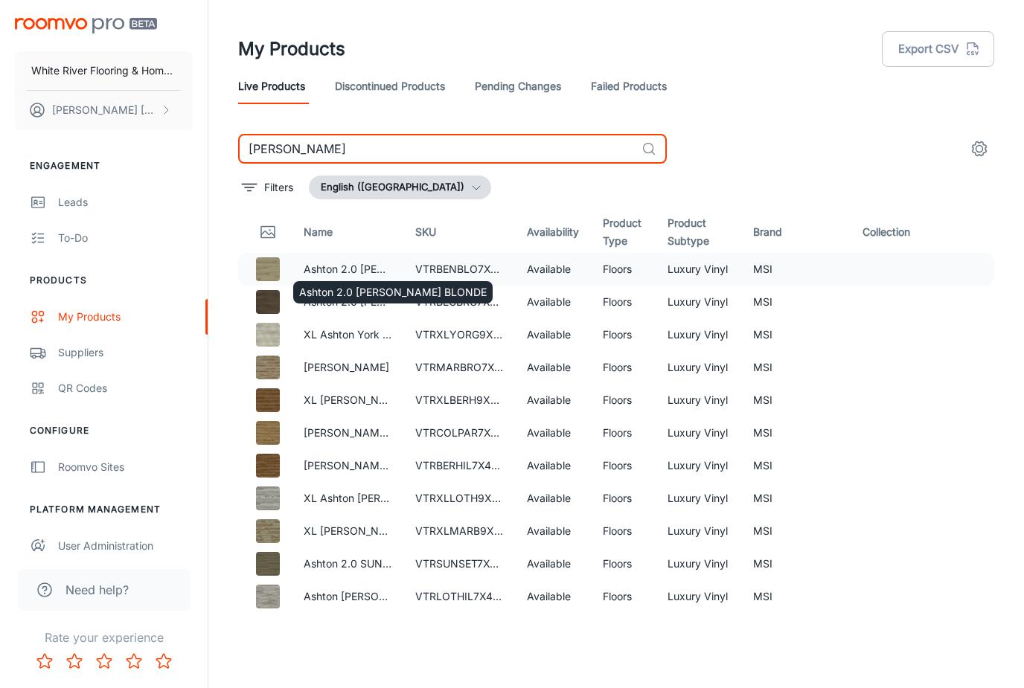
type input "Ashton"
click at [321, 266] on p "Ashton 2.0 [PERSON_NAME] BLONDE" at bounding box center [348, 269] width 88 height 16
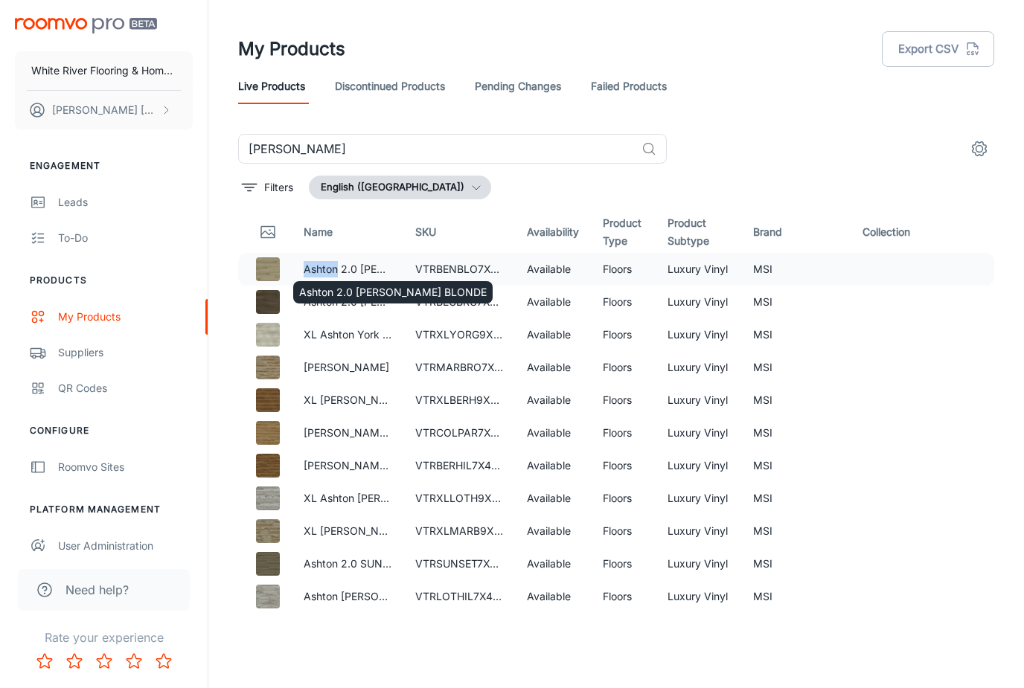
click at [321, 266] on p "Ashton 2.0 [PERSON_NAME] BLONDE" at bounding box center [348, 269] width 88 height 16
click at [269, 264] on img at bounding box center [268, 269] width 24 height 24
click at [781, 269] on td "MSI" at bounding box center [795, 269] width 109 height 33
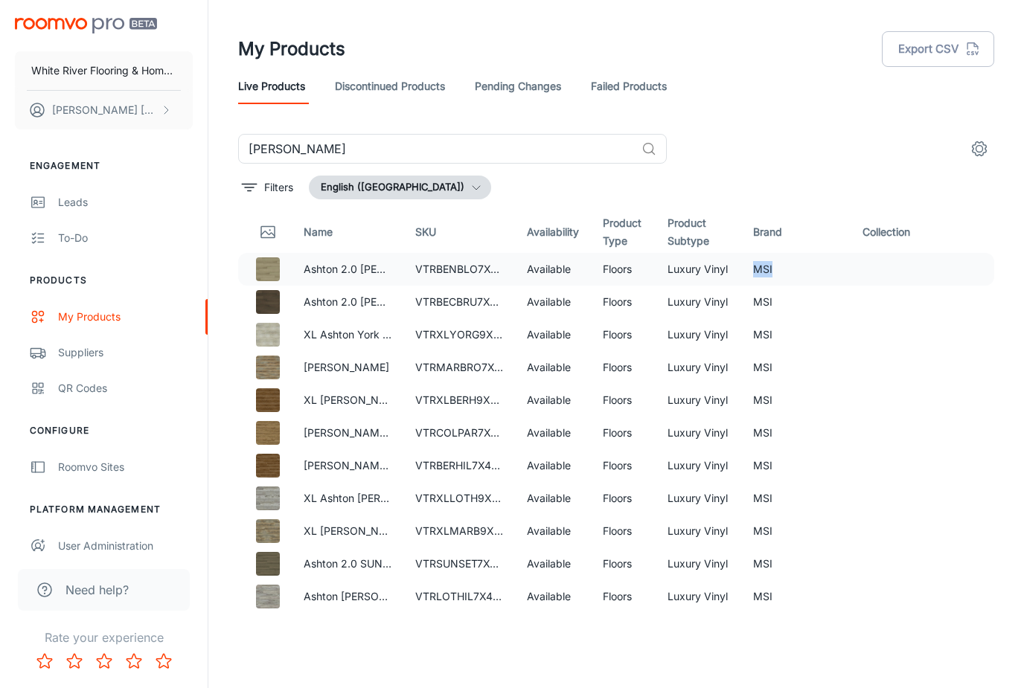
click at [781, 269] on td "MSI" at bounding box center [795, 269] width 109 height 33
click at [979, 157] on icon "settings" at bounding box center [979, 149] width 18 height 18
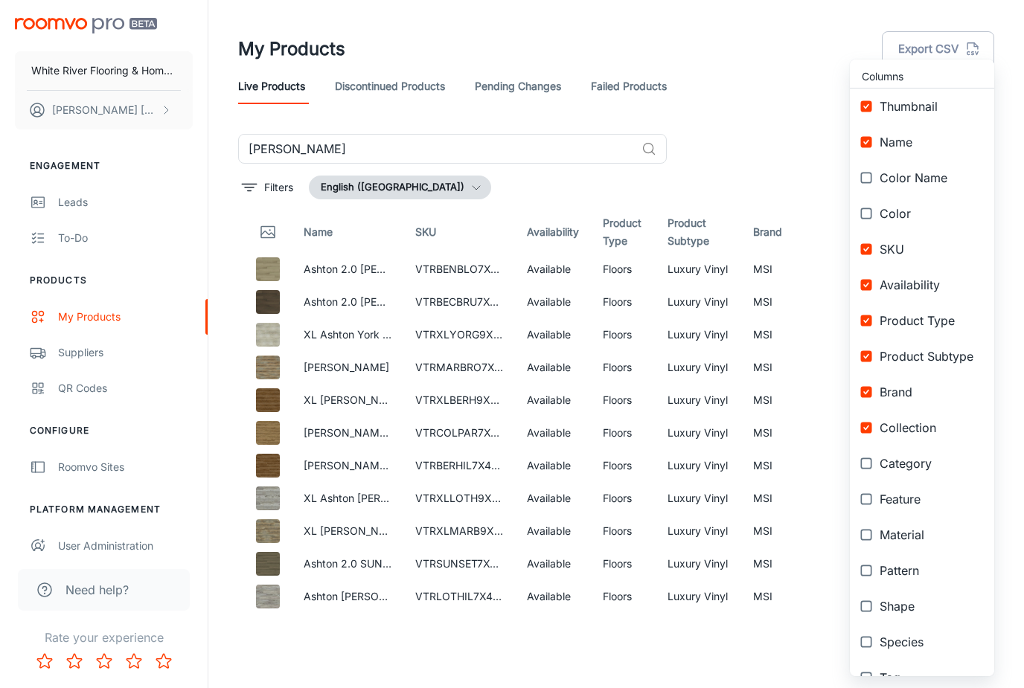
click at [769, 157] on div at bounding box center [512, 344] width 1024 height 688
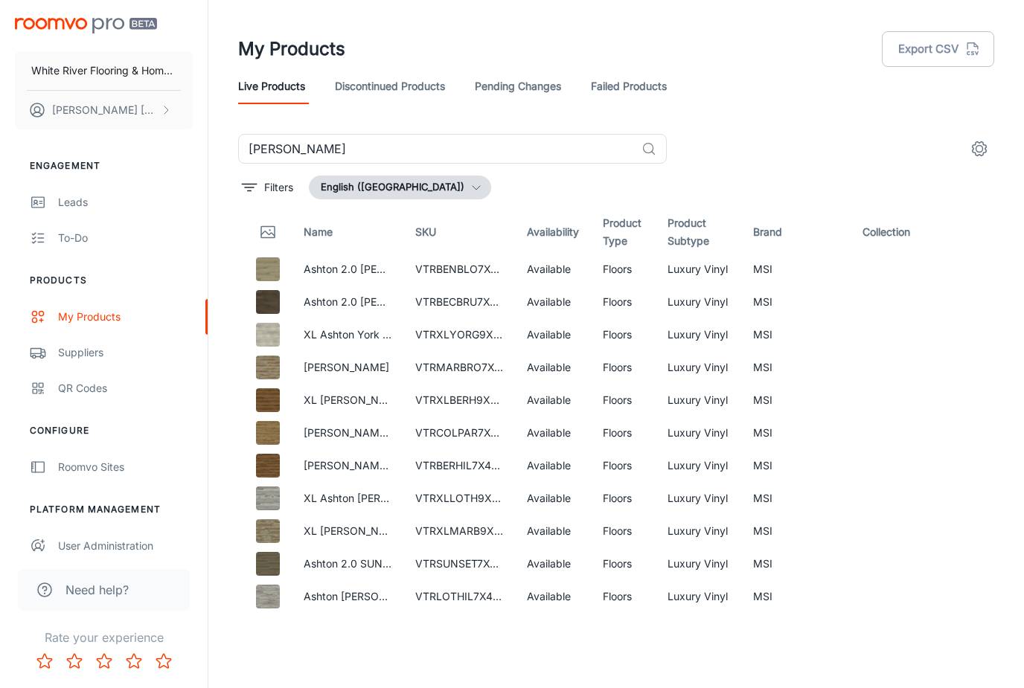
click at [377, 83] on link "Discontinued Products" at bounding box center [390, 86] width 110 height 36
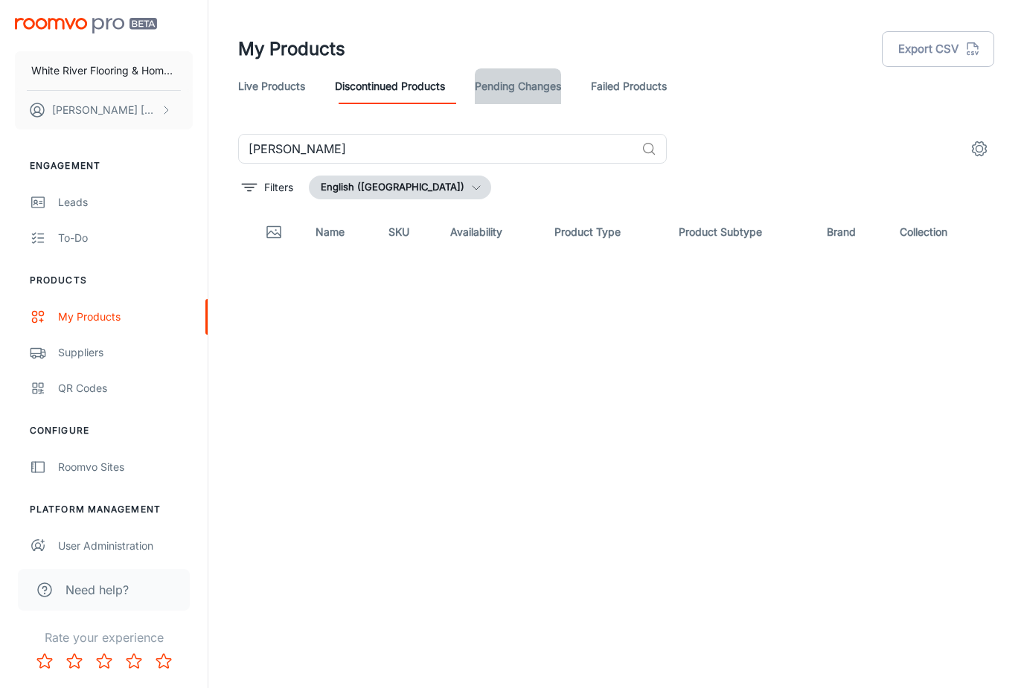
click at [507, 86] on link "Pending Changes" at bounding box center [518, 86] width 86 height 36
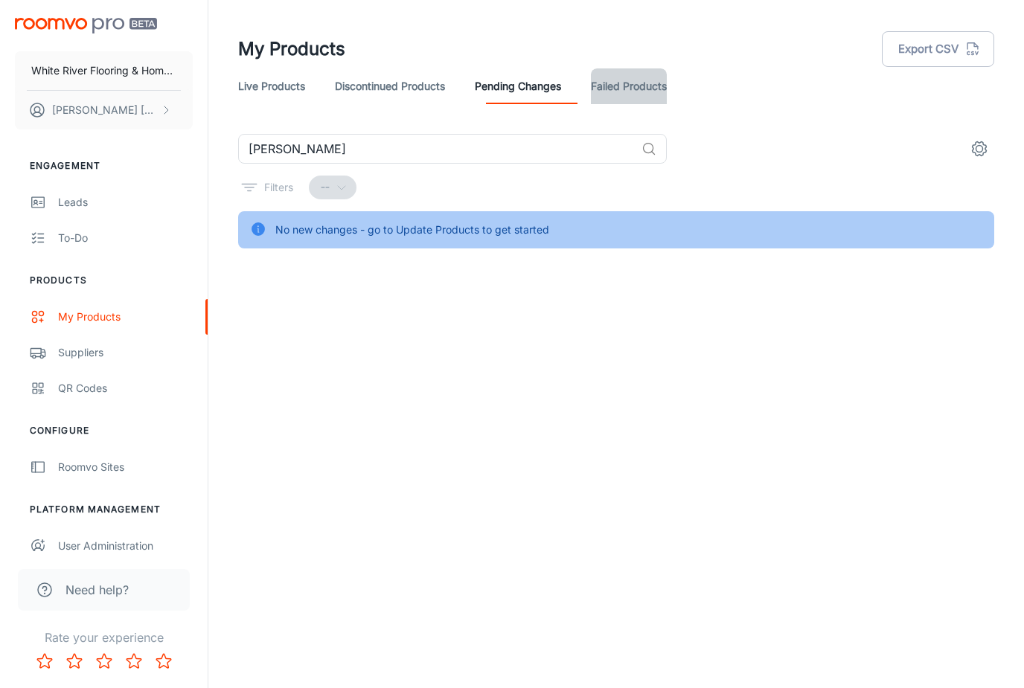
click at [636, 90] on link "Failed Products" at bounding box center [629, 86] width 76 height 36
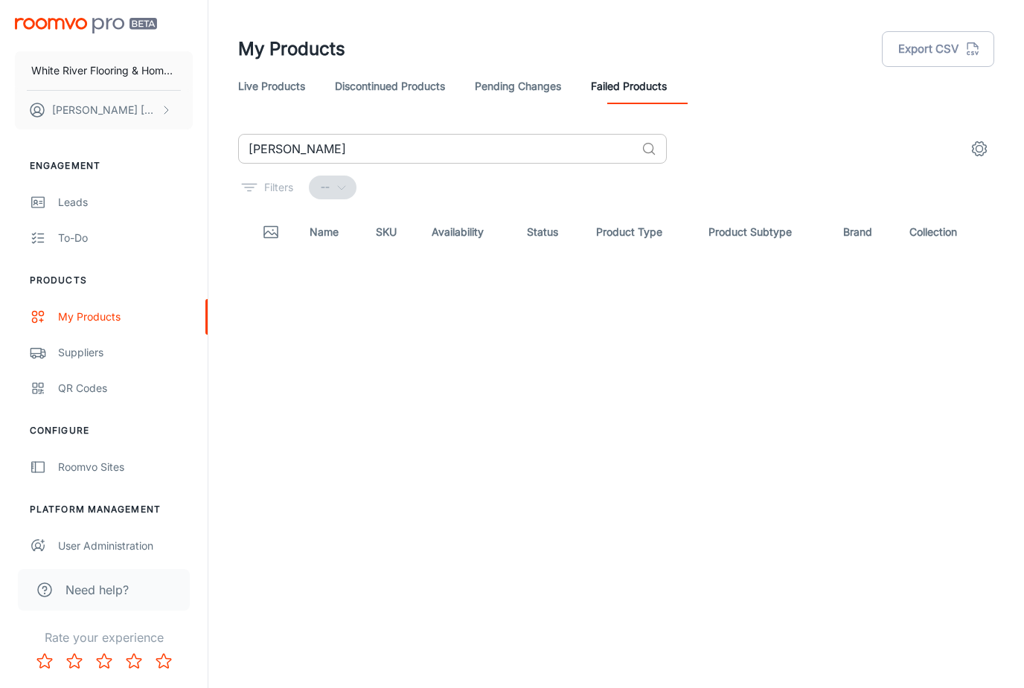
click at [345, 141] on input "Ashton" at bounding box center [436, 149] width 397 height 30
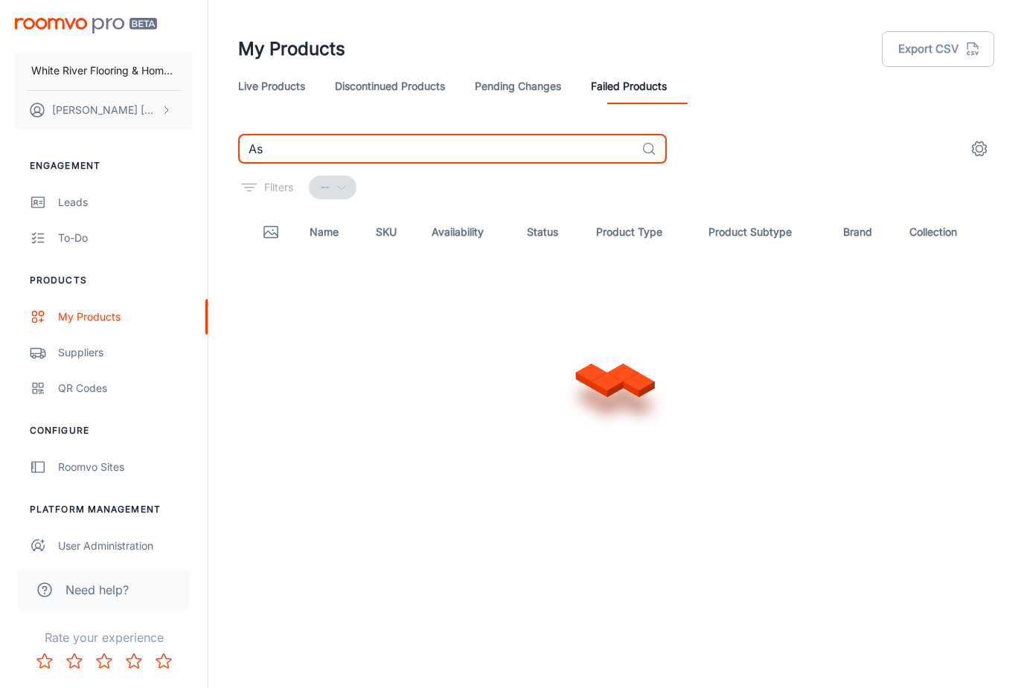
type input "A"
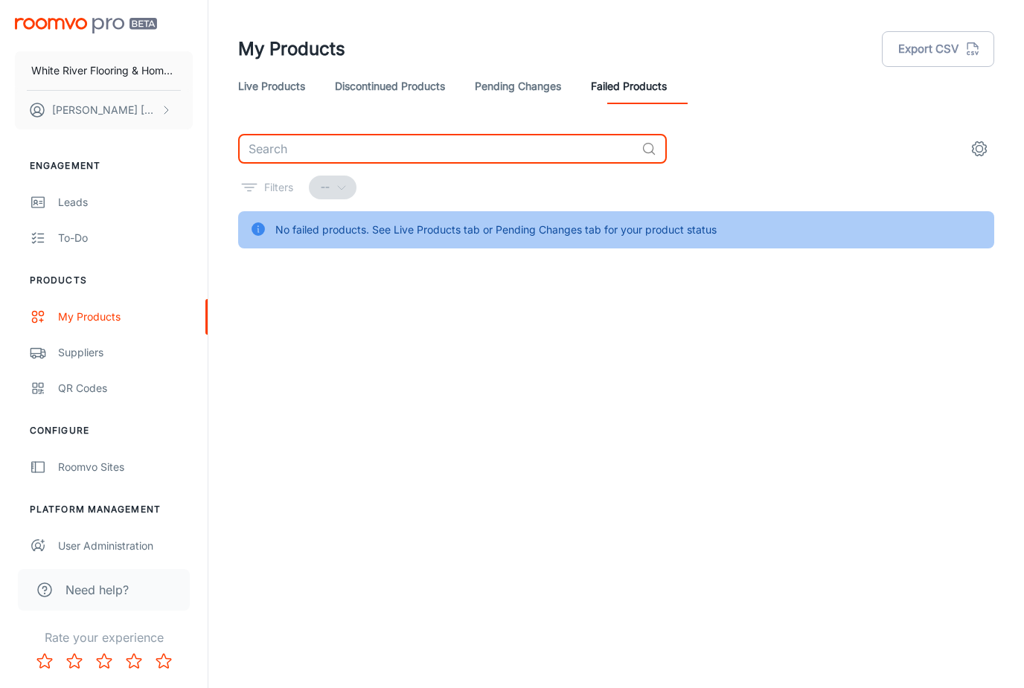
click at [258, 85] on link "Live Products" at bounding box center [271, 86] width 67 height 36
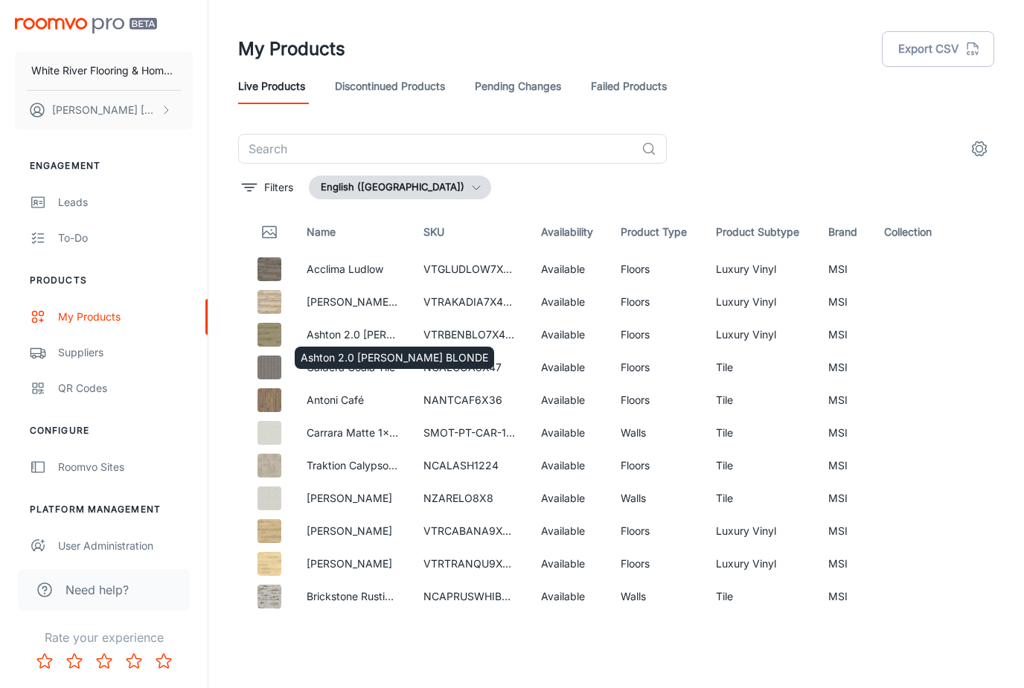
click at [357, 353] on p "Ashton 2.0 [PERSON_NAME] BLONDE" at bounding box center [395, 358] width 188 height 16
click at [324, 400] on p "Antoni Café" at bounding box center [354, 400] width 94 height 16
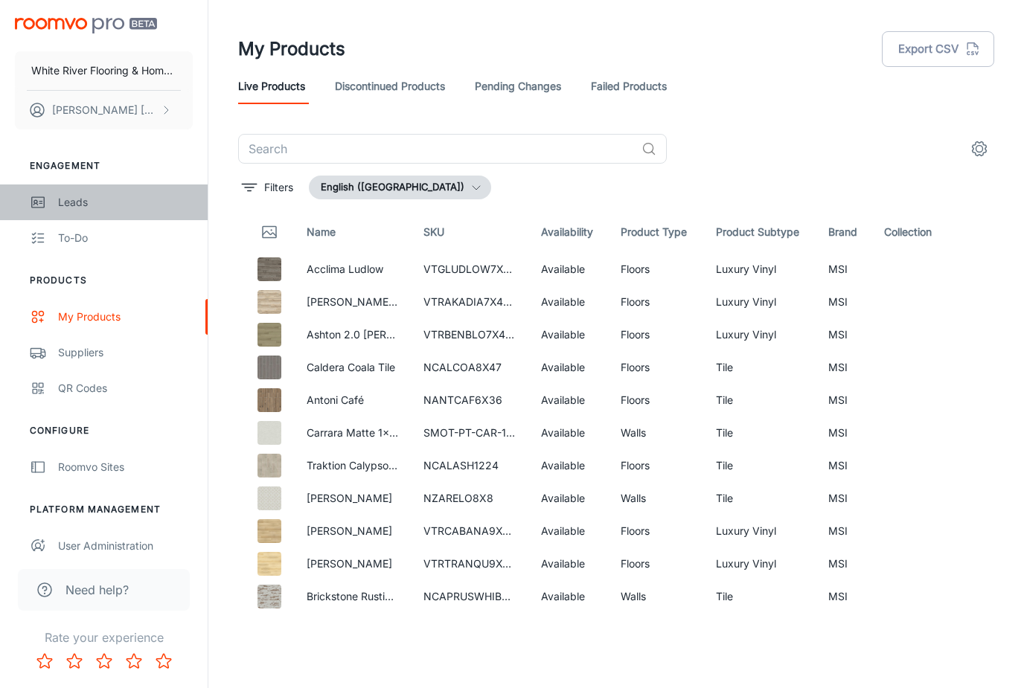
click at [71, 208] on div "Leads" at bounding box center [125, 202] width 135 height 16
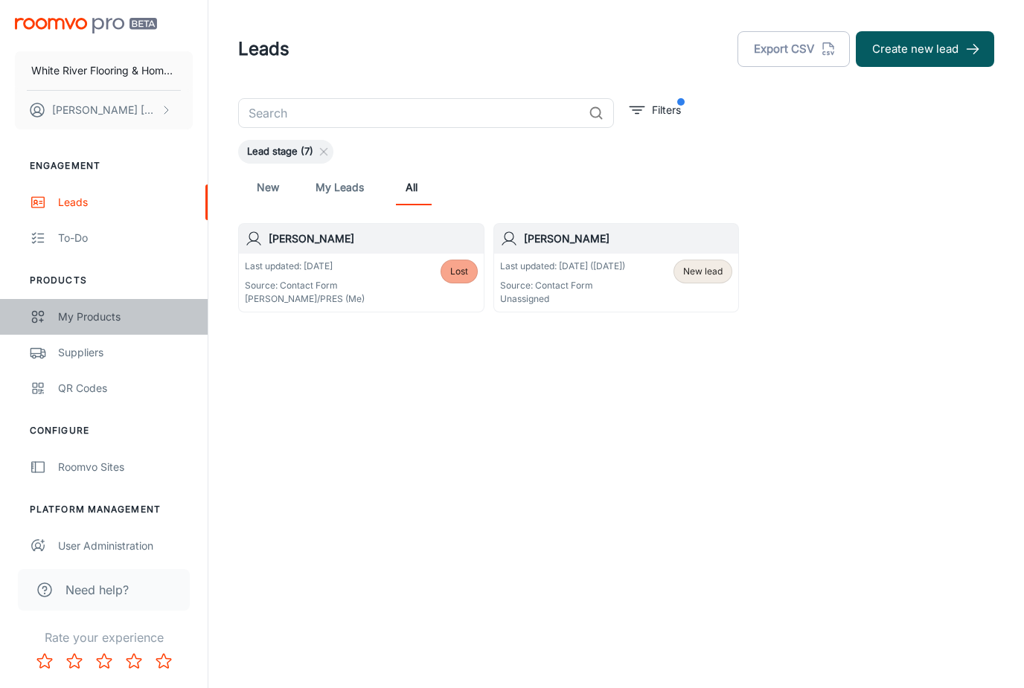
click at [70, 316] on div "My Products" at bounding box center [125, 317] width 135 height 16
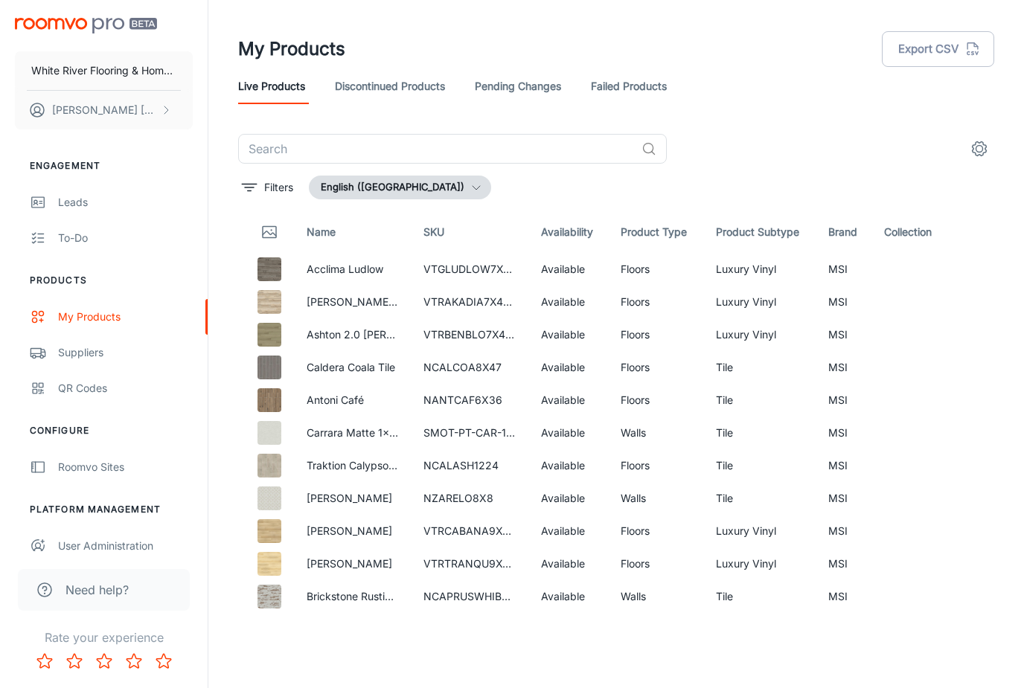
click at [358, 193] on button "English ([GEOGRAPHIC_DATA])" at bounding box center [400, 188] width 182 height 24
click at [500, 188] on div at bounding box center [512, 344] width 1024 height 688
click at [74, 400] on link "QR Codes" at bounding box center [104, 389] width 208 height 36
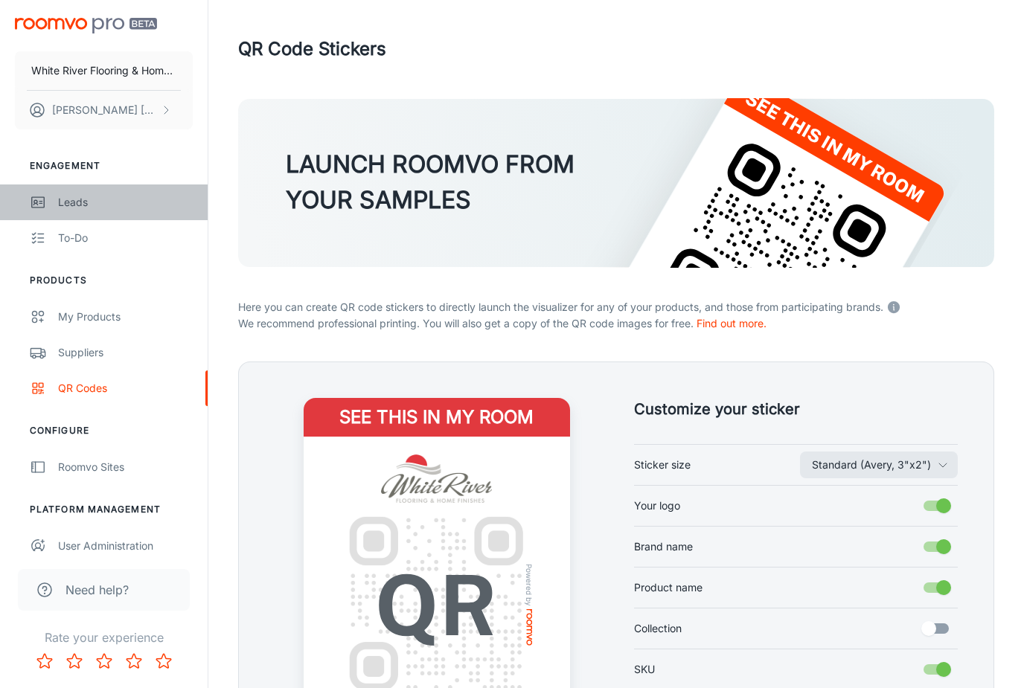
click at [72, 203] on div "Leads" at bounding box center [125, 202] width 135 height 16
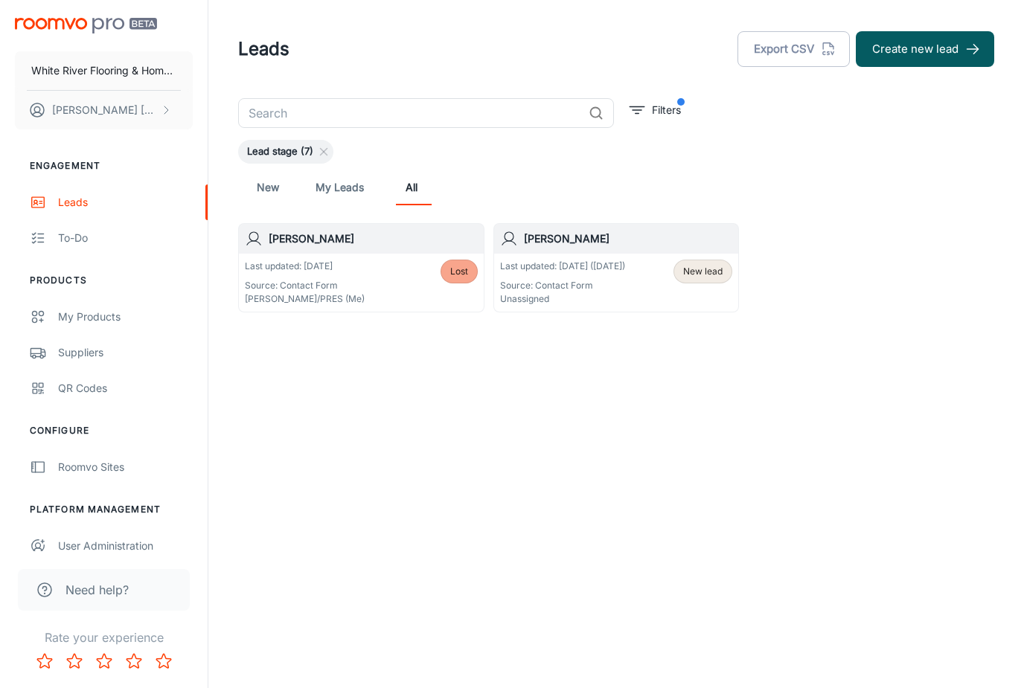
click at [550, 240] on h6 "[PERSON_NAME]" at bounding box center [628, 239] width 209 height 16
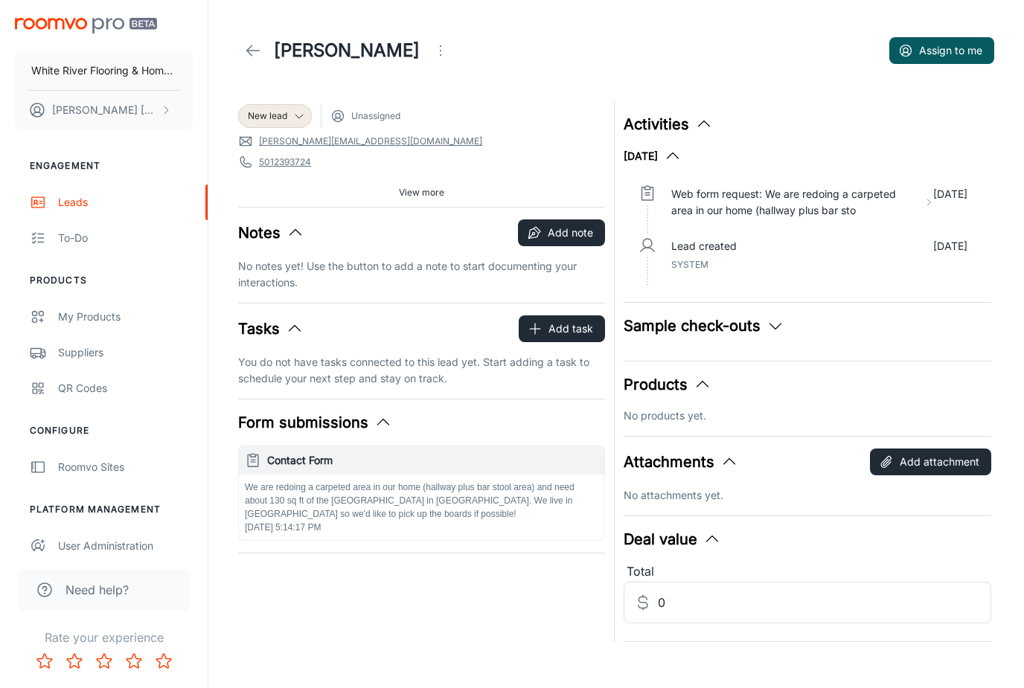
click at [716, 327] on button "Sample check-outs" at bounding box center [704, 326] width 161 height 22
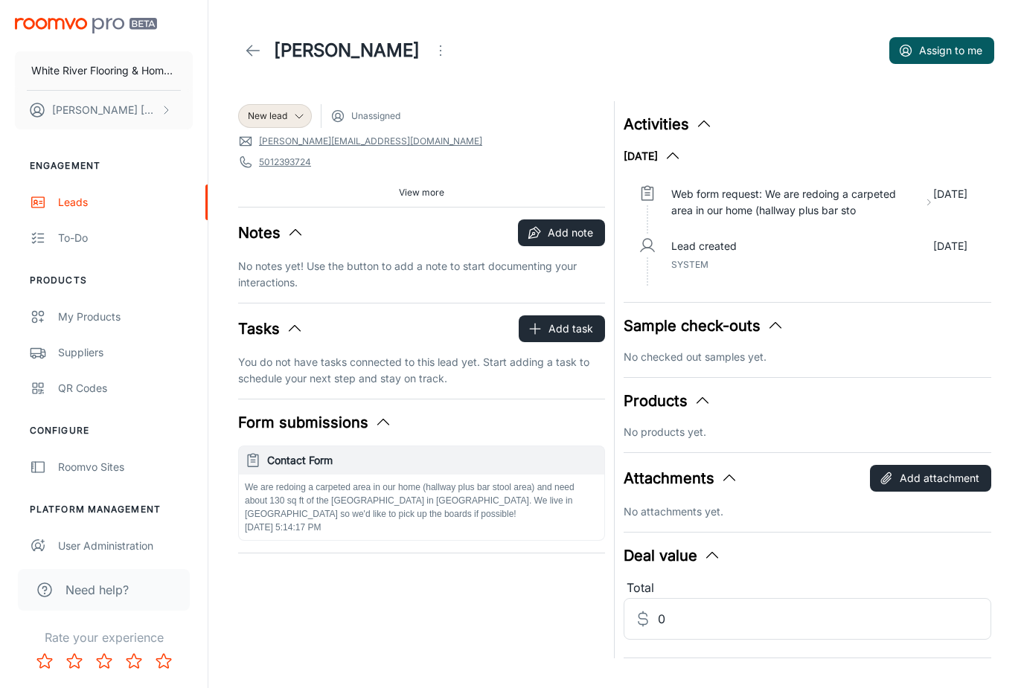
click at [782, 330] on icon "button" at bounding box center [776, 326] width 18 height 18
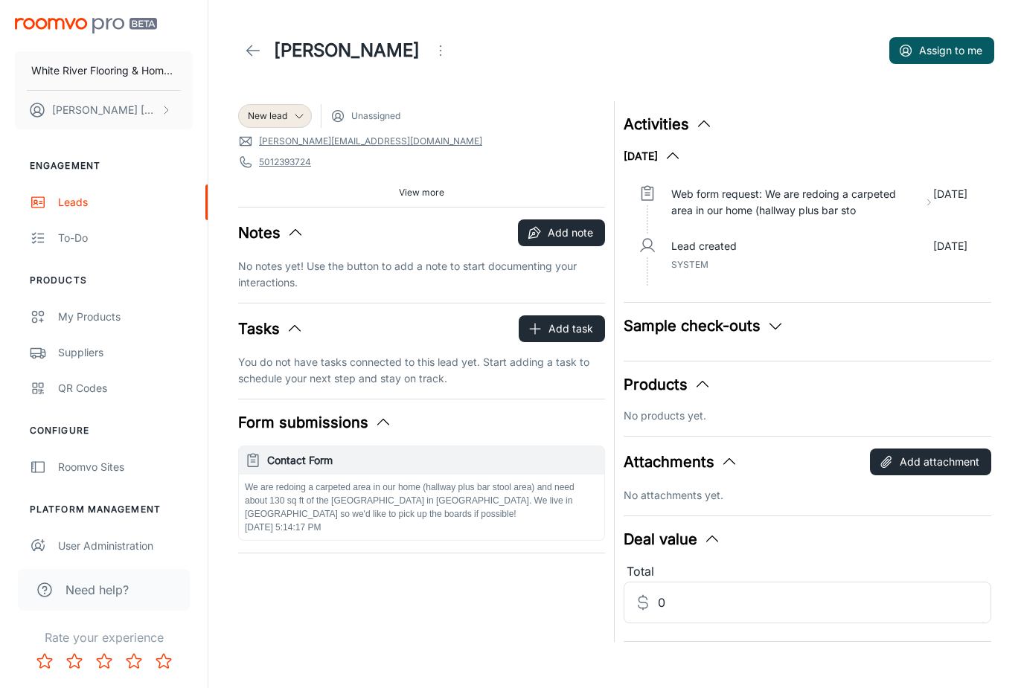
click at [782, 330] on icon "button" at bounding box center [776, 326] width 18 height 18
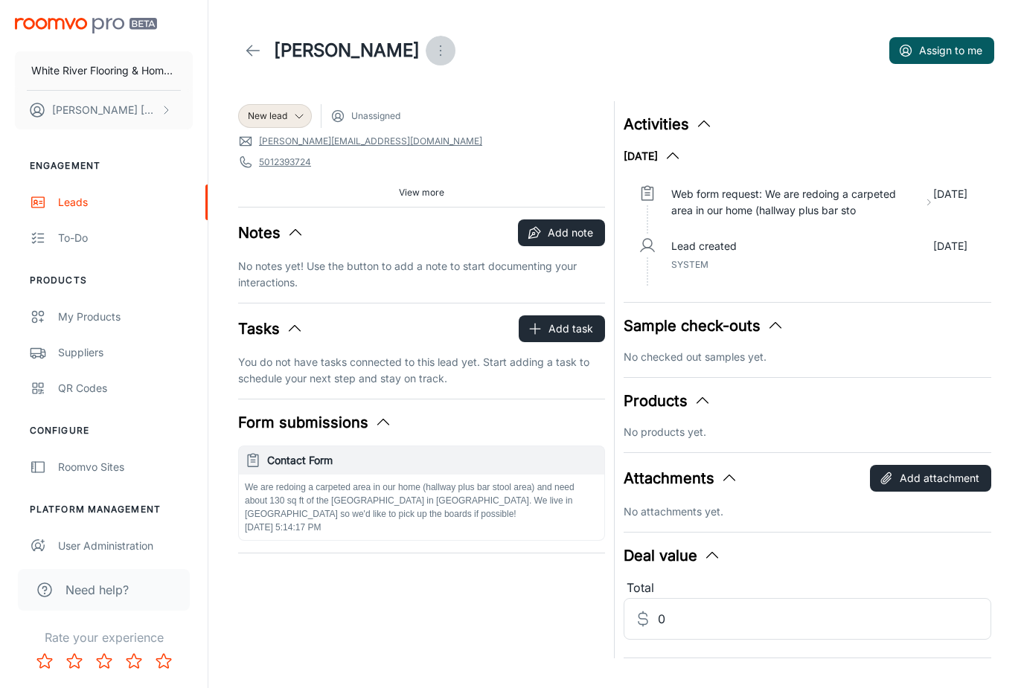
click at [439, 42] on icon "Open menu" at bounding box center [441, 51] width 18 height 18
click at [626, 61] on div at bounding box center [512, 344] width 1024 height 688
click at [440, 54] on circle "Open menu" at bounding box center [440, 54] width 1 height 1
click at [484, 28] on div at bounding box center [512, 344] width 1024 height 688
click at [358, 113] on span "Unassigned" at bounding box center [375, 115] width 49 height 13
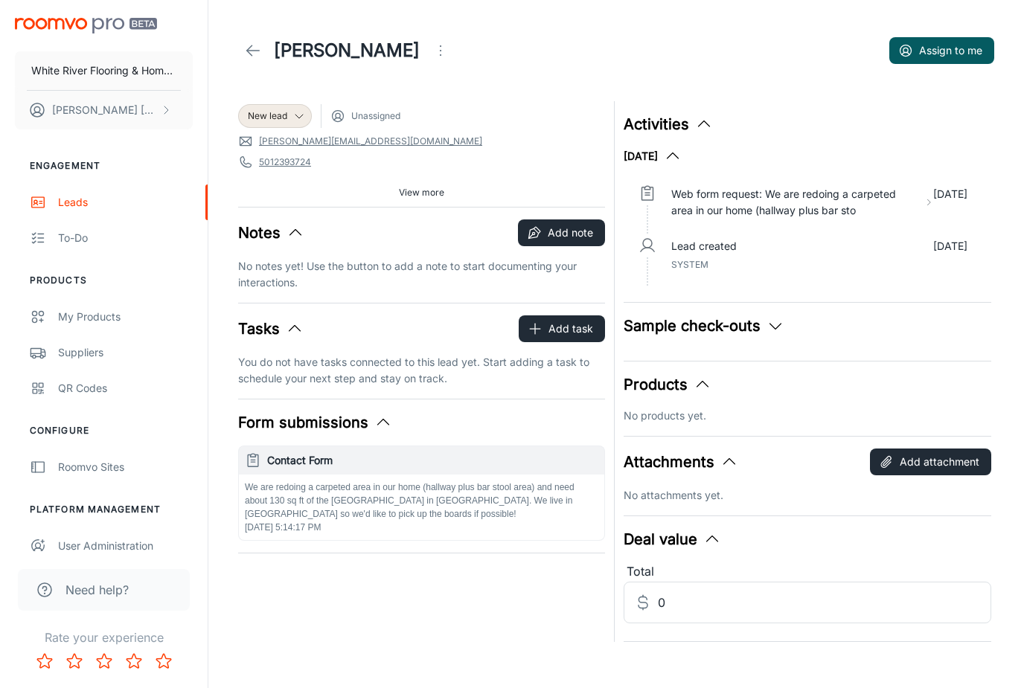
click at [481, 60] on div "Nathan Canales Assign to me" at bounding box center [616, 51] width 756 height 42
click at [553, 17] on header "Nathan Canales Assign to me" at bounding box center [616, 50] width 792 height 101
